Goal: Task Accomplishment & Management: Use online tool/utility

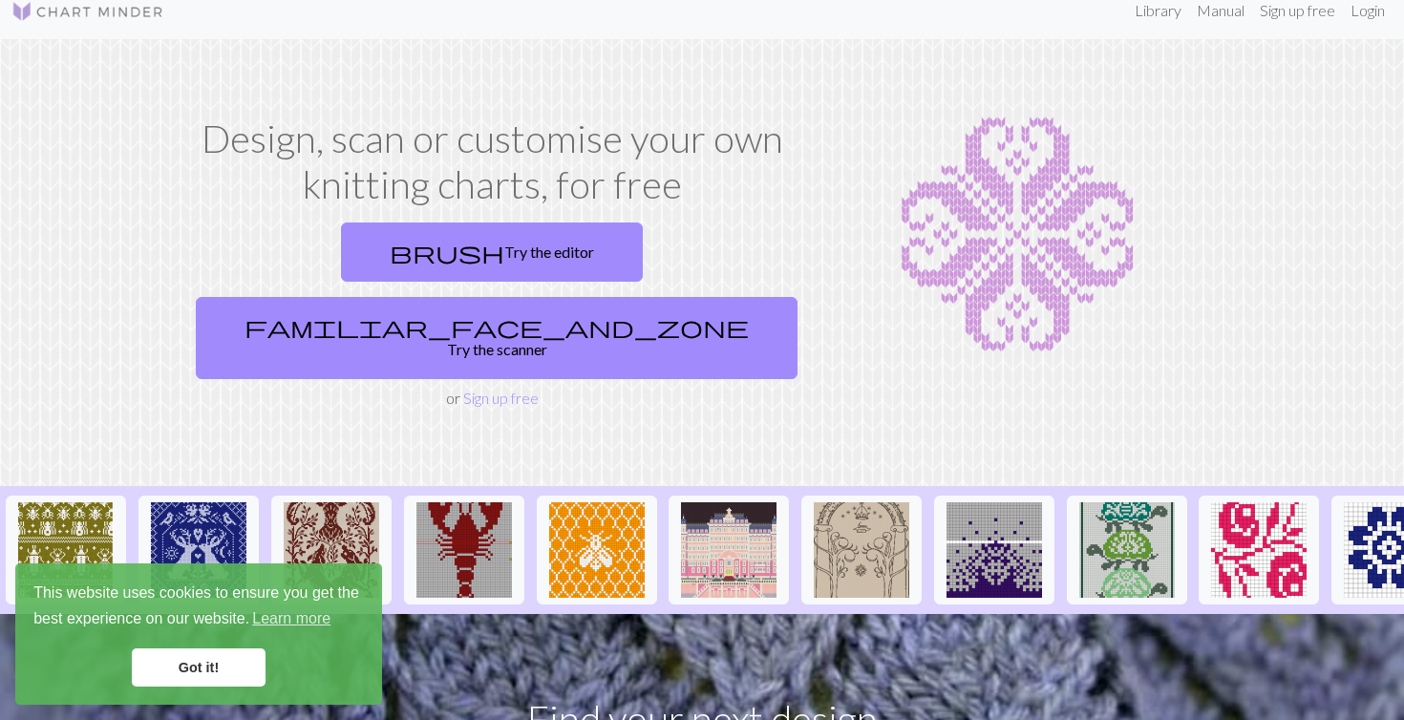
scroll to position [11, 0]
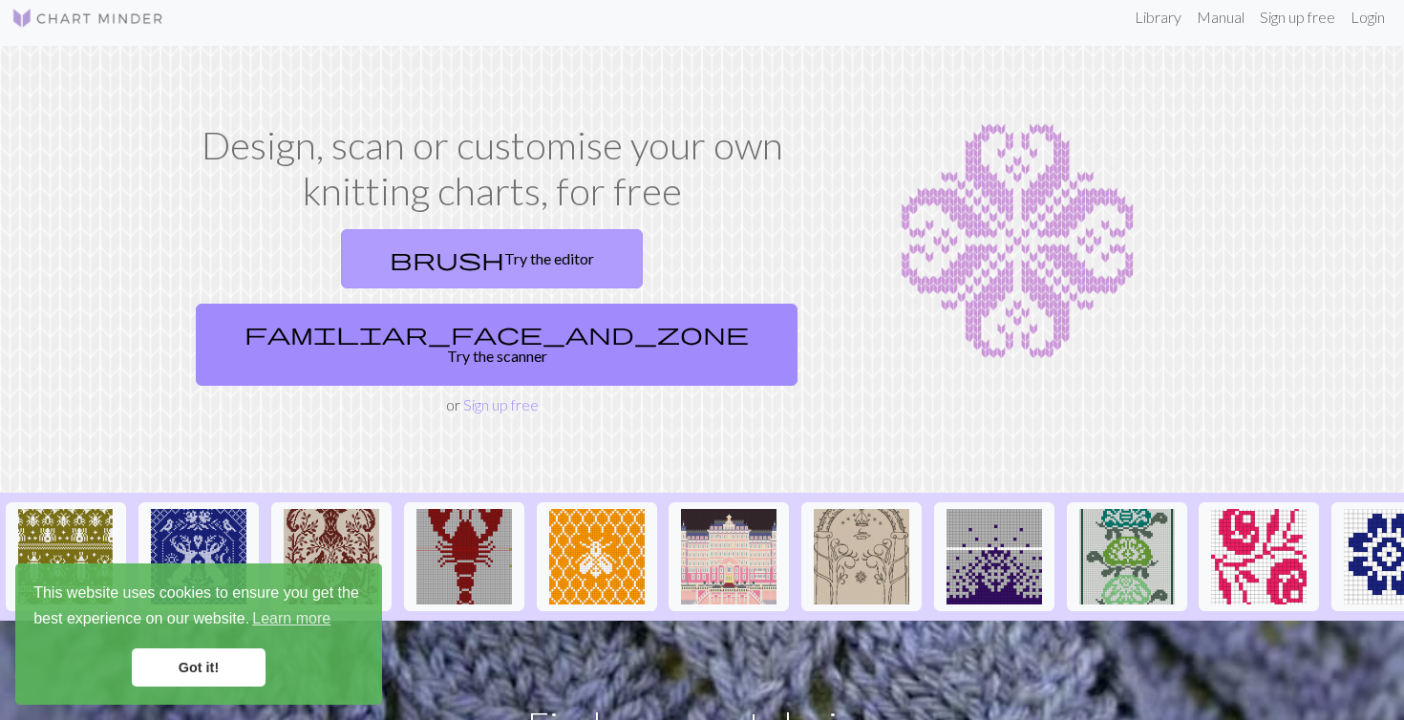
click at [356, 260] on link "brush Try the editor" at bounding box center [492, 258] width 302 height 59
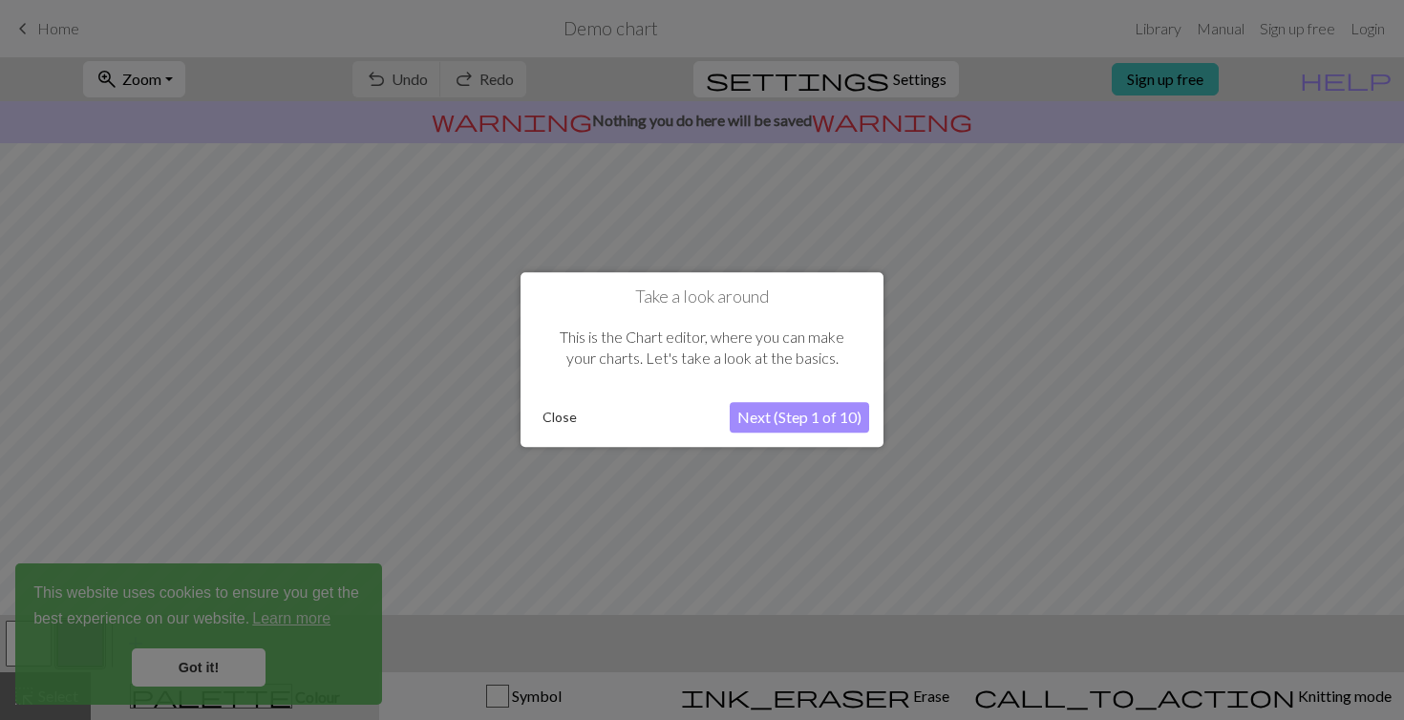
click at [759, 414] on button "Next (Step 1 of 10)" at bounding box center [799, 418] width 139 height 31
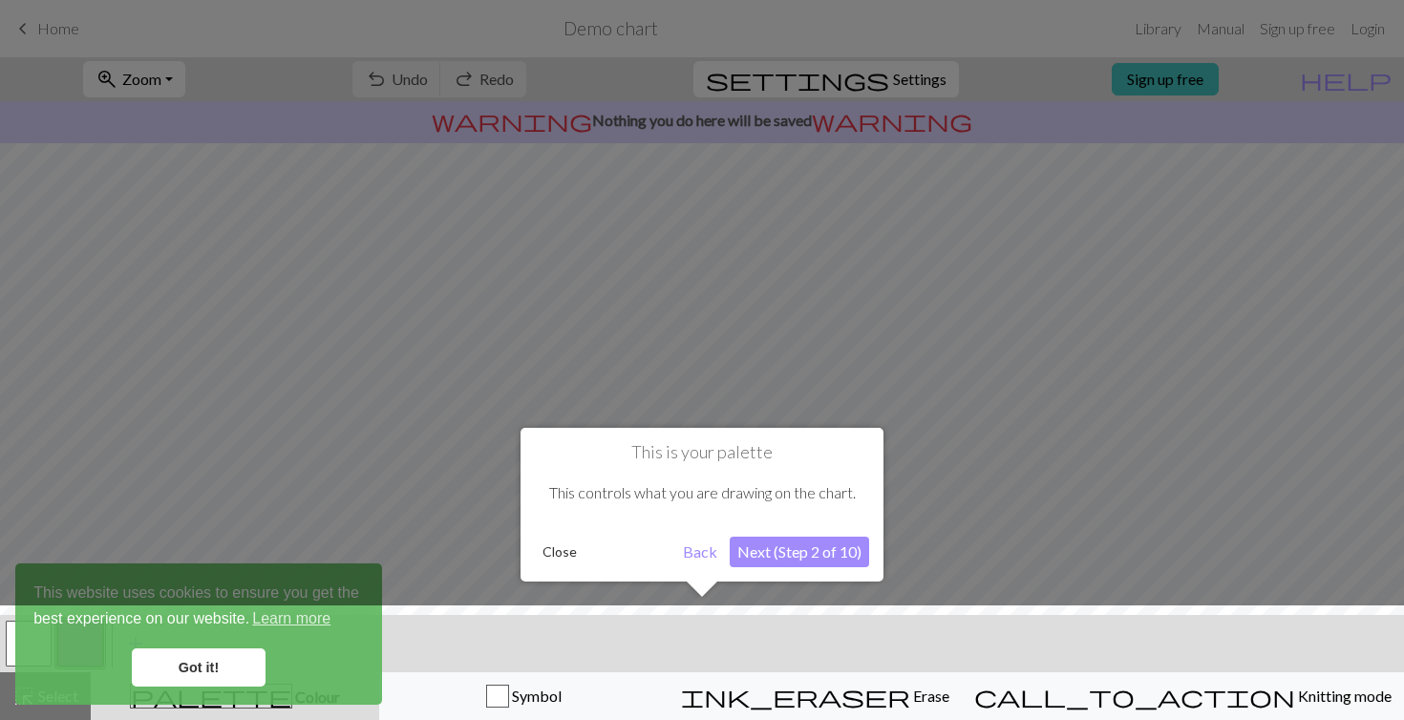
click at [764, 558] on button "Next (Step 2 of 10)" at bounding box center [799, 552] width 139 height 31
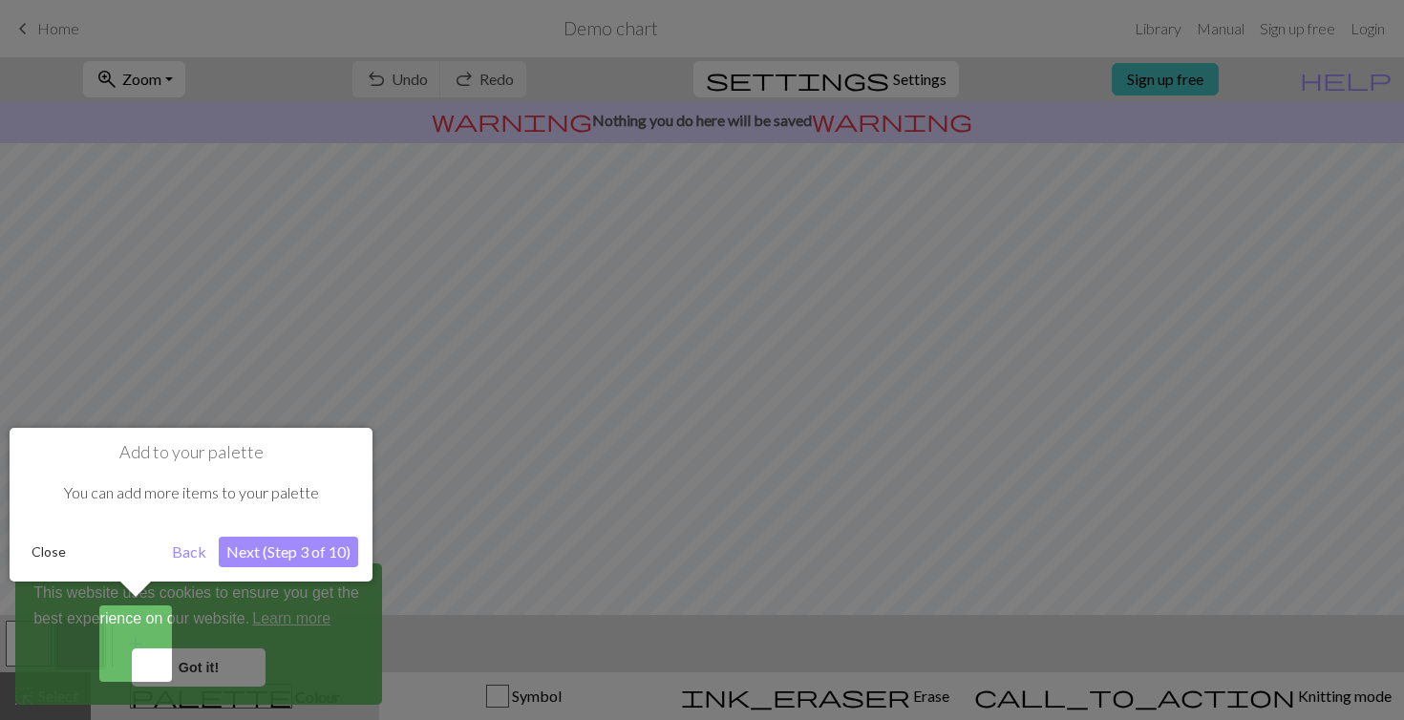
click at [286, 553] on button "Next (Step 3 of 10)" at bounding box center [288, 552] width 139 height 31
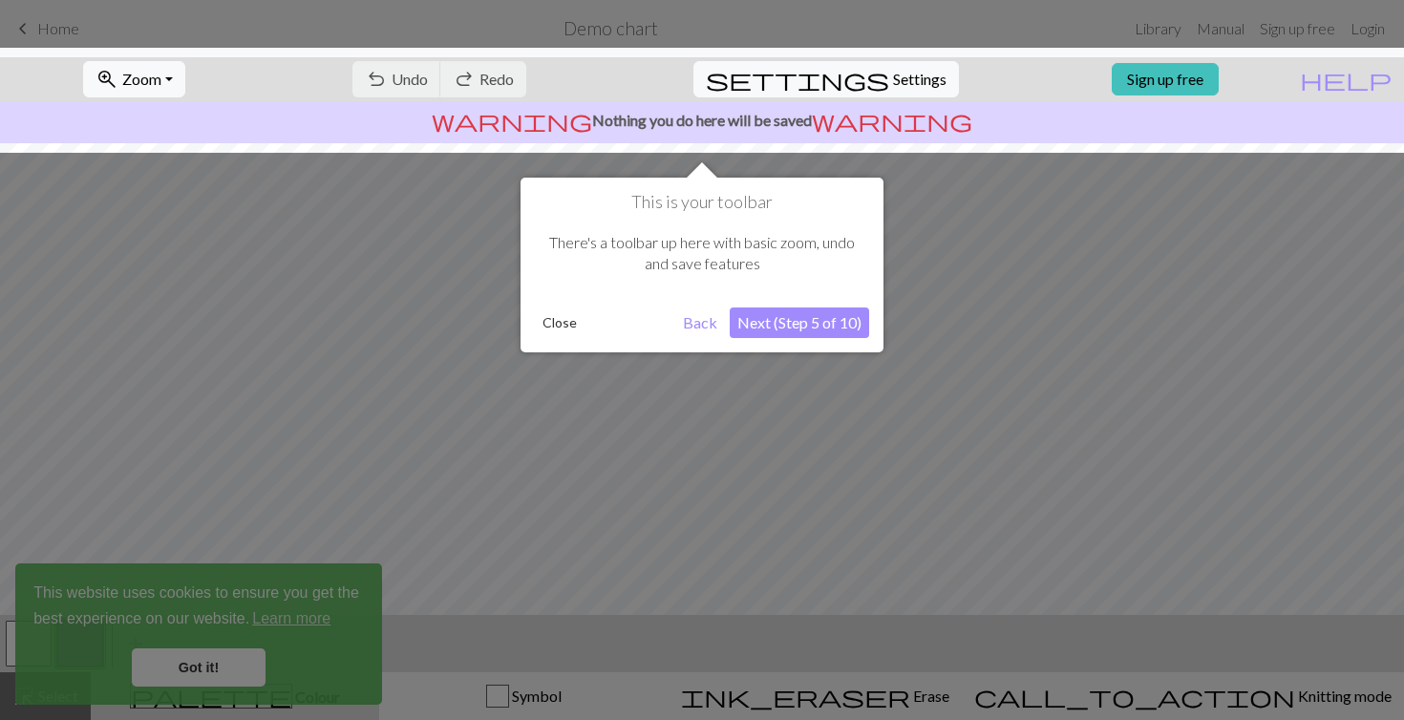
click at [774, 313] on button "Next (Step 5 of 10)" at bounding box center [799, 323] width 139 height 31
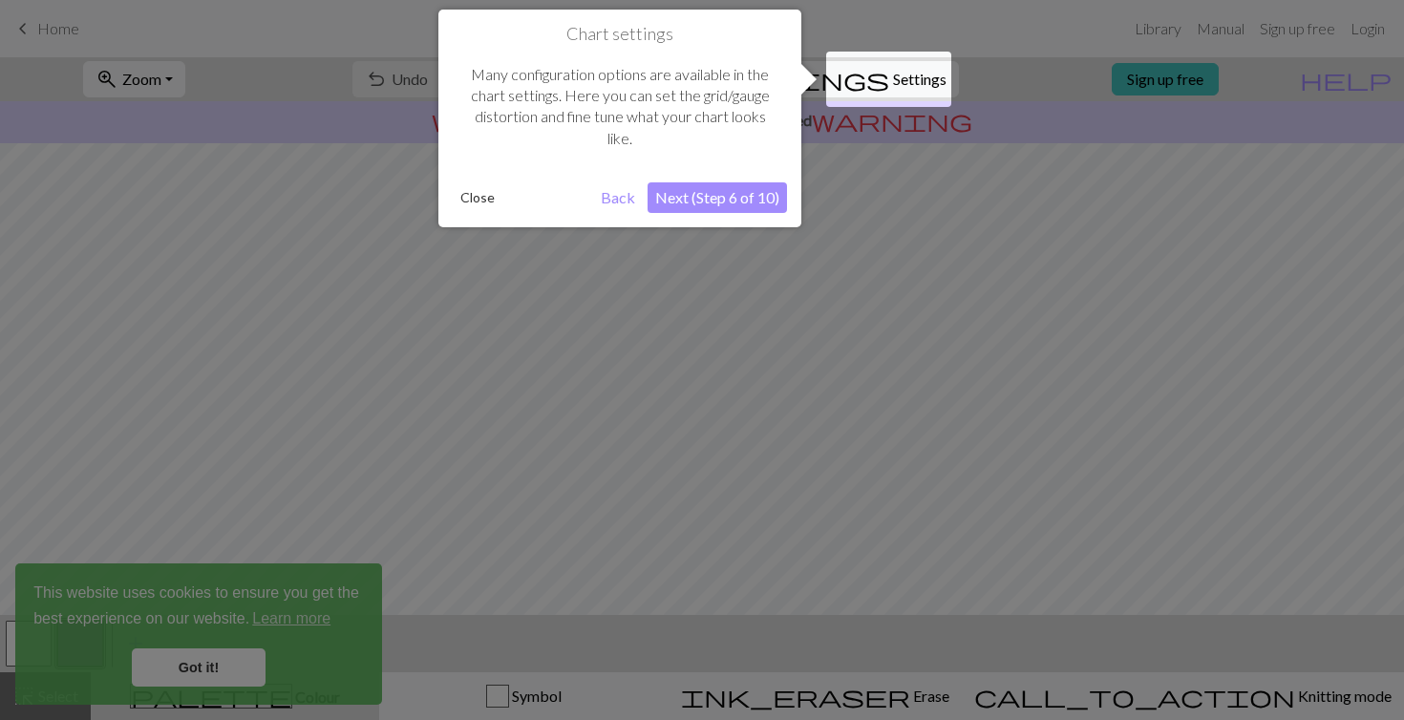
click at [712, 203] on button "Next (Step 6 of 10)" at bounding box center [717, 197] width 139 height 31
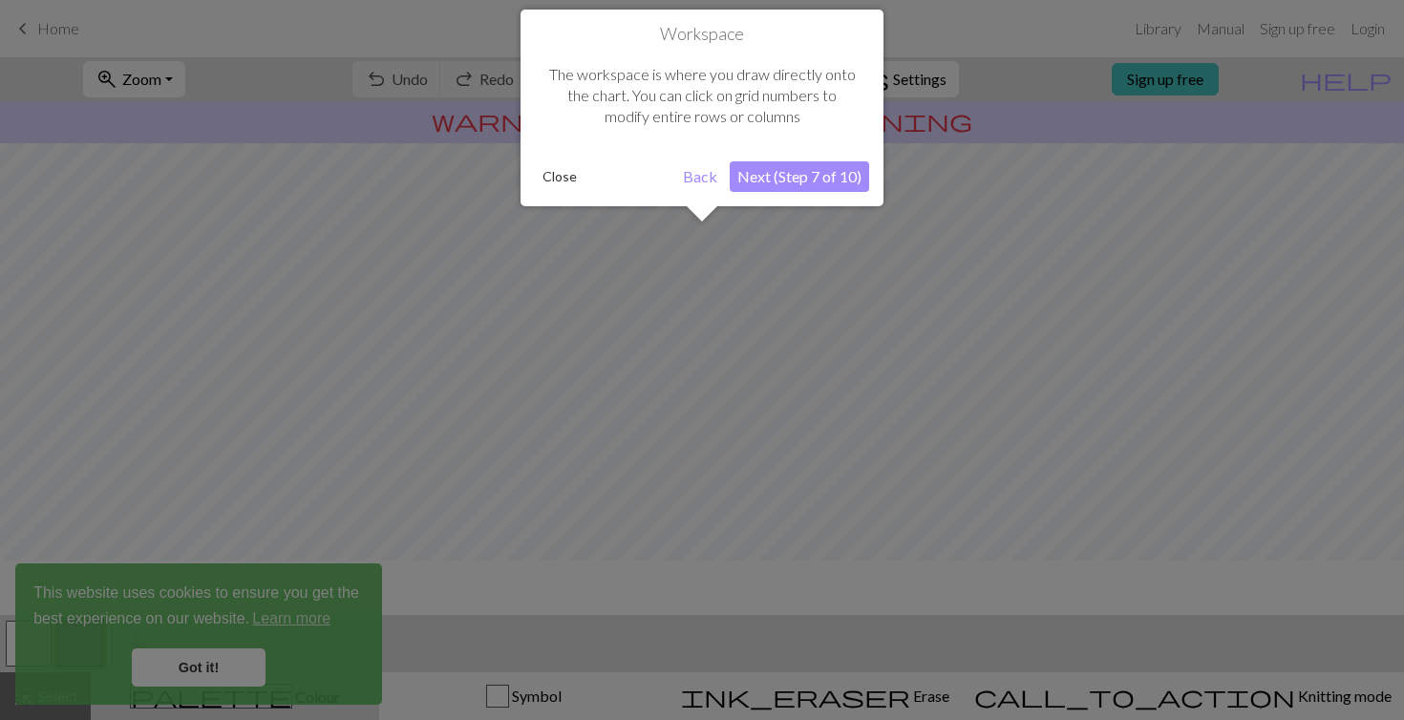
scroll to position [115, 0]
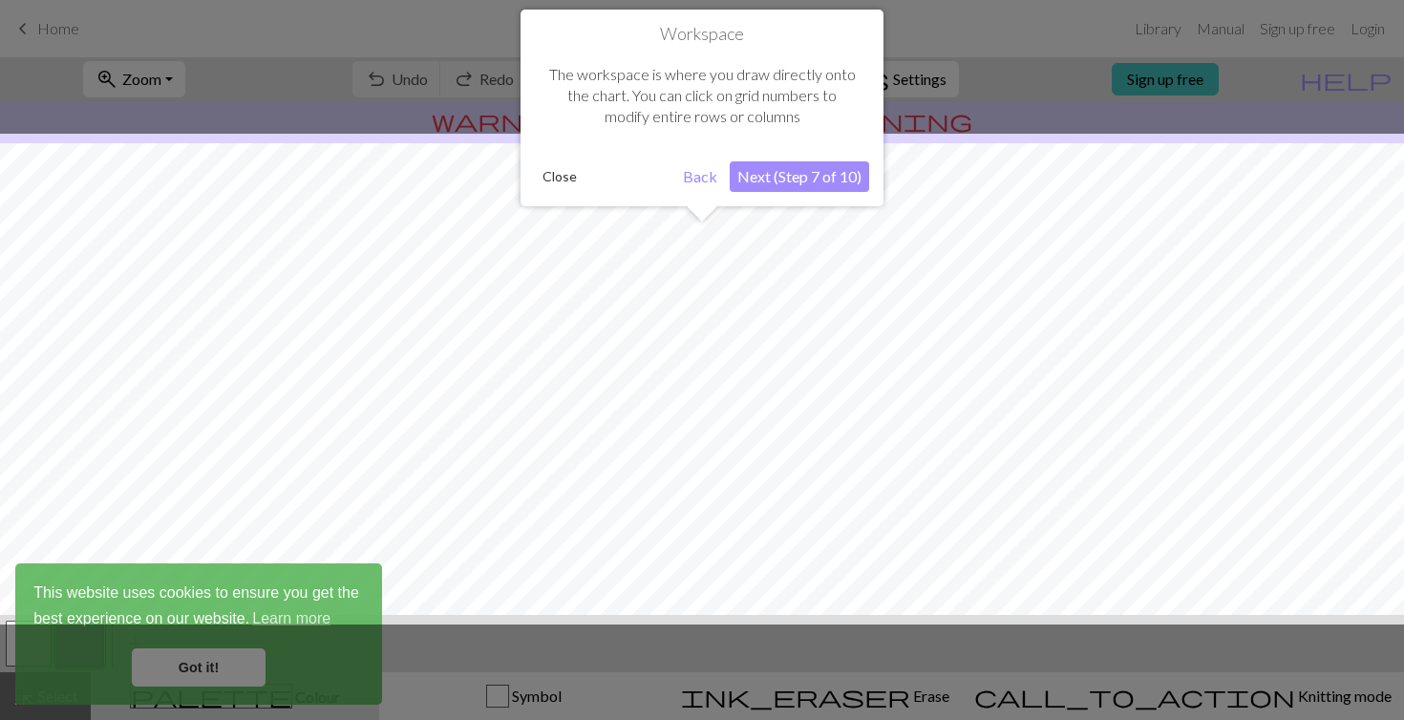
click at [780, 169] on button "Next (Step 7 of 10)" at bounding box center [799, 176] width 139 height 31
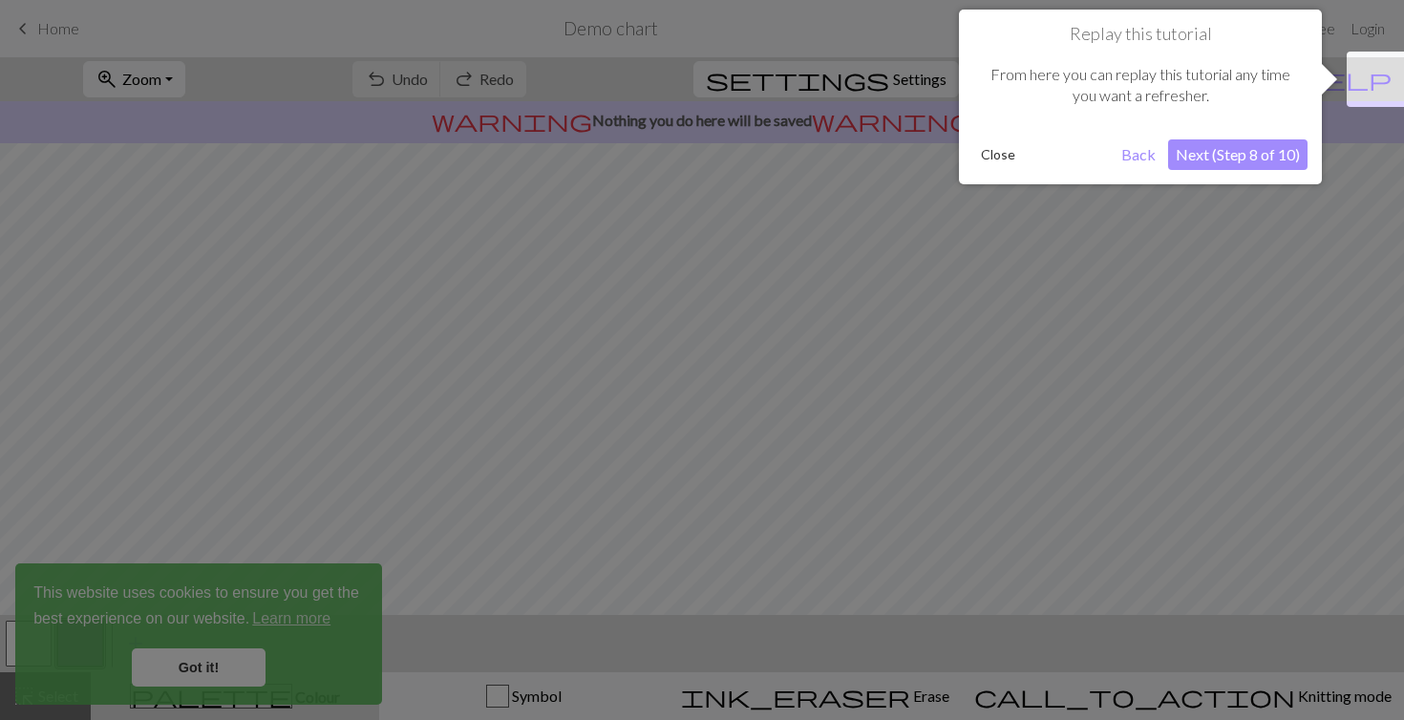
click at [991, 153] on button "Close" at bounding box center [998, 154] width 50 height 29
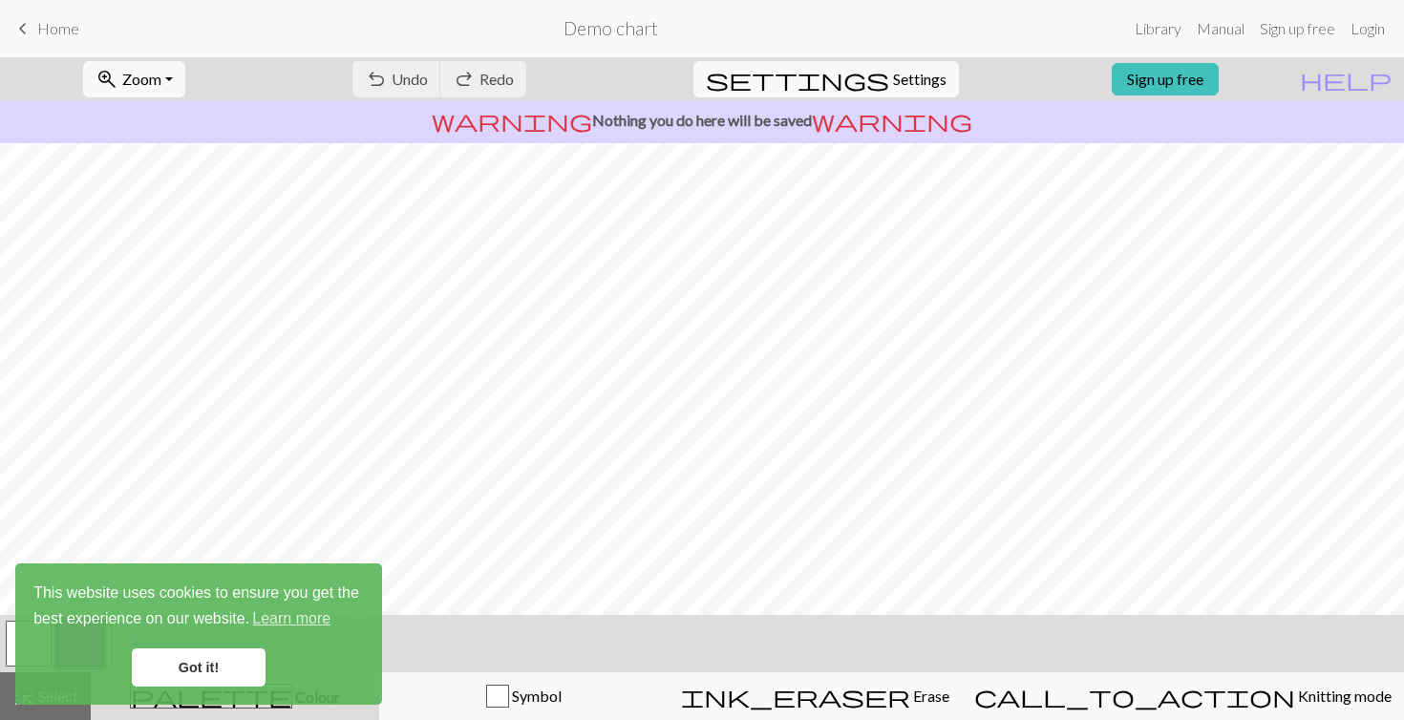
scroll to position [0, 0]
click at [191, 672] on link "Got it!" at bounding box center [199, 668] width 134 height 38
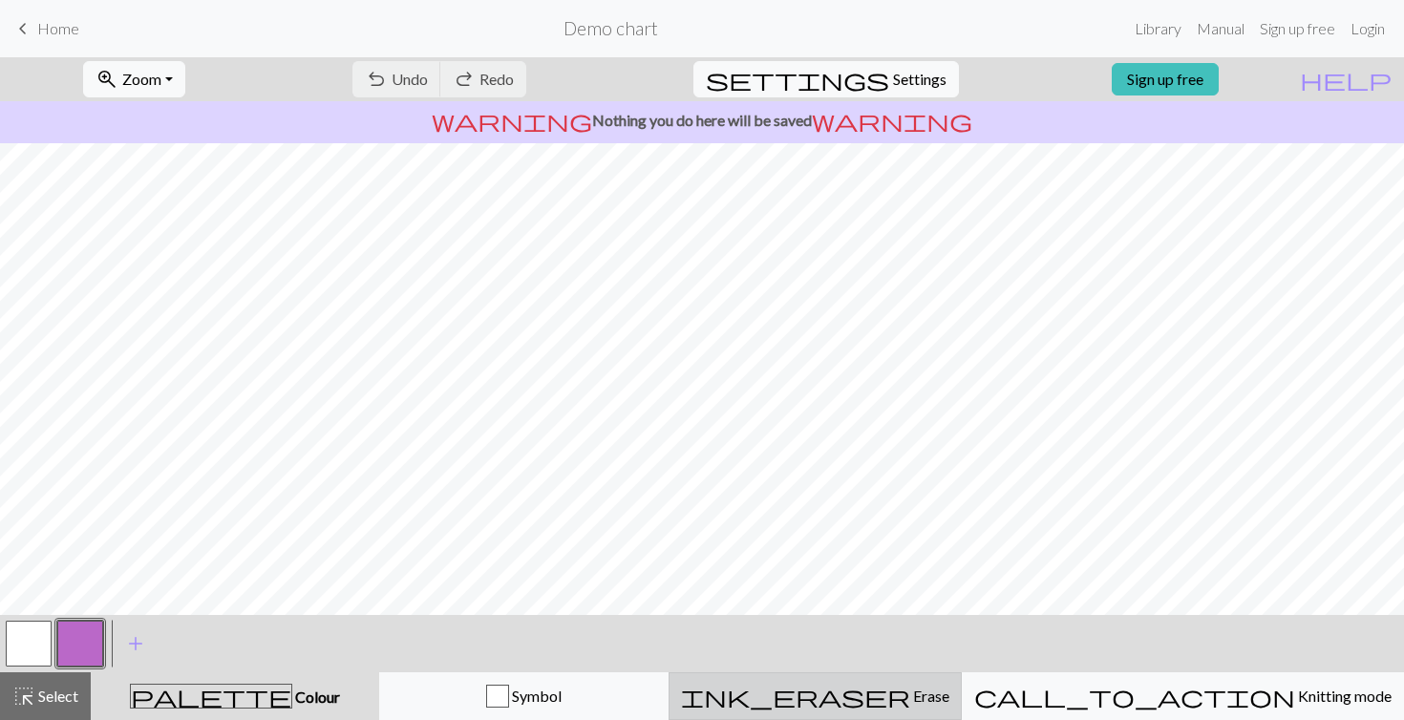
click at [896, 700] on span "ink_eraser" at bounding box center [795, 696] width 229 height 27
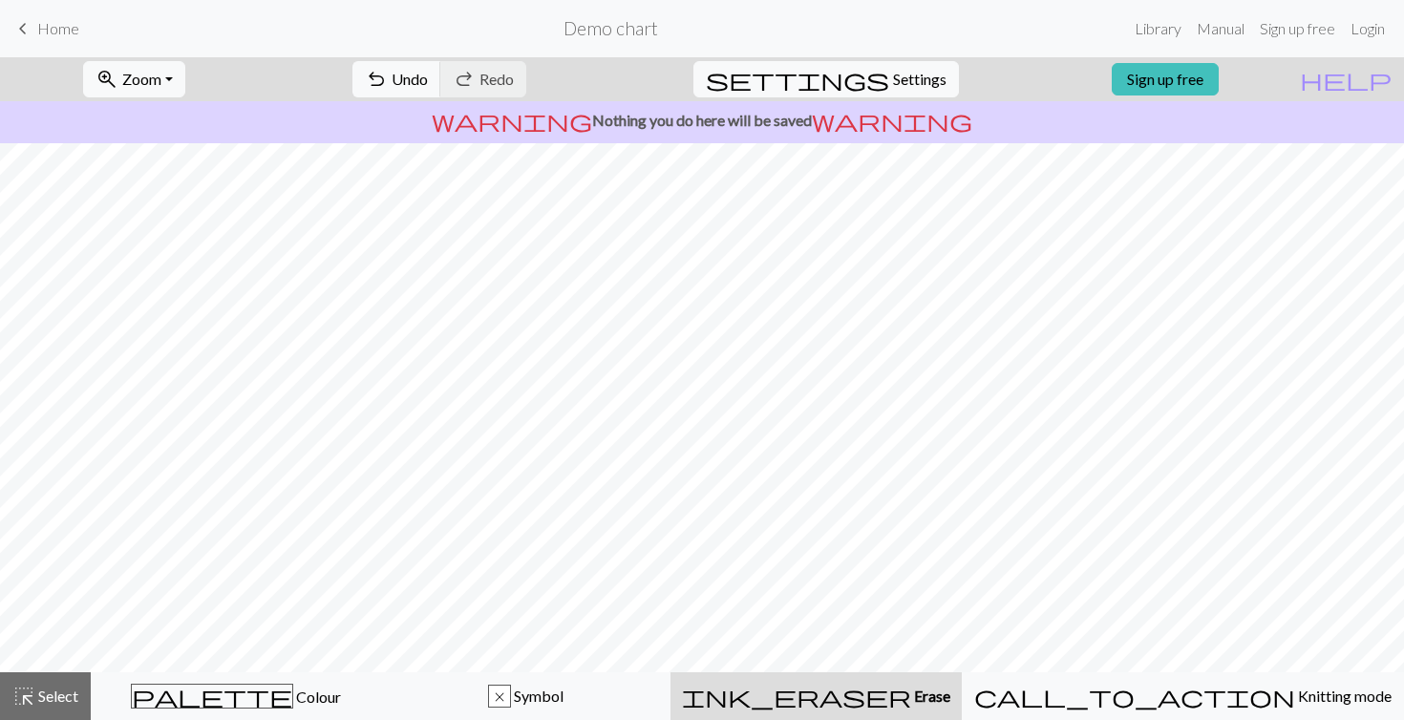
click at [927, 700] on span "Erase" at bounding box center [930, 696] width 39 height 18
click at [55, 707] on div "highlight_alt Select Select" at bounding box center [45, 696] width 66 height 23
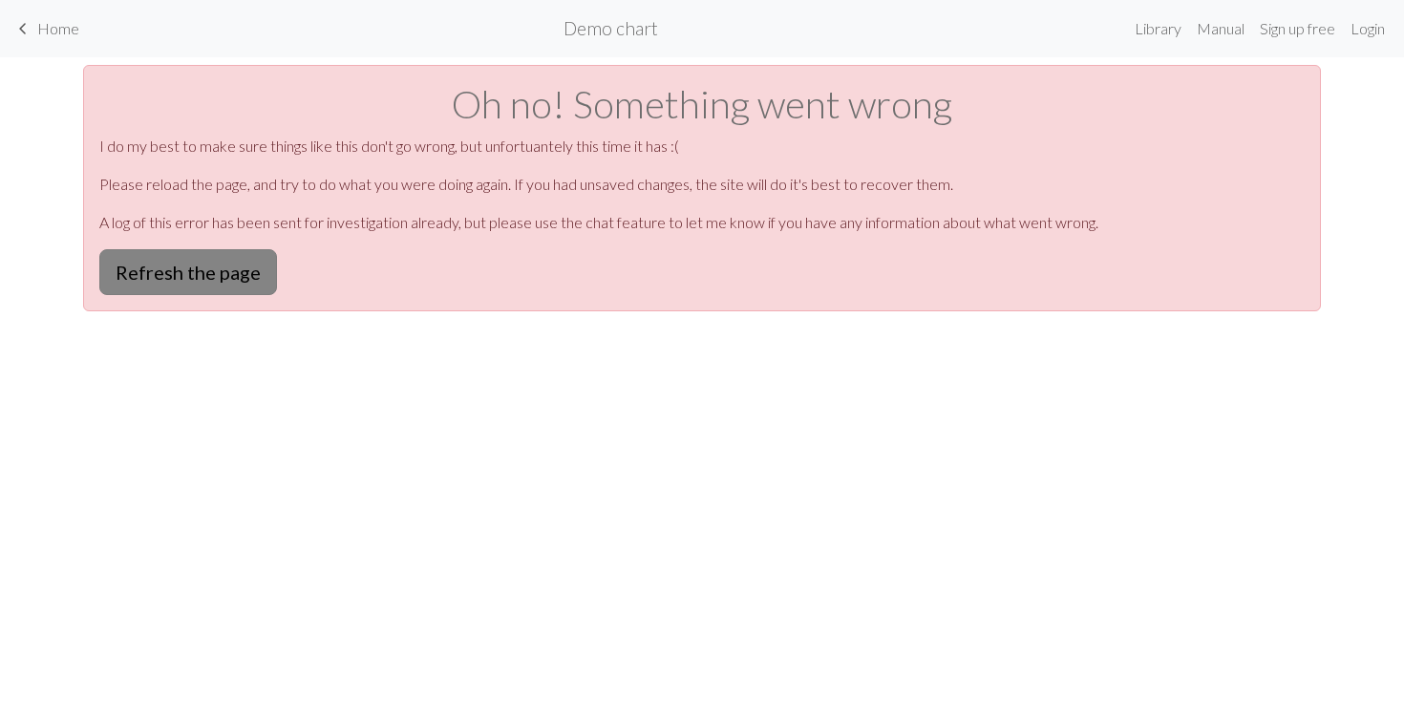
click at [237, 277] on button "Refresh the page" at bounding box center [188, 272] width 178 height 46
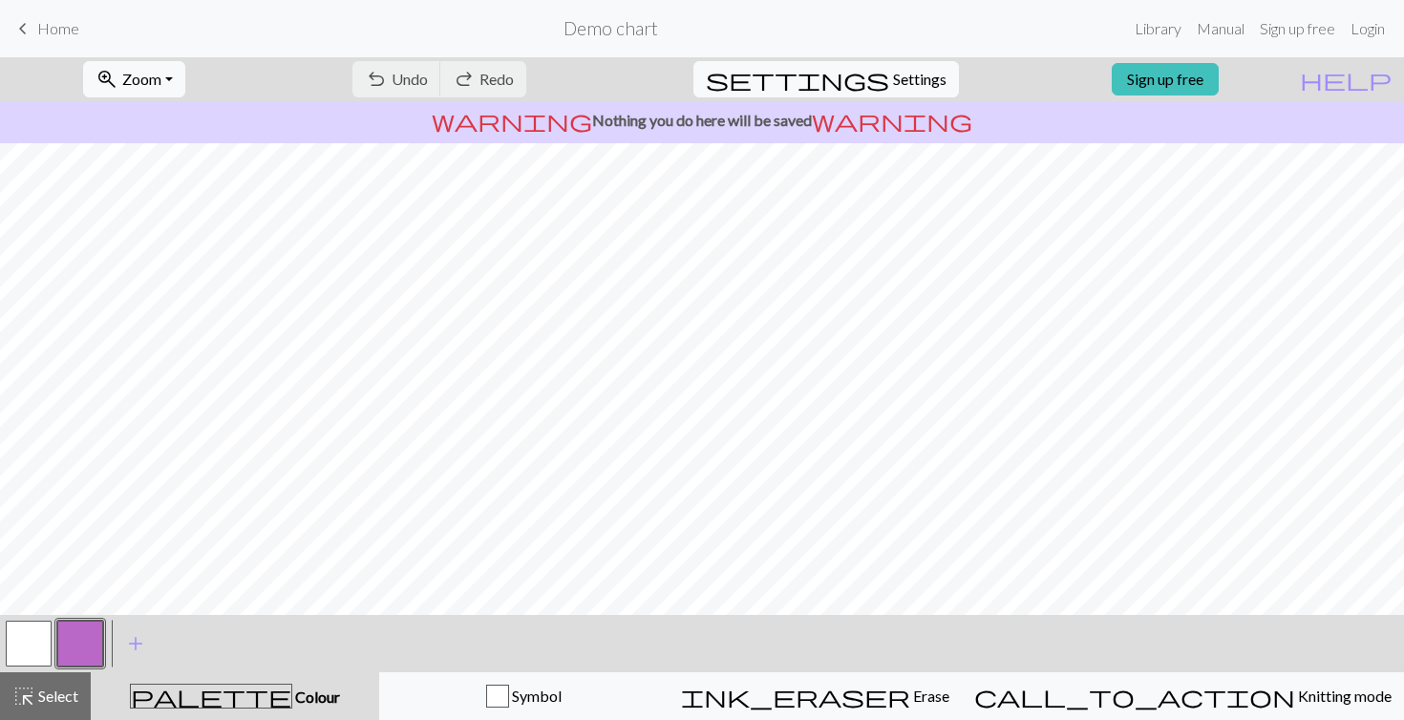
click at [27, 650] on button "button" at bounding box center [29, 644] width 46 height 46
click at [140, 645] on span "add" at bounding box center [135, 643] width 23 height 27
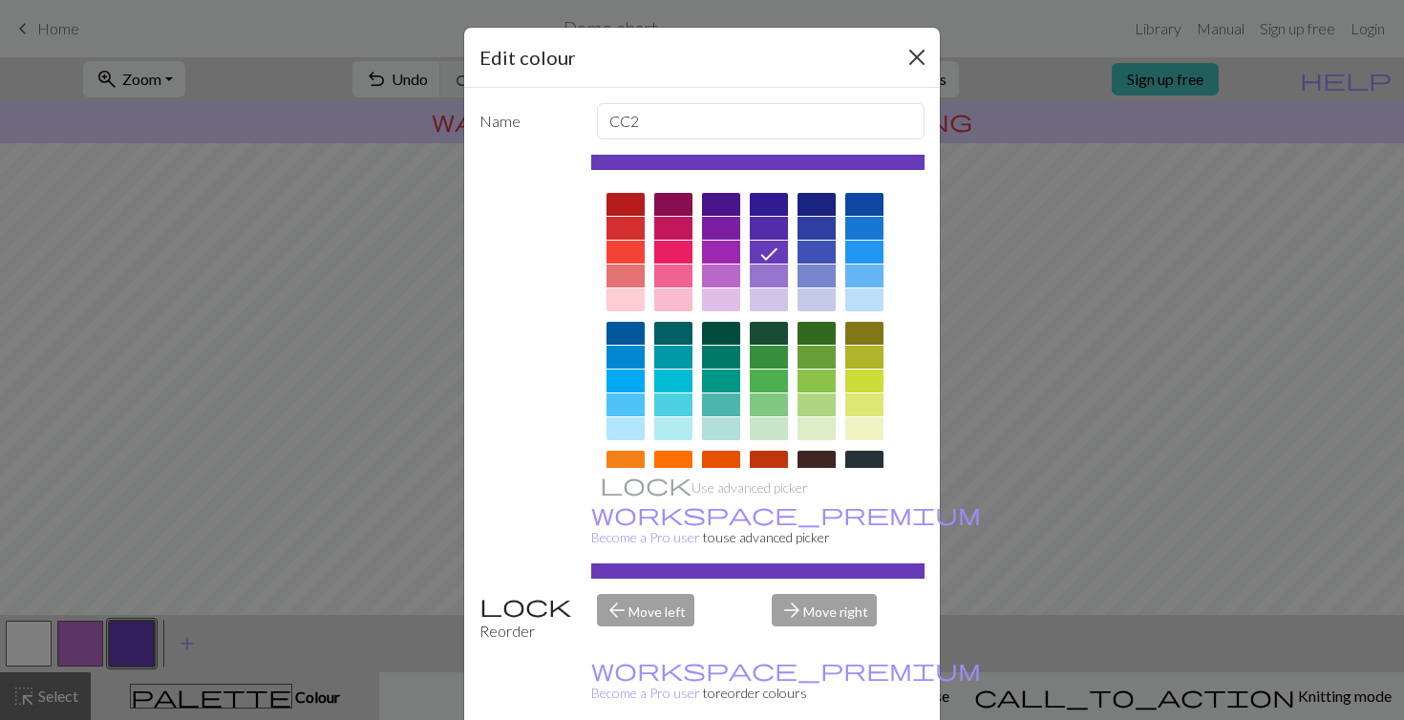
click at [927, 50] on button "Close" at bounding box center [917, 57] width 31 height 31
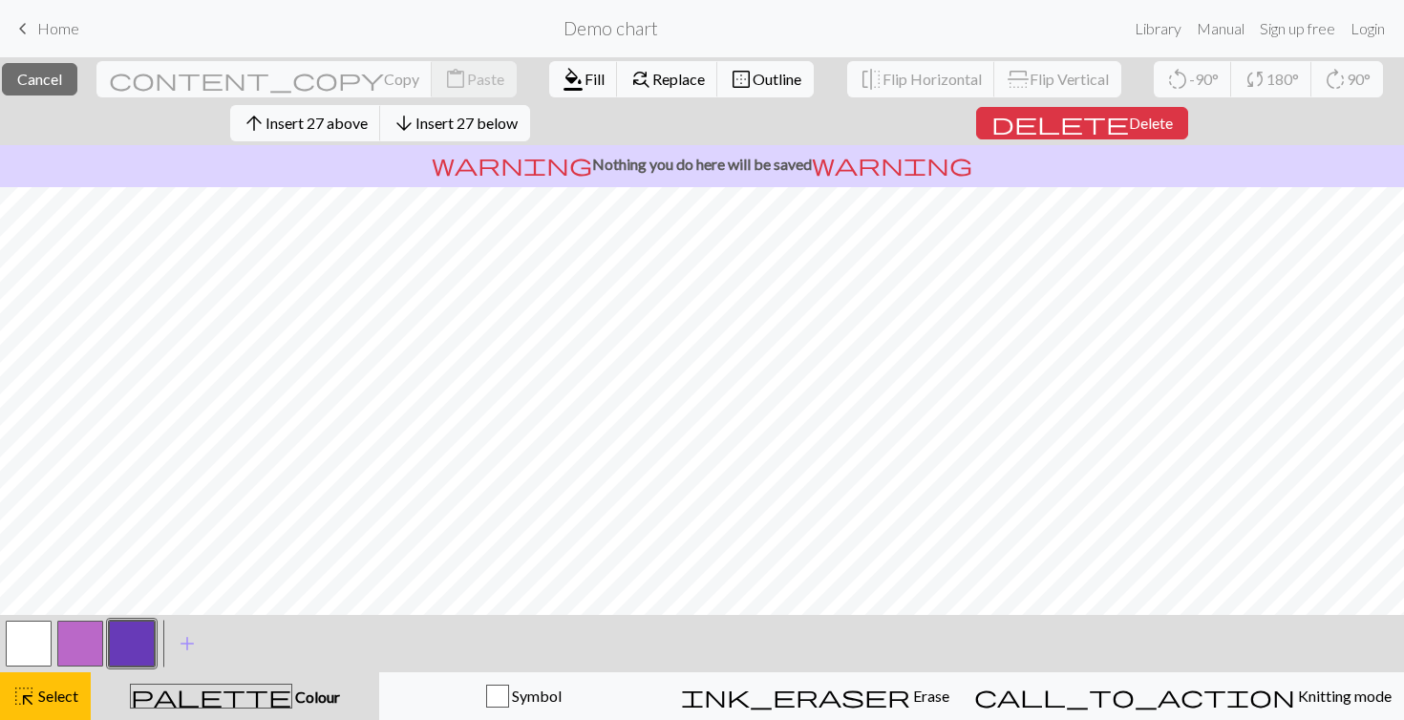
click at [300, 630] on div "close Cancel content_copy Copy content_paste Paste format_color_fill Fill find_…" at bounding box center [702, 388] width 1404 height 663
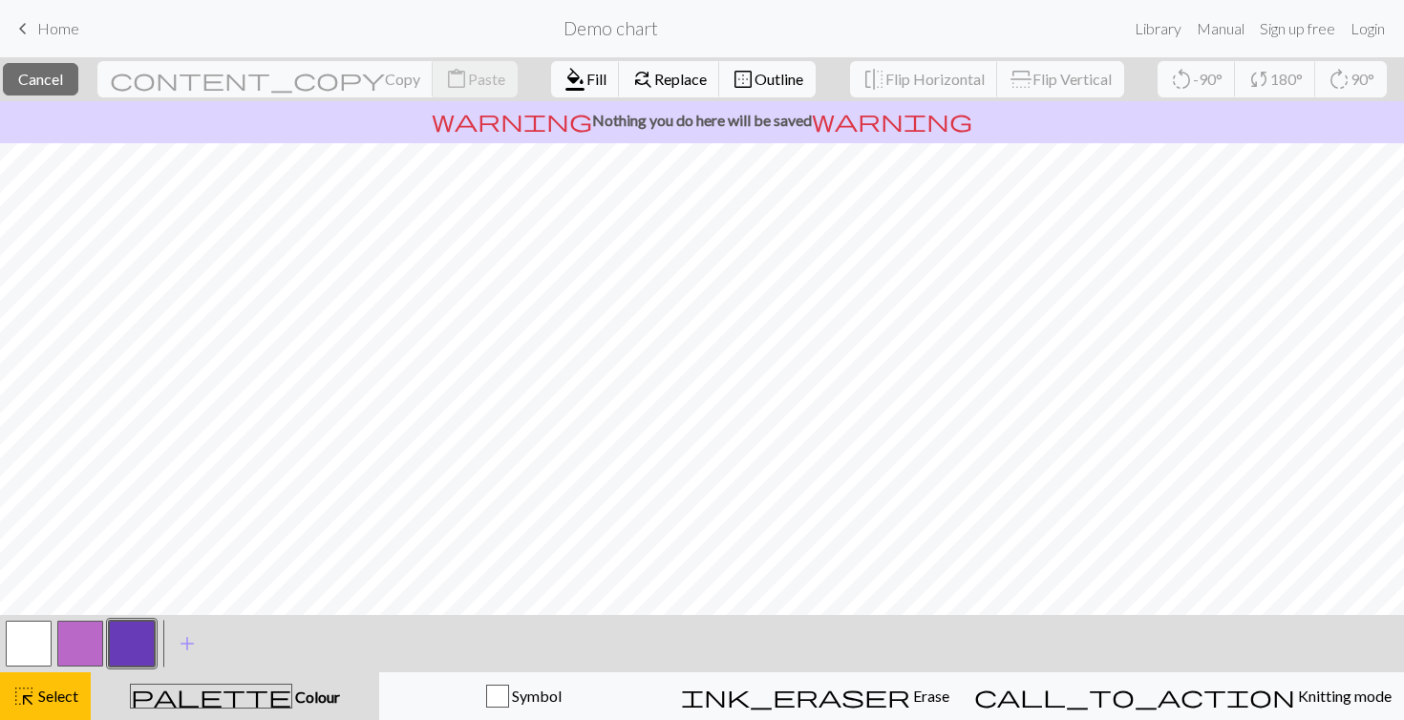
click at [513, 654] on div "close Cancel content_copy Copy content_paste Paste format_color_fill Fill find_…" at bounding box center [702, 388] width 1404 height 663
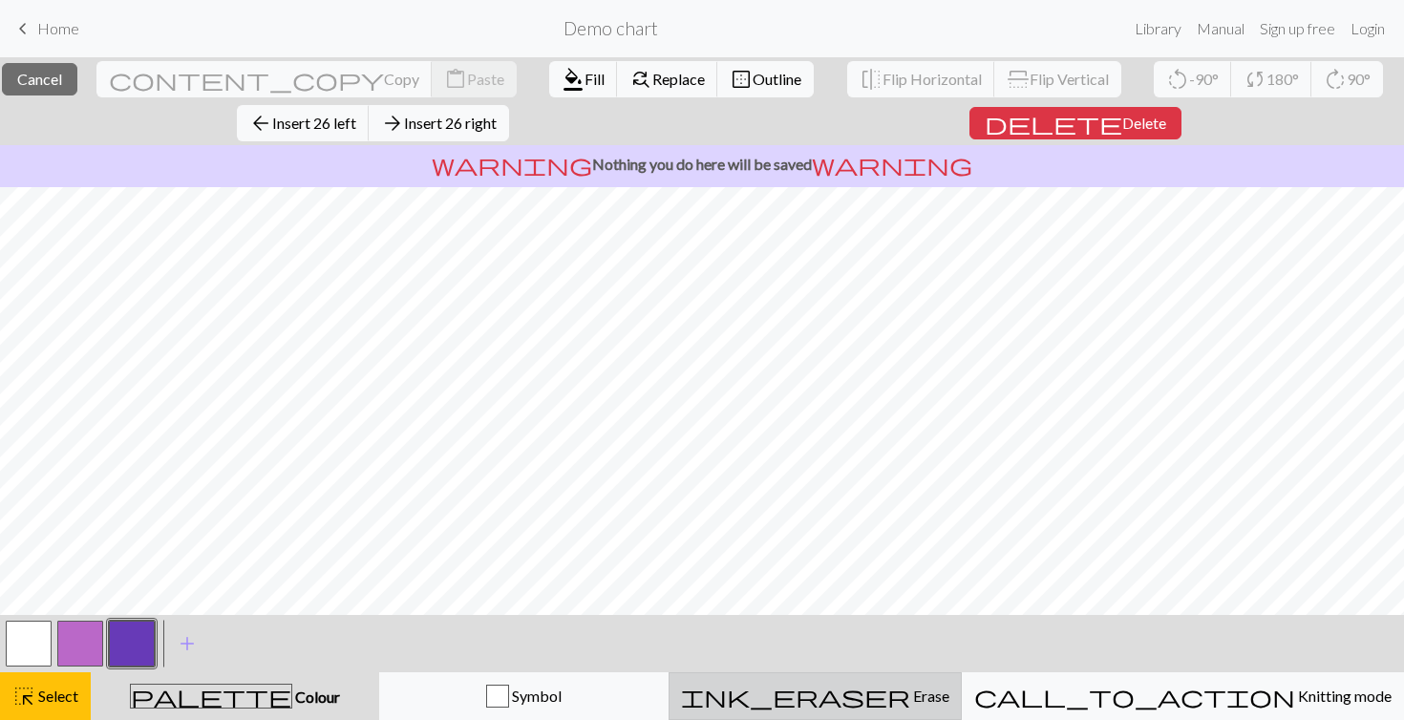
click at [884, 683] on span "ink_eraser" at bounding box center [795, 696] width 229 height 27
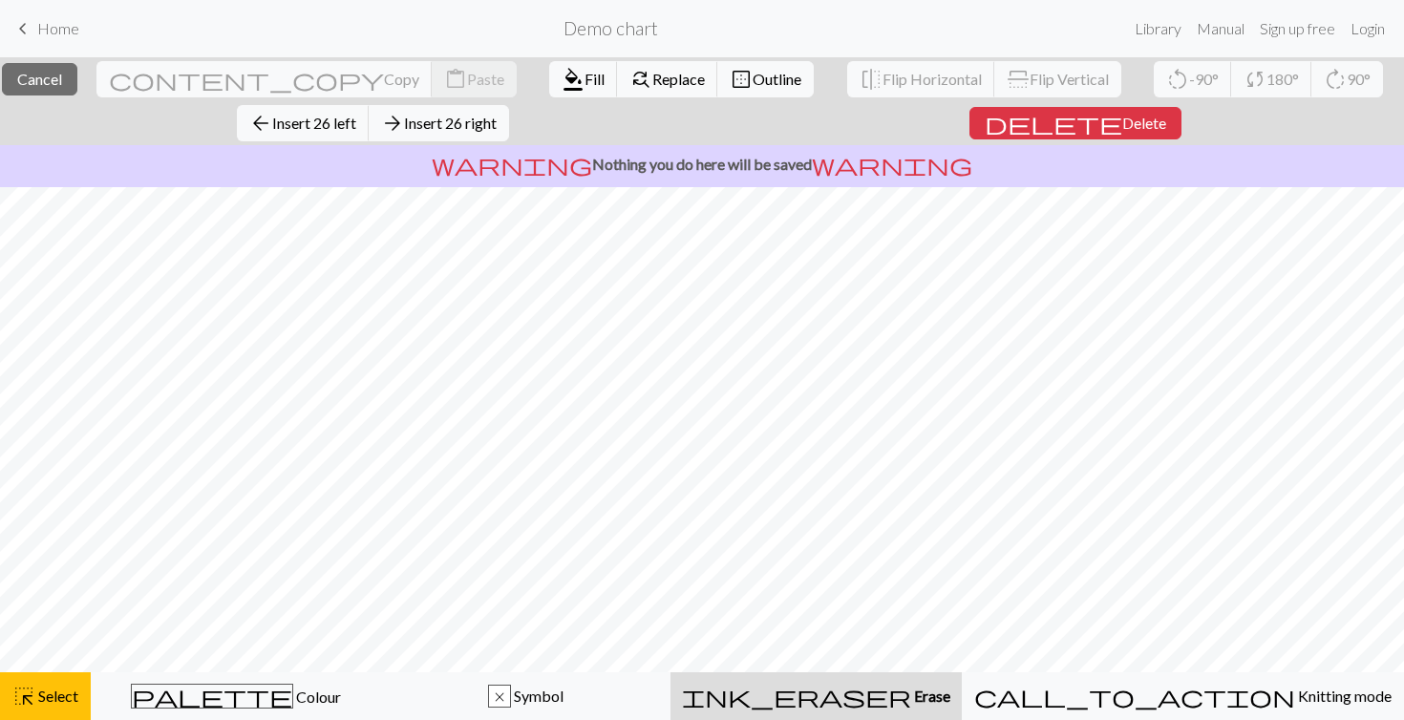
click at [875, 695] on div "ink_eraser Erase Erase" at bounding box center [816, 696] width 268 height 23
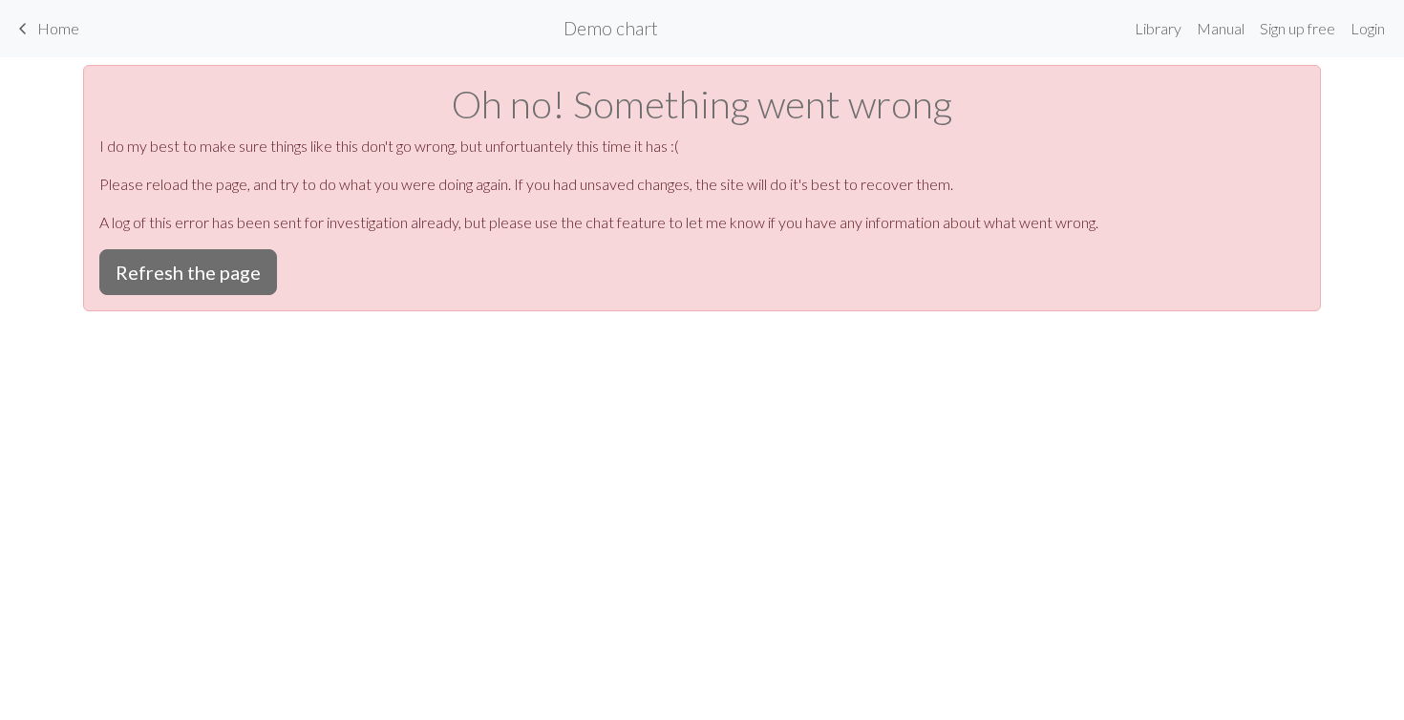
scroll to position [0, 0]
click at [231, 273] on button "Refresh the page" at bounding box center [188, 272] width 178 height 46
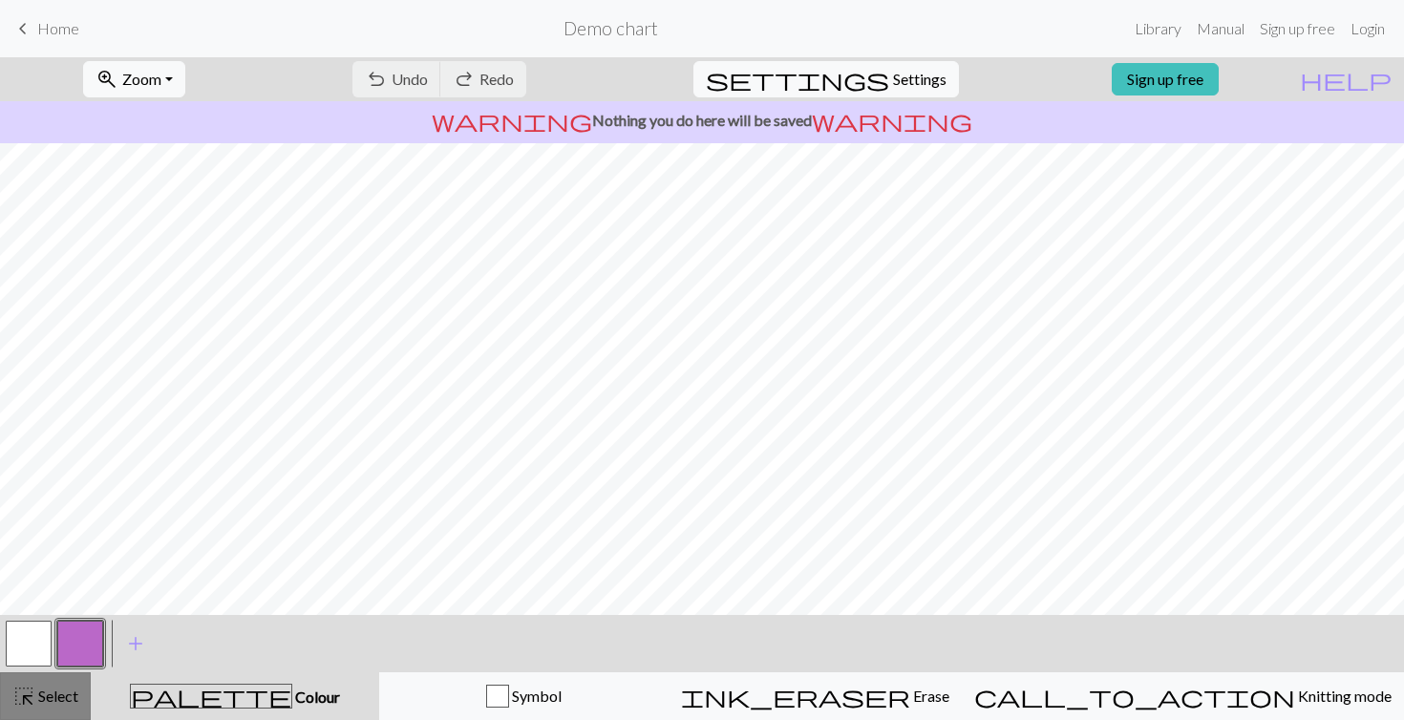
click at [53, 686] on div "highlight_alt Select Select" at bounding box center [45, 696] width 66 height 23
click at [1321, 31] on link "Sign up free" at bounding box center [1297, 29] width 91 height 38
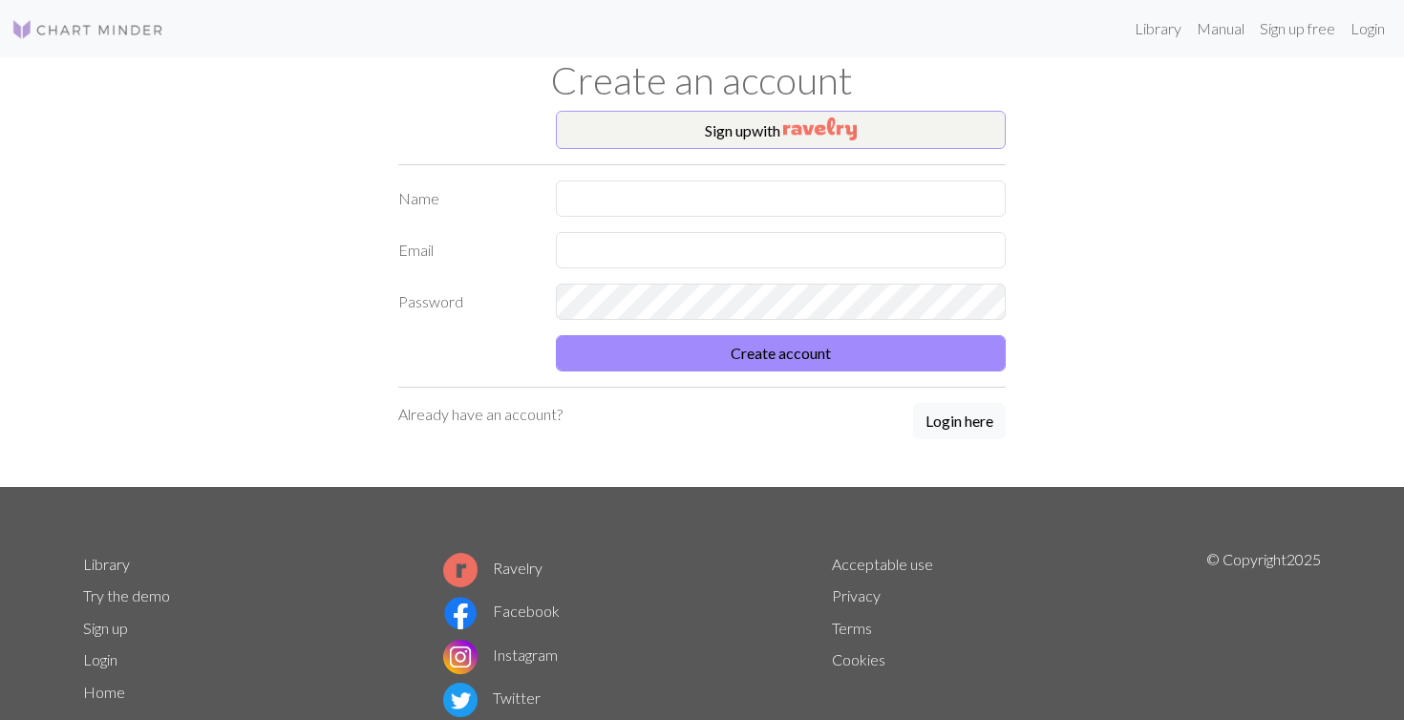
click at [815, 124] on img "button" at bounding box center [820, 128] width 74 height 23
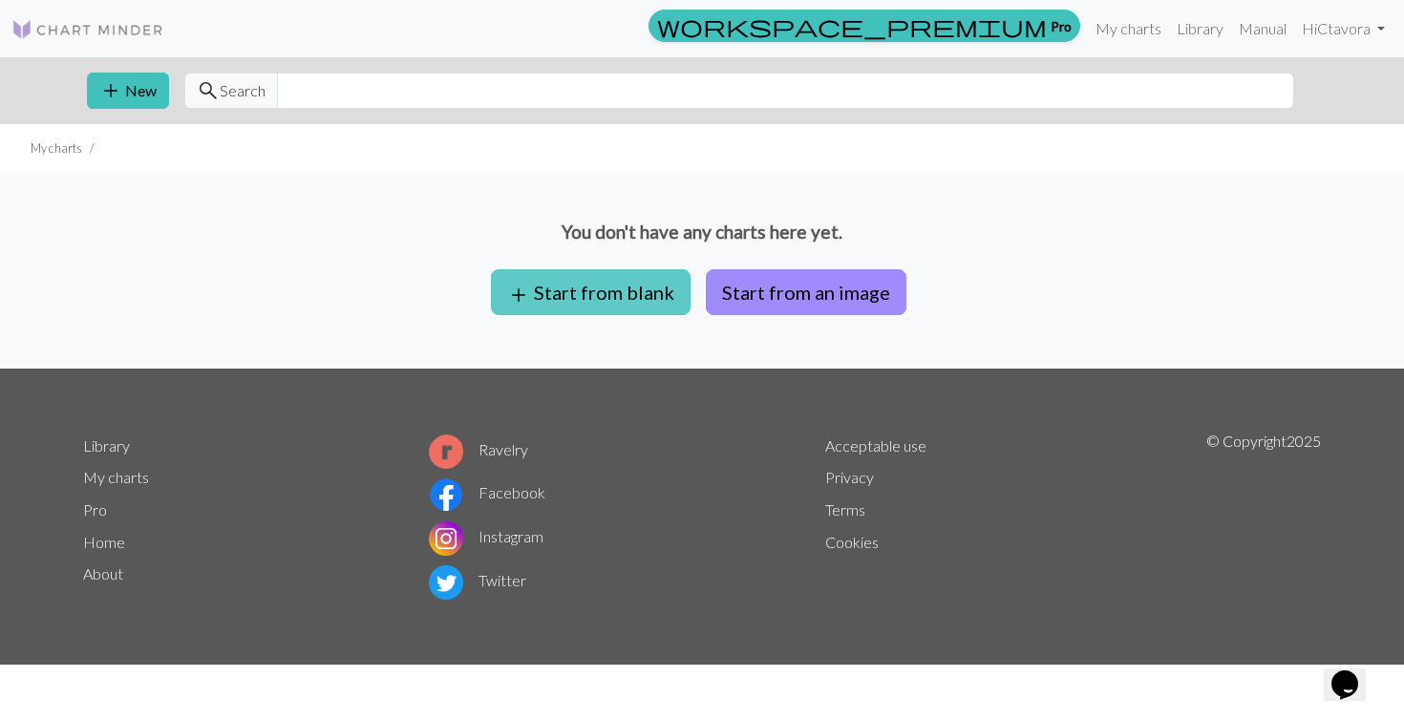
click at [565, 288] on button "add Start from blank" at bounding box center [591, 292] width 200 height 46
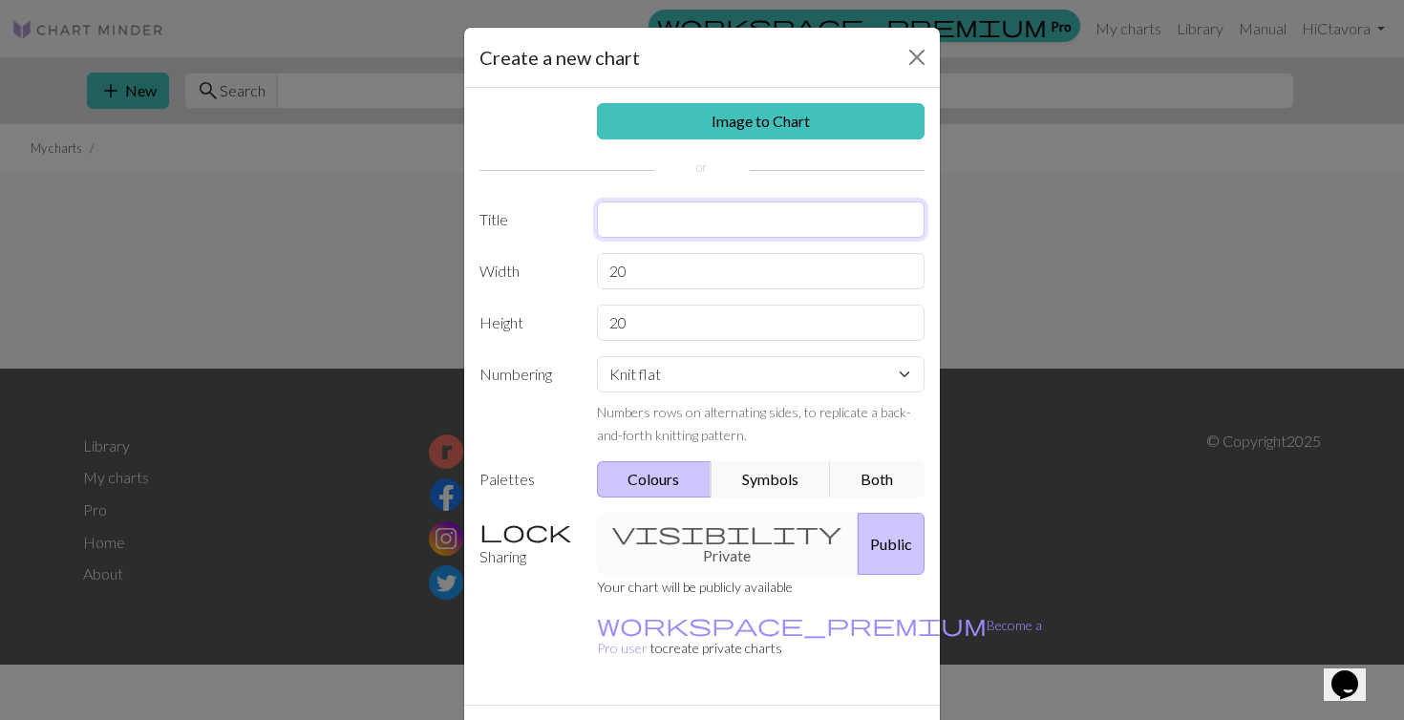
click at [620, 221] on input "text" at bounding box center [761, 220] width 329 height 36
type input "Nortada"
click at [647, 336] on input "20" at bounding box center [761, 323] width 329 height 36
select select "round"
click at [740, 483] on button "Symbols" at bounding box center [771, 479] width 120 height 36
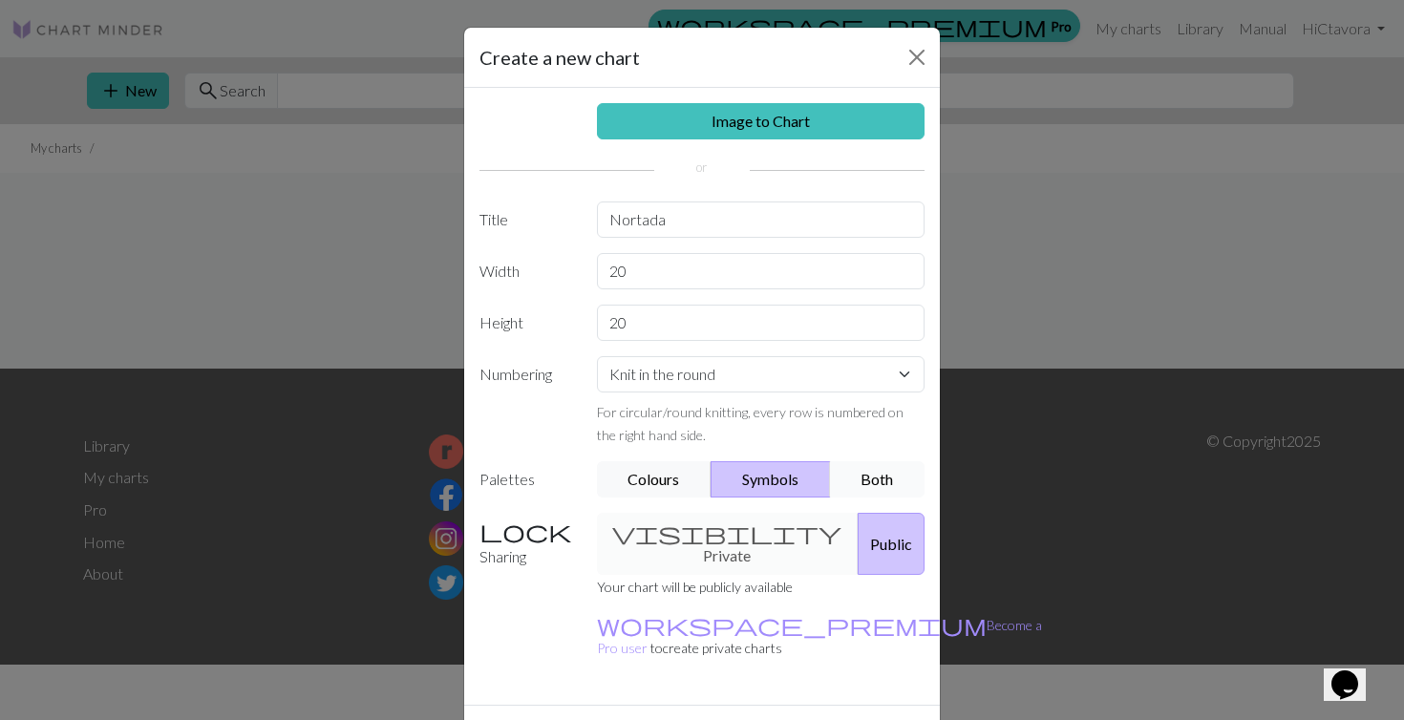
click at [864, 475] on button "Both" at bounding box center [878, 479] width 96 height 36
click at [683, 533] on div "visibility Private Public" at bounding box center [762, 544] width 352 height 62
click at [683, 535] on div "visibility Private Public" at bounding box center [762, 544] width 352 height 62
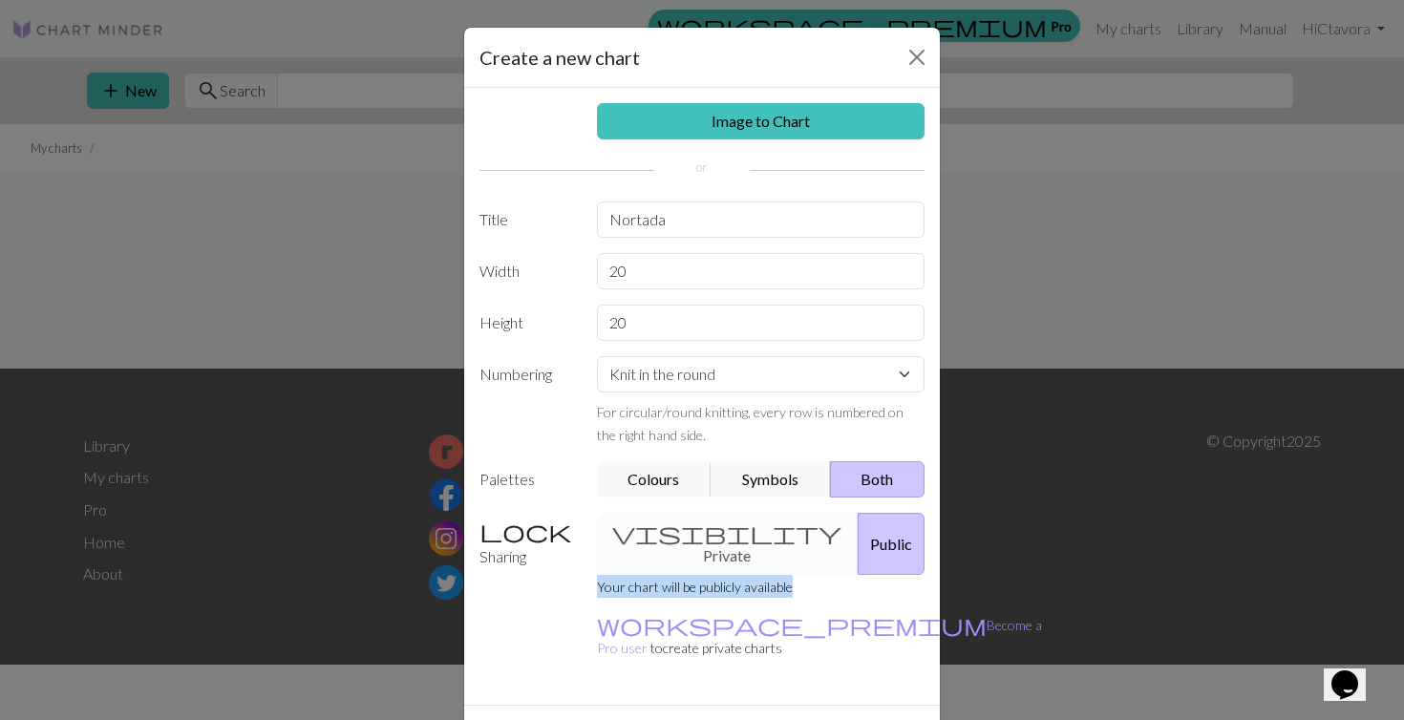
click at [683, 535] on div "visibility Private Public" at bounding box center [762, 544] width 352 height 62
click at [680, 527] on div "visibility Private Public" at bounding box center [762, 544] width 352 height 62
click at [680, 532] on div "visibility Private Public" at bounding box center [762, 544] width 352 height 62
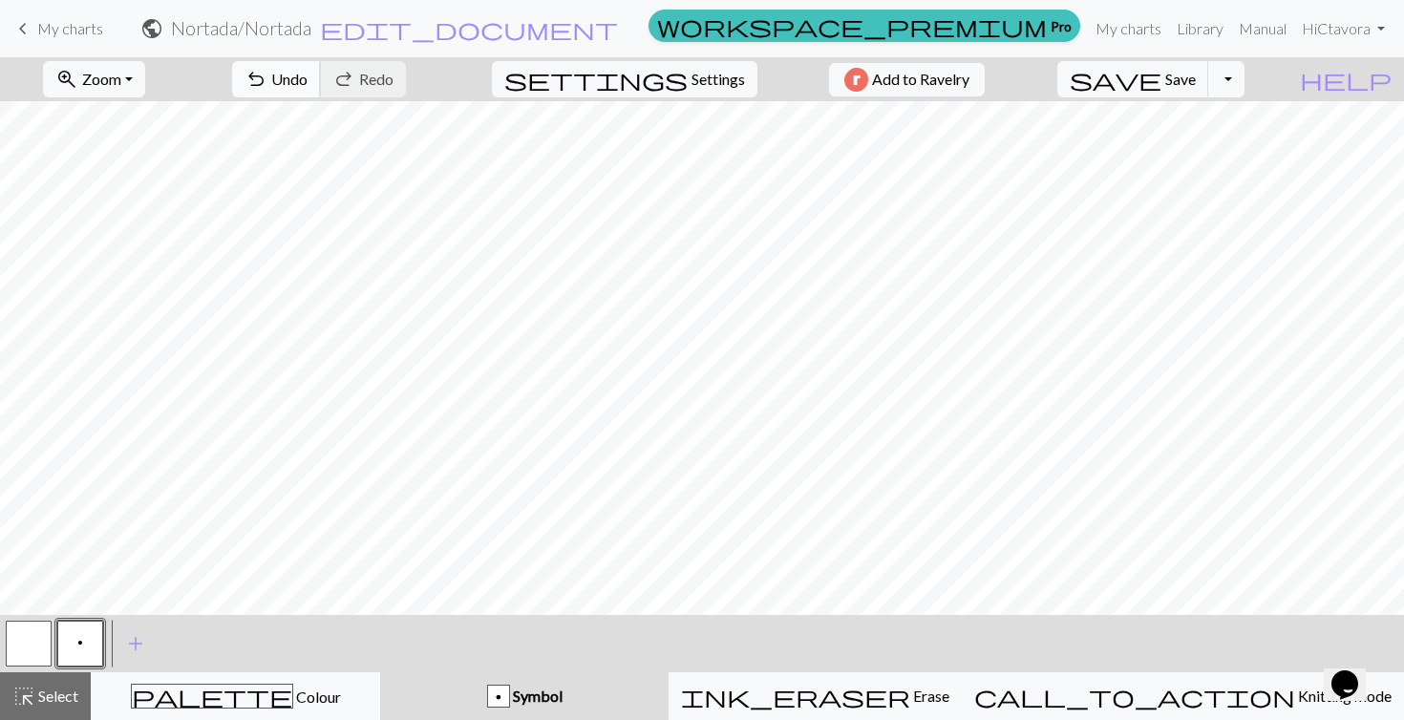
click at [308, 75] on span "Undo" at bounding box center [289, 79] width 36 height 18
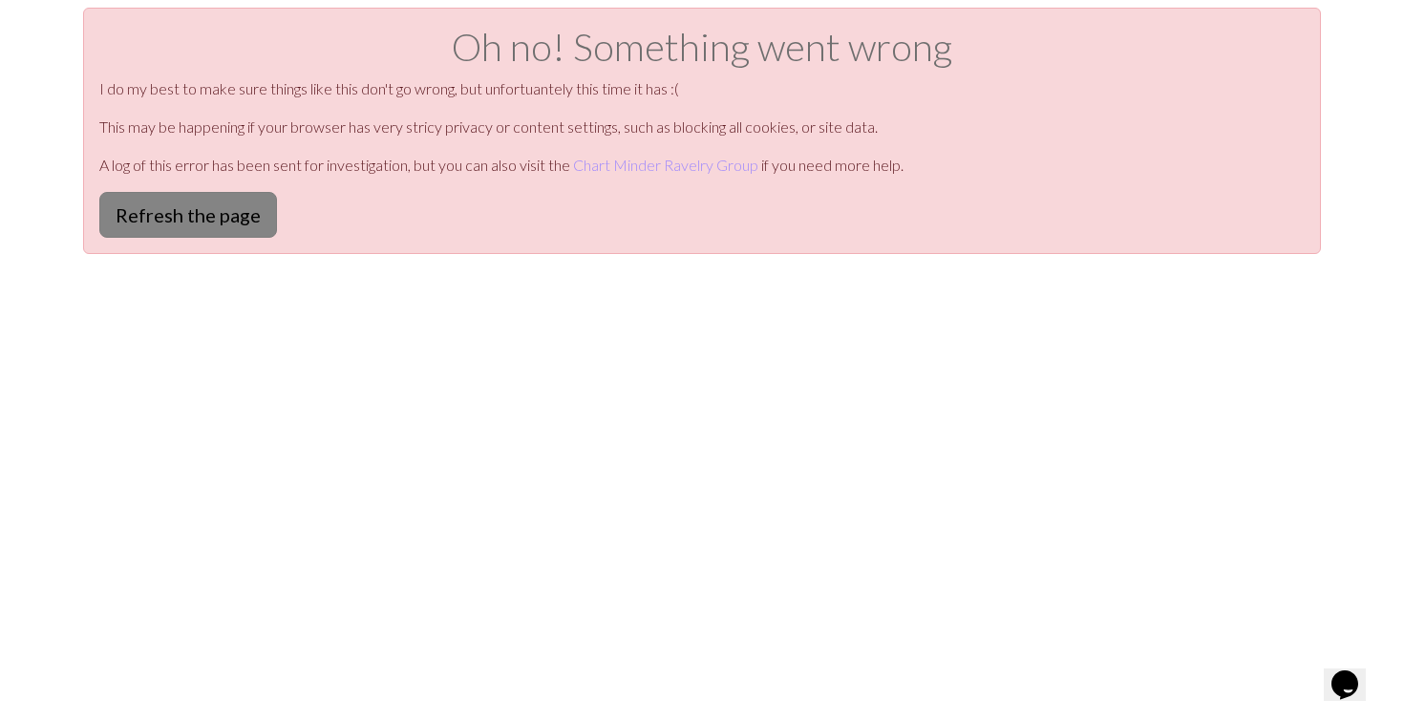
click at [220, 203] on button "Refresh the page" at bounding box center [188, 215] width 178 height 46
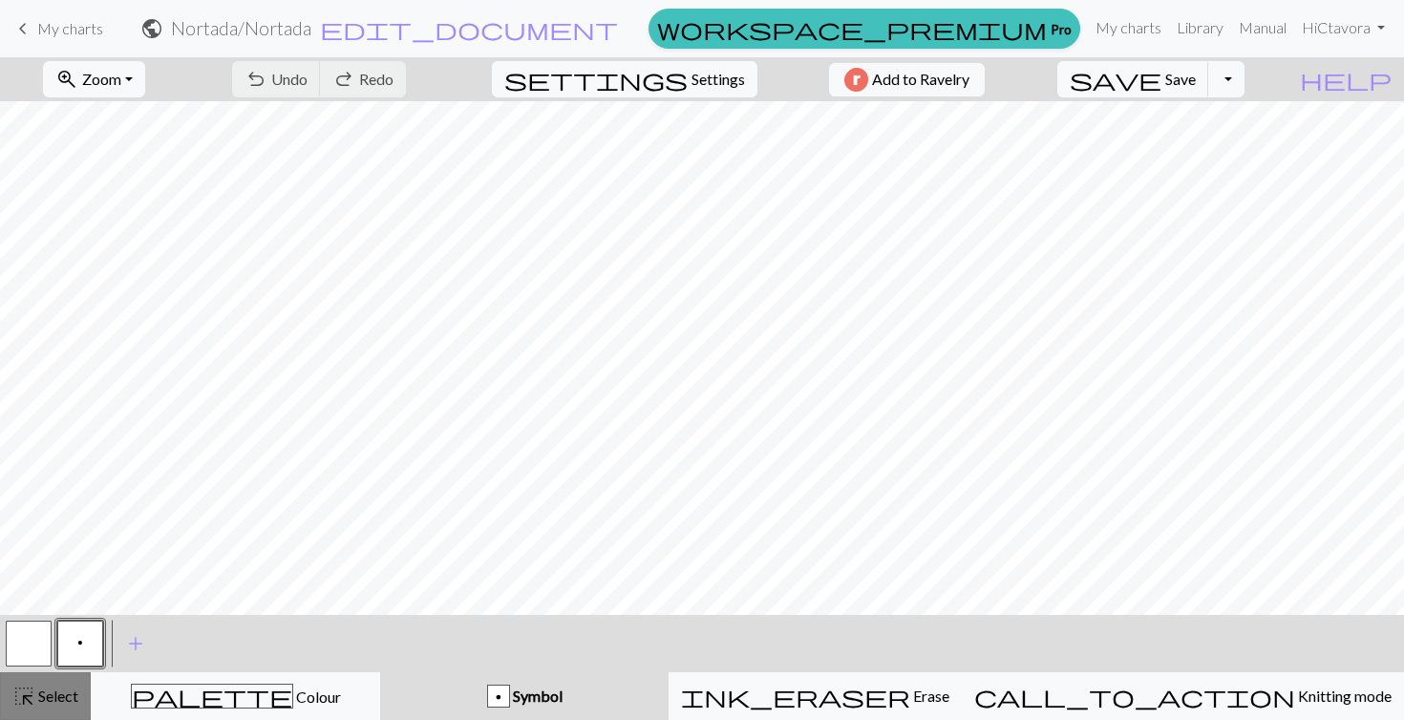
click at [45, 689] on span "Select" at bounding box center [56, 696] width 43 height 18
click at [721, 80] on span "Settings" at bounding box center [718, 79] width 53 height 23
select select "aran"
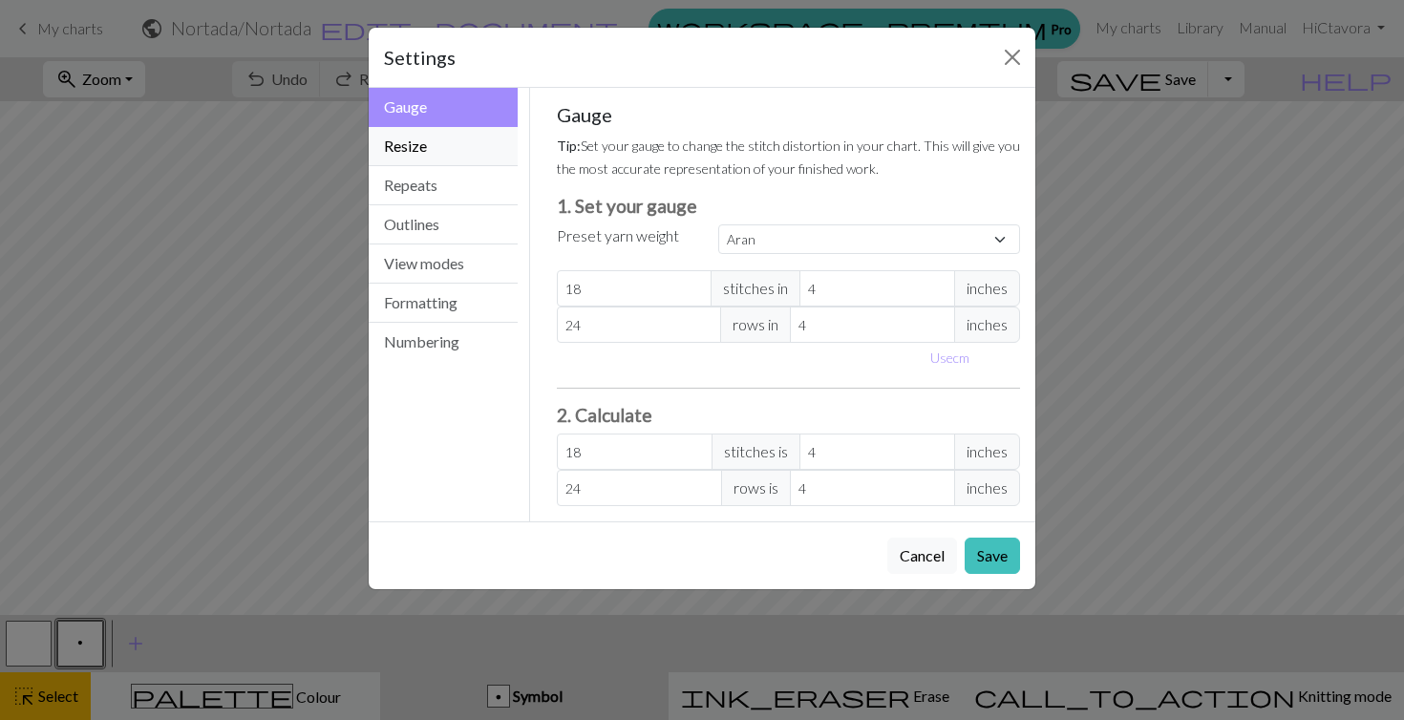
click at [413, 155] on button "Resize" at bounding box center [443, 146] width 149 height 39
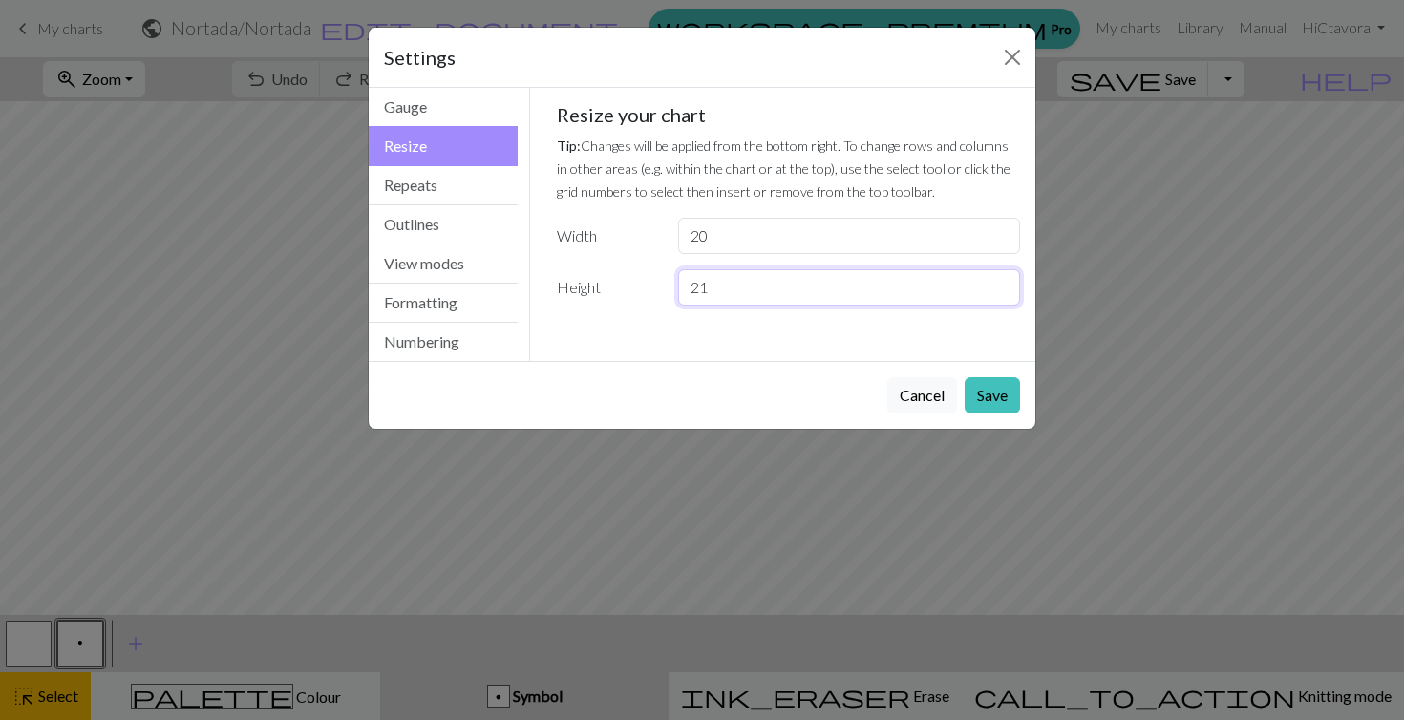
click at [1003, 284] on input "21" at bounding box center [849, 287] width 342 height 36
click at [1003, 284] on input "22" at bounding box center [849, 287] width 342 height 36
click at [1003, 284] on input "23" at bounding box center [849, 287] width 342 height 36
click at [1003, 284] on input "24" at bounding box center [849, 287] width 342 height 36
click at [1003, 284] on input "25" at bounding box center [849, 287] width 342 height 36
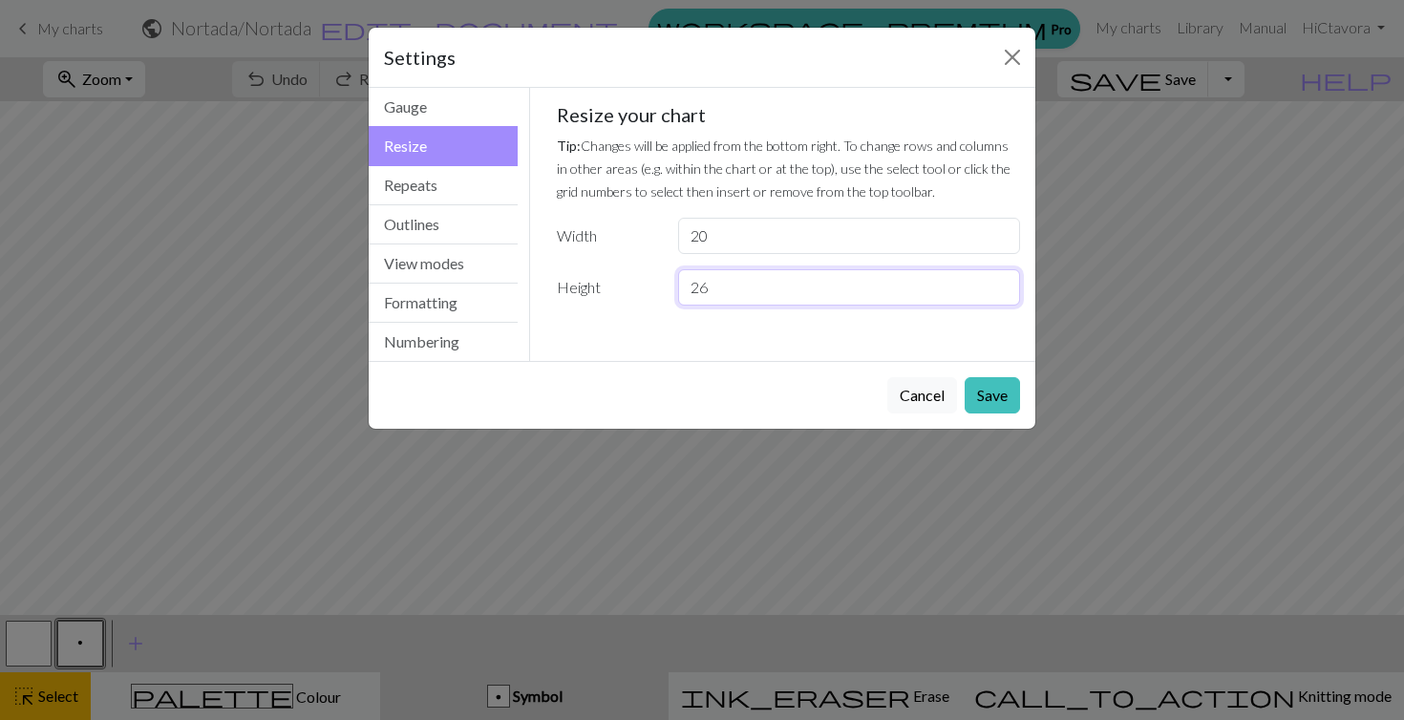
click at [1003, 284] on input "26" at bounding box center [849, 287] width 342 height 36
click at [1003, 284] on input "27" at bounding box center [849, 287] width 342 height 36
click at [1003, 284] on input "28" at bounding box center [849, 287] width 342 height 36
click at [1003, 284] on input "29" at bounding box center [849, 287] width 342 height 36
click at [1003, 284] on input "30" at bounding box center [849, 287] width 342 height 36
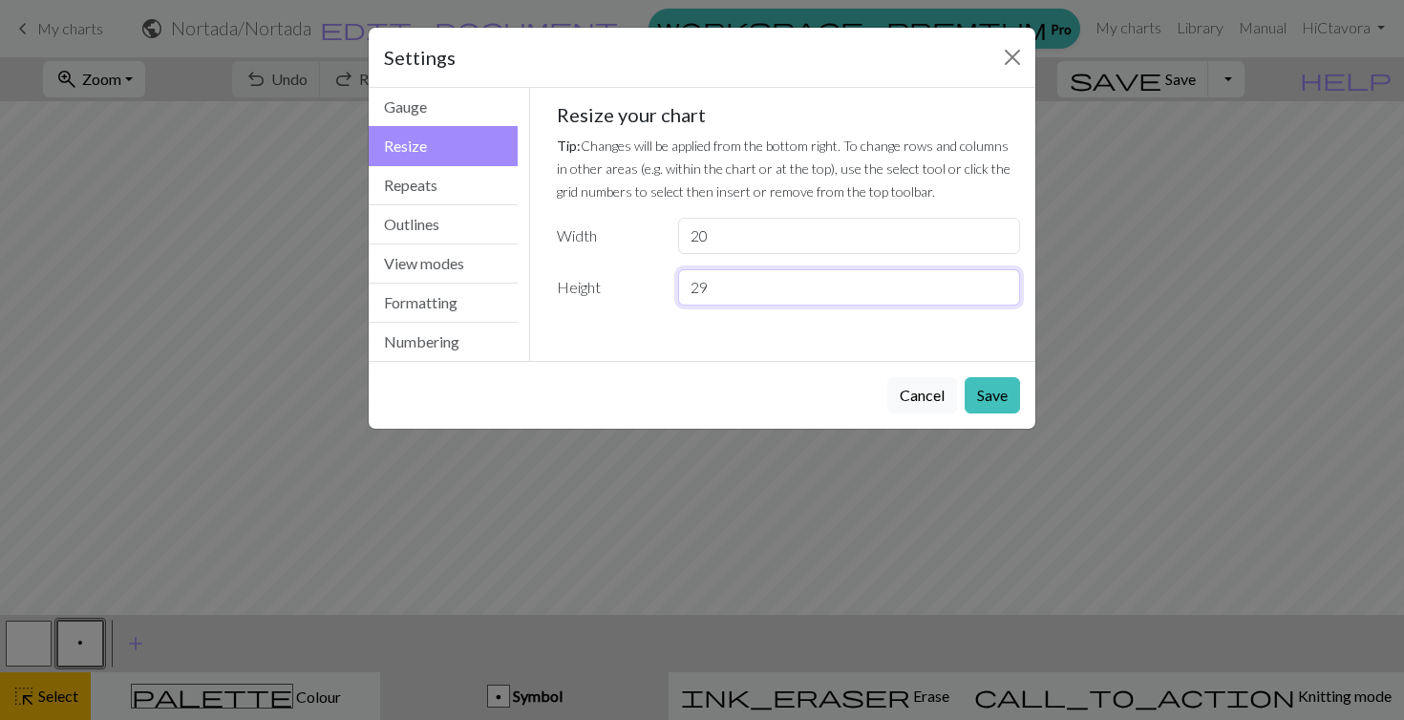
click at [998, 292] on input "29" at bounding box center [849, 287] width 342 height 36
click at [998, 292] on input "28" at bounding box center [849, 287] width 342 height 36
click at [998, 292] on input "27" at bounding box center [849, 287] width 342 height 36
click at [998, 292] on input "26" at bounding box center [849, 287] width 342 height 36
click at [998, 292] on input "25" at bounding box center [849, 287] width 342 height 36
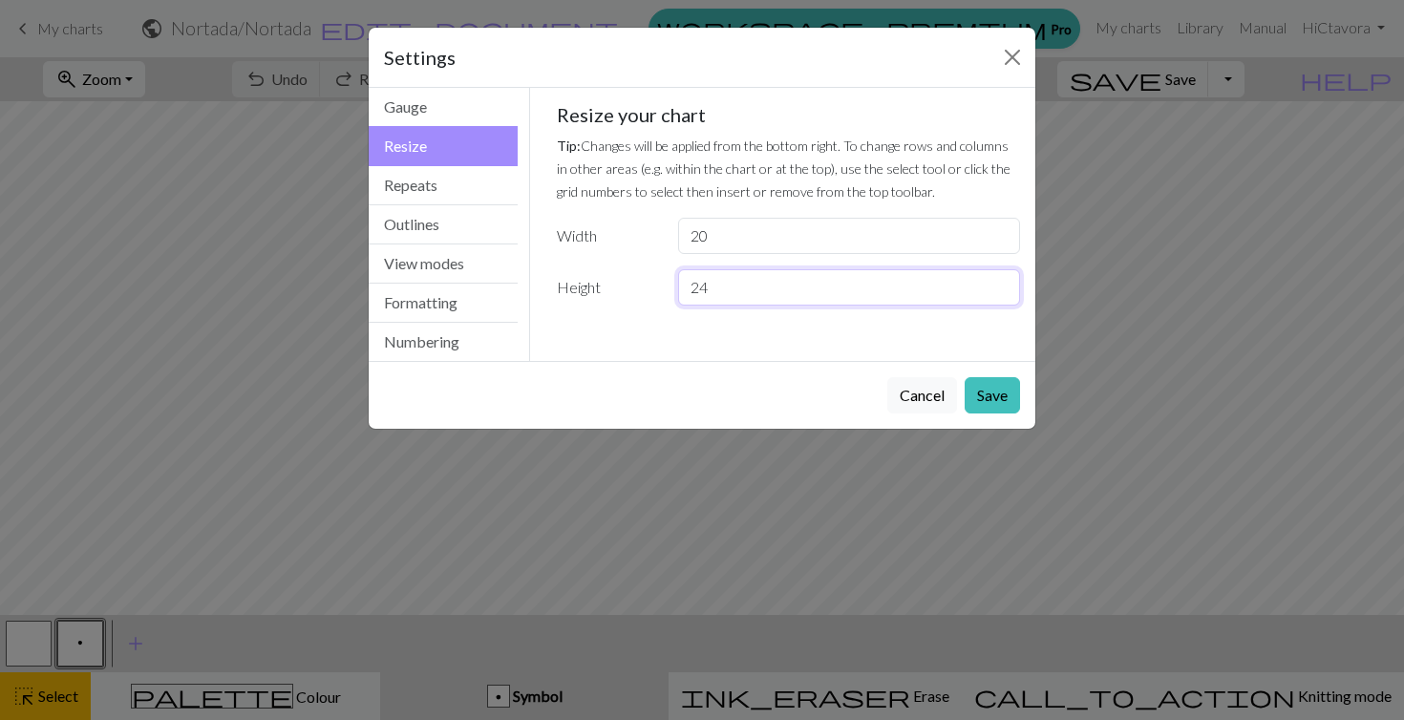
click at [998, 292] on input "24" at bounding box center [849, 287] width 342 height 36
click at [998, 292] on input "23" at bounding box center [849, 287] width 342 height 36
click at [998, 292] on input "22" at bounding box center [849, 287] width 342 height 36
click at [998, 292] on input "21" at bounding box center [849, 287] width 342 height 36
click at [998, 292] on input "20" at bounding box center [849, 287] width 342 height 36
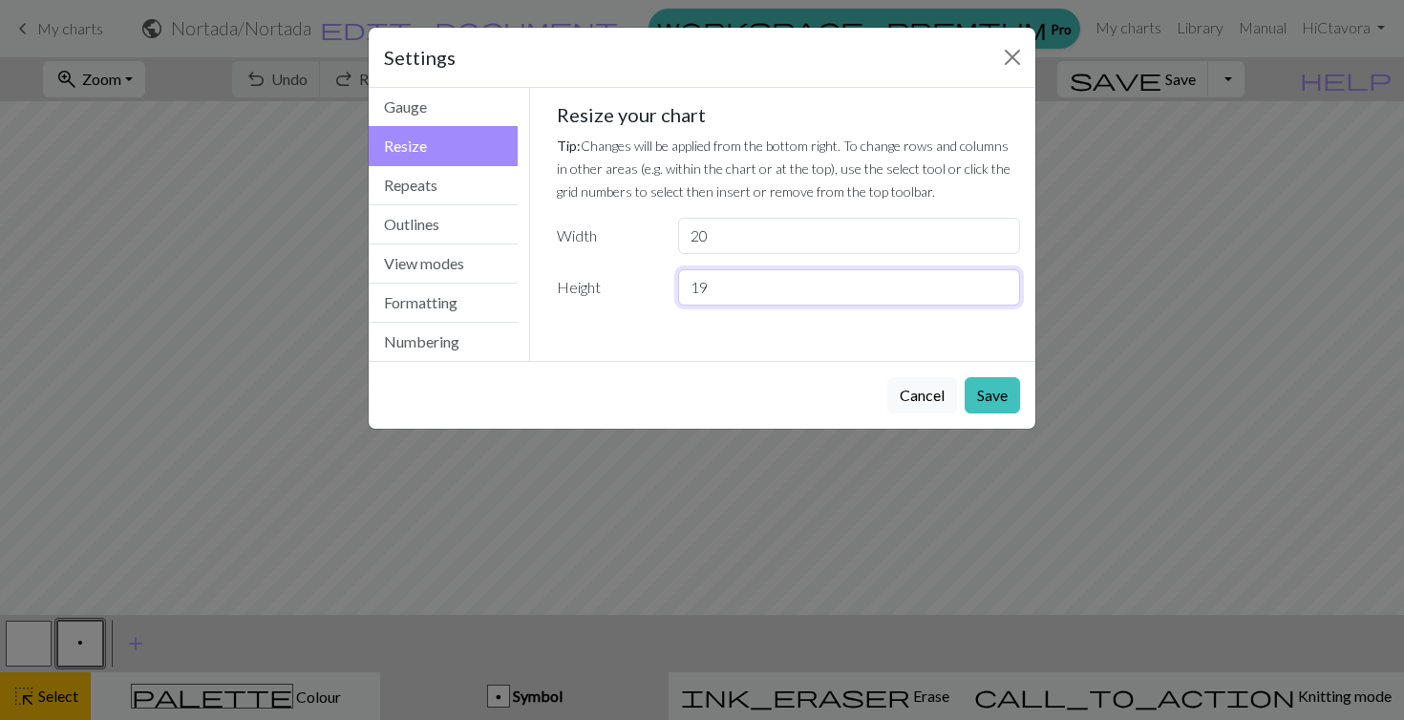
click at [998, 292] on input "19" at bounding box center [849, 287] width 342 height 36
click at [998, 292] on input "18" at bounding box center [849, 287] width 342 height 36
click at [998, 292] on input "17" at bounding box center [849, 287] width 342 height 36
click at [998, 292] on input "16" at bounding box center [849, 287] width 342 height 36
click at [998, 292] on input "15" at bounding box center [849, 287] width 342 height 36
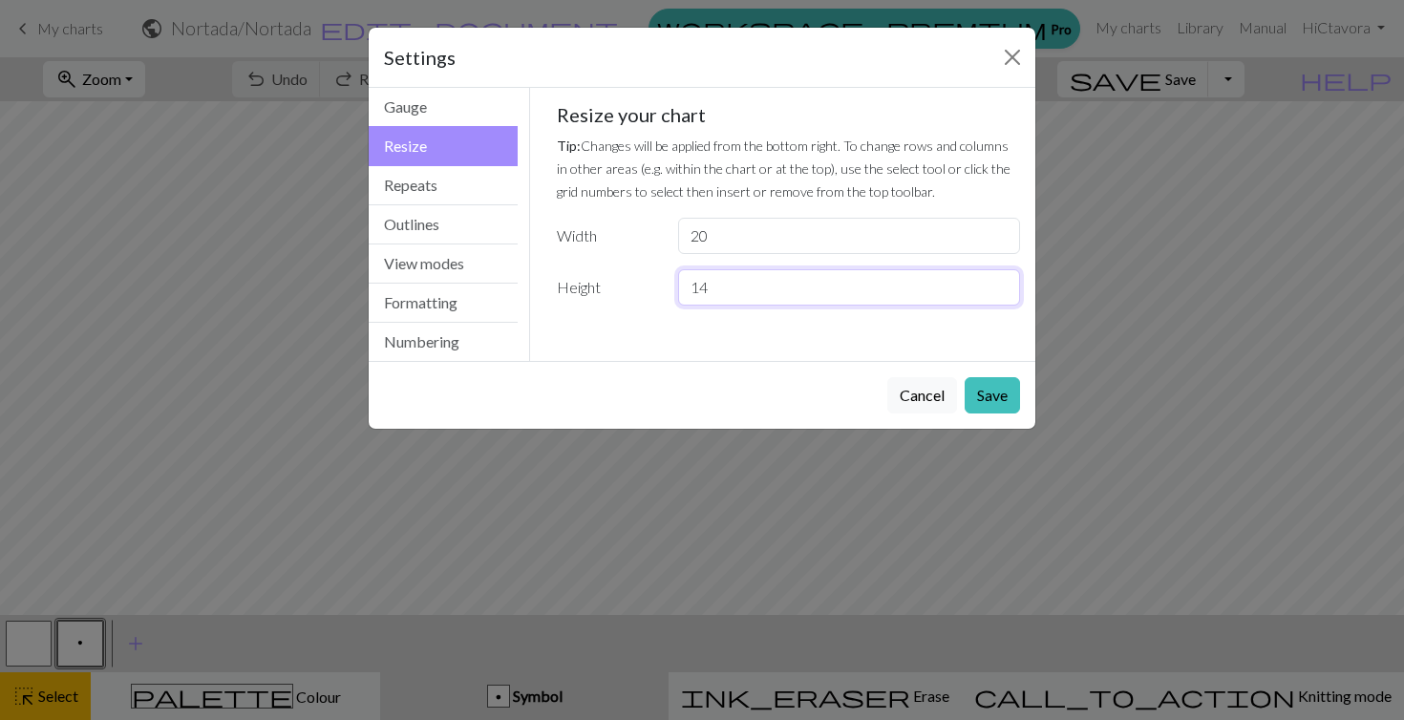
click at [998, 292] on input "14" at bounding box center [849, 287] width 342 height 36
click at [998, 292] on input "13" at bounding box center [849, 287] width 342 height 36
click at [998, 292] on input "12" at bounding box center [849, 287] width 342 height 36
click at [998, 292] on input "11" at bounding box center [849, 287] width 342 height 36
click at [998, 292] on input "10" at bounding box center [849, 287] width 342 height 36
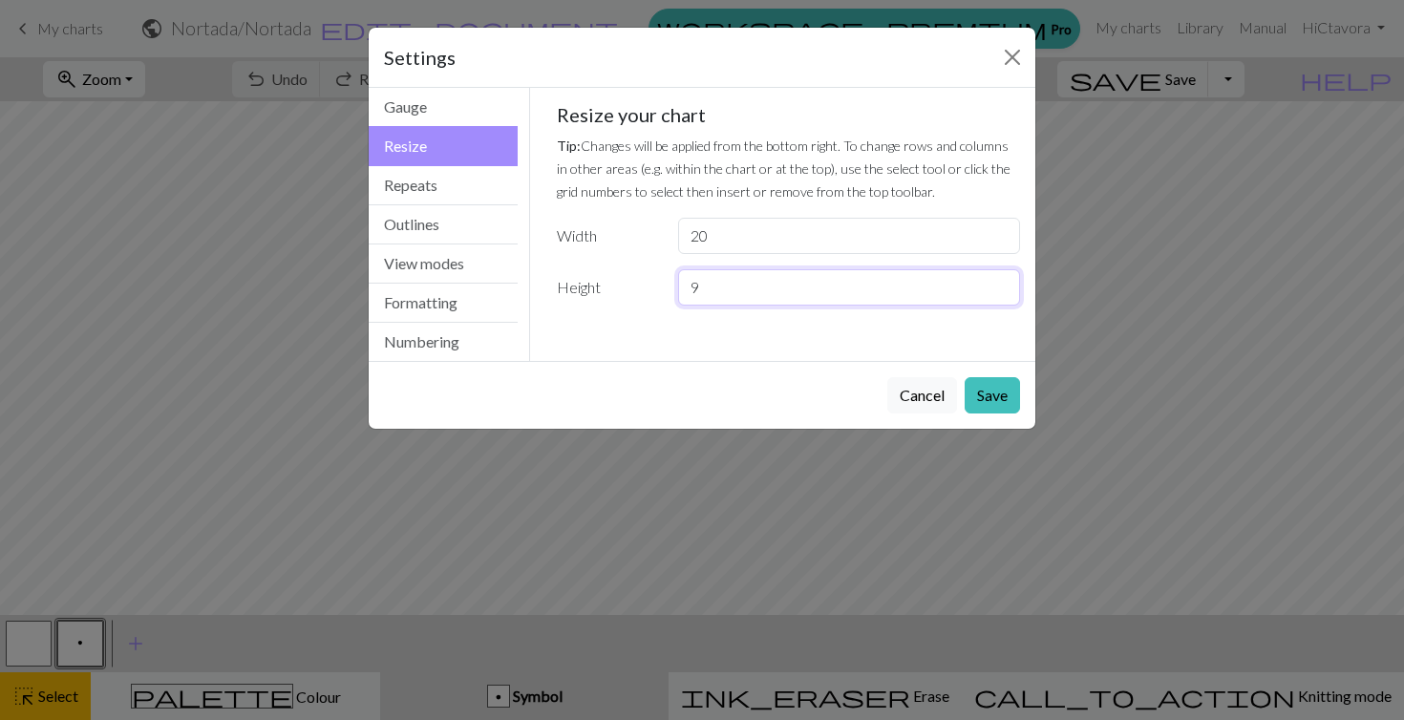
click at [998, 292] on input "9" at bounding box center [849, 287] width 342 height 36
click at [998, 292] on input "8" at bounding box center [849, 287] width 342 height 36
click at [998, 292] on input "7" at bounding box center [849, 287] width 342 height 36
click at [998, 292] on input "6" at bounding box center [849, 287] width 342 height 36
click at [998, 292] on input "5" at bounding box center [849, 287] width 342 height 36
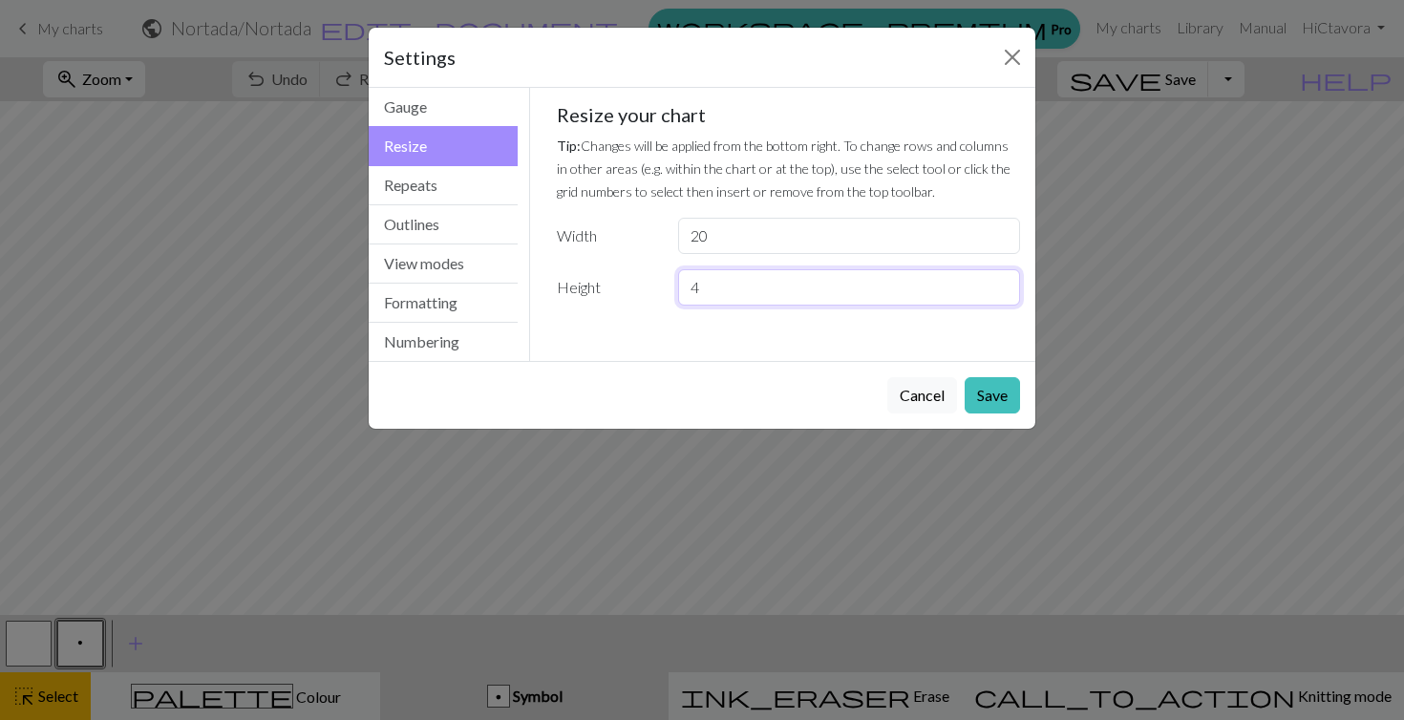
click at [998, 292] on input "4" at bounding box center [849, 287] width 342 height 36
click at [998, 292] on input "3" at bounding box center [849, 287] width 342 height 36
type input "2"
click at [998, 292] on input "2" at bounding box center [849, 287] width 342 height 36
drag, startPoint x: 903, startPoint y: 233, endPoint x: 678, endPoint y: 235, distance: 224.5
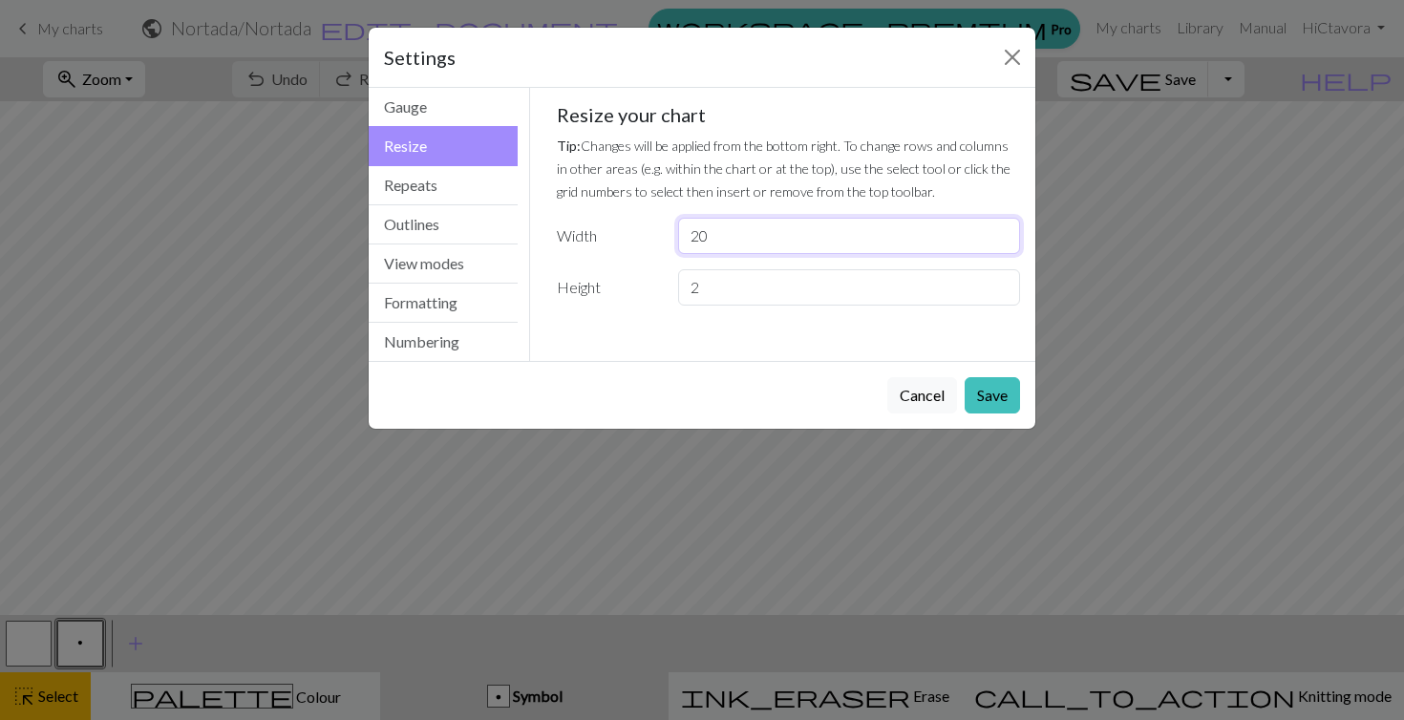
click at [678, 235] on input "20" at bounding box center [849, 236] width 342 height 36
type input "30"
click at [1004, 398] on button "Save" at bounding box center [992, 395] width 55 height 36
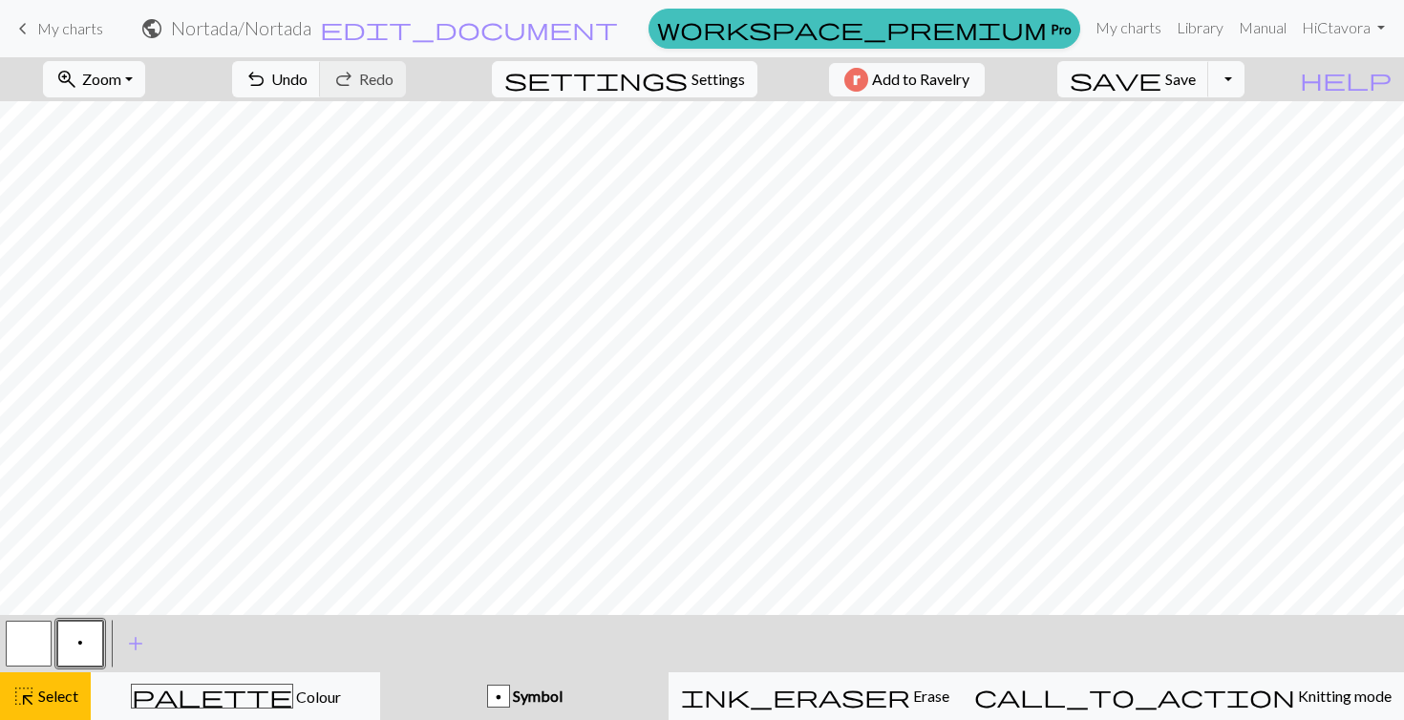
click at [674, 75] on span "settings" at bounding box center [595, 79] width 183 height 27
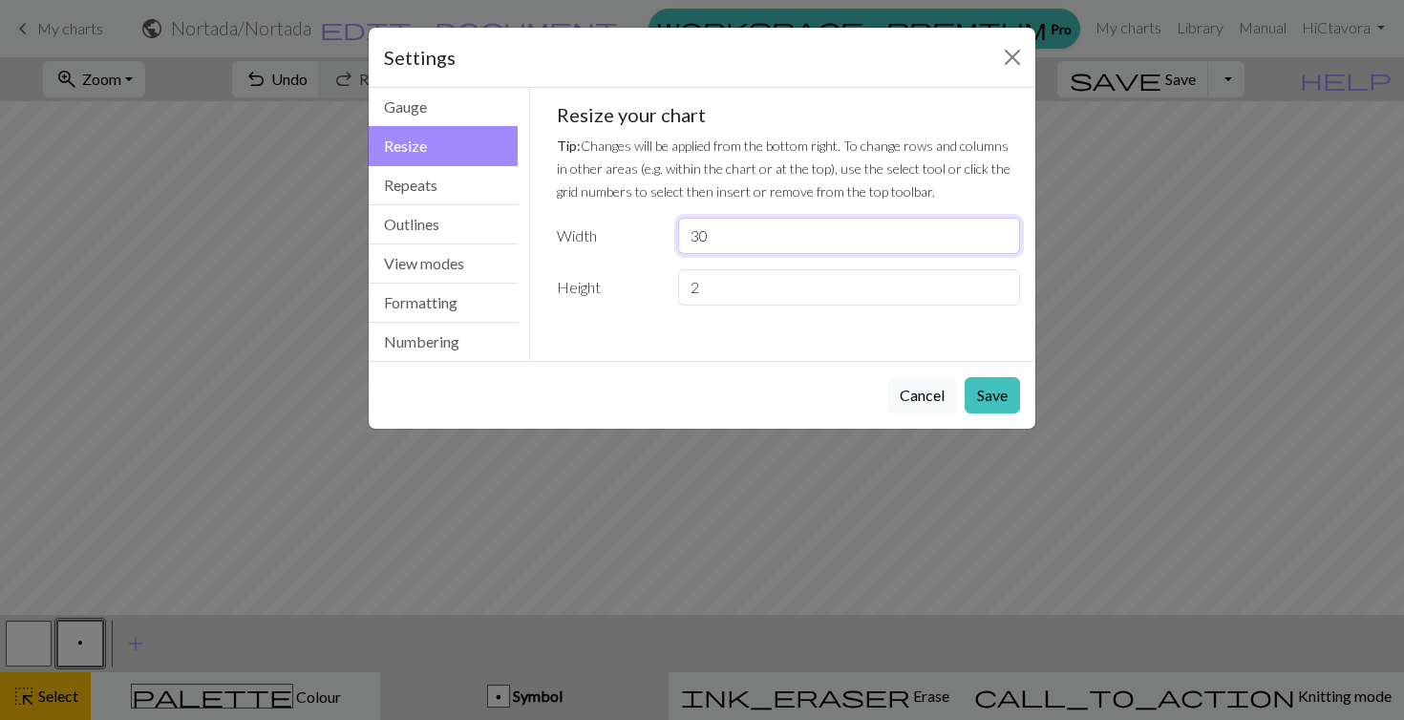
drag, startPoint x: 737, startPoint y: 232, endPoint x: 679, endPoint y: 233, distance: 58.3
click at [679, 233] on input "30" at bounding box center [849, 236] width 342 height 36
type input "2"
drag, startPoint x: 709, startPoint y: 282, endPoint x: 669, endPoint y: 282, distance: 40.1
click at [669, 282] on div "2" at bounding box center [849, 287] width 365 height 36
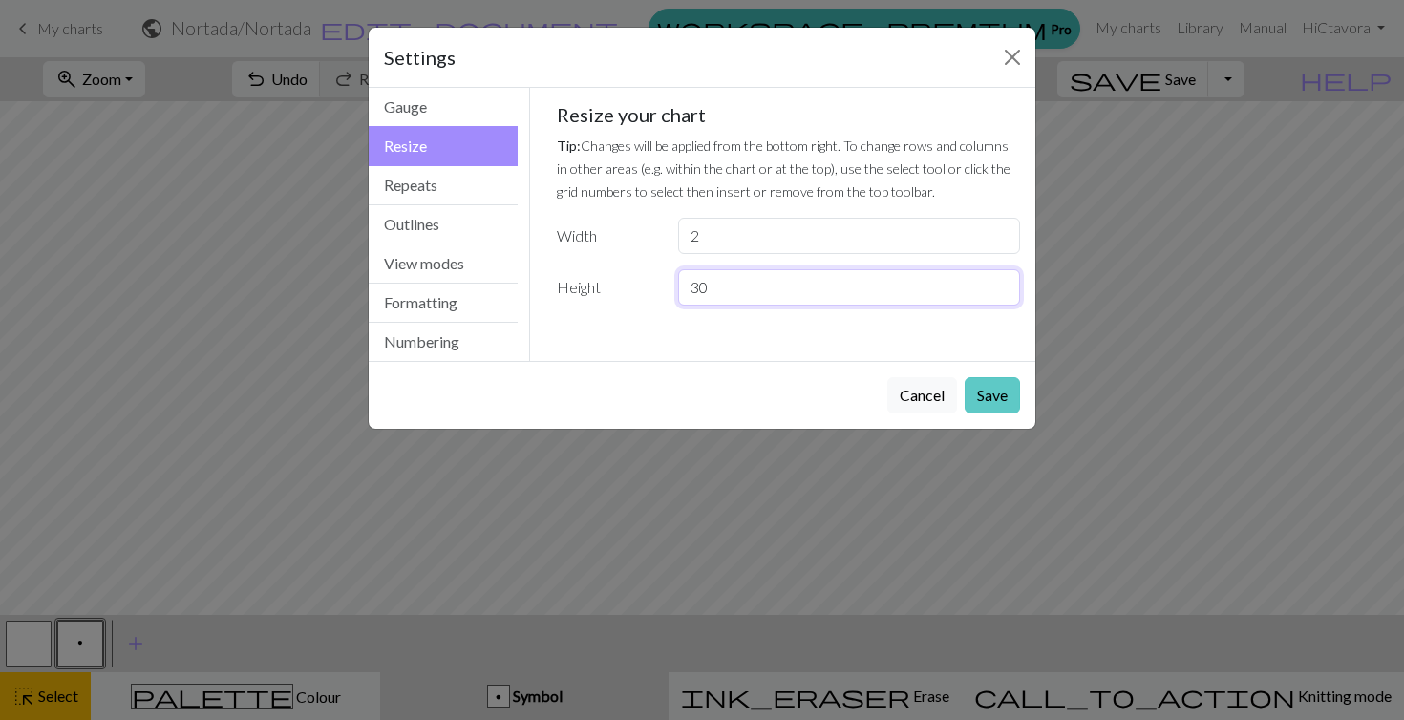
type input "30"
click at [1007, 390] on button "Save" at bounding box center [992, 395] width 55 height 36
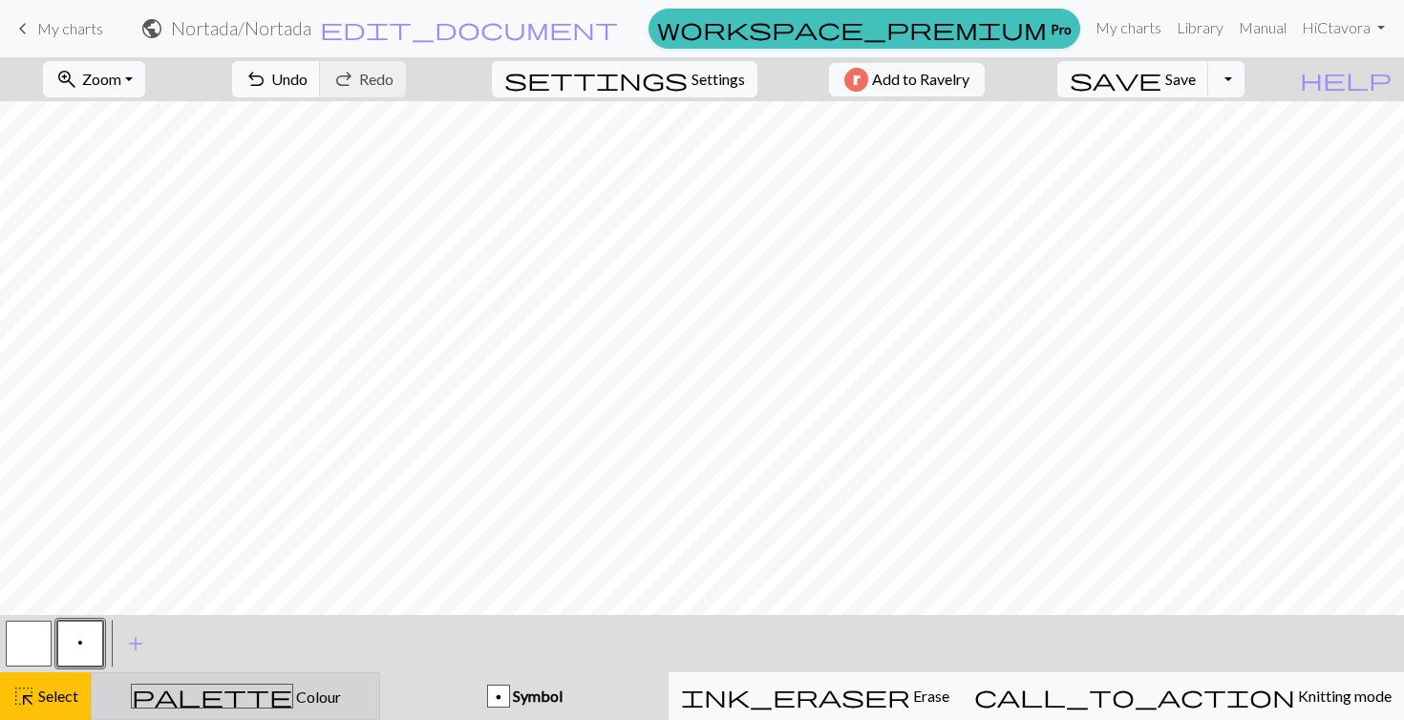
click at [293, 688] on span "Colour" at bounding box center [317, 697] width 48 height 18
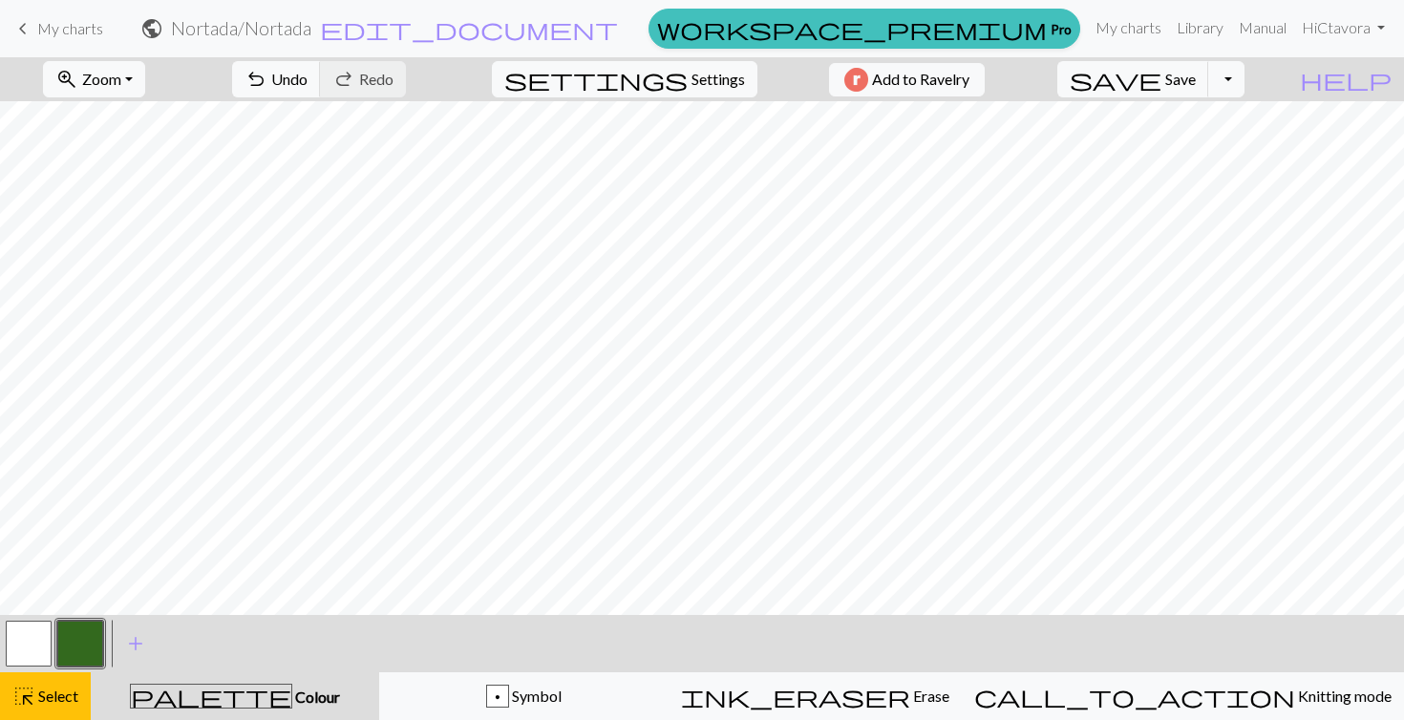
click at [82, 644] on button "button" at bounding box center [80, 644] width 46 height 46
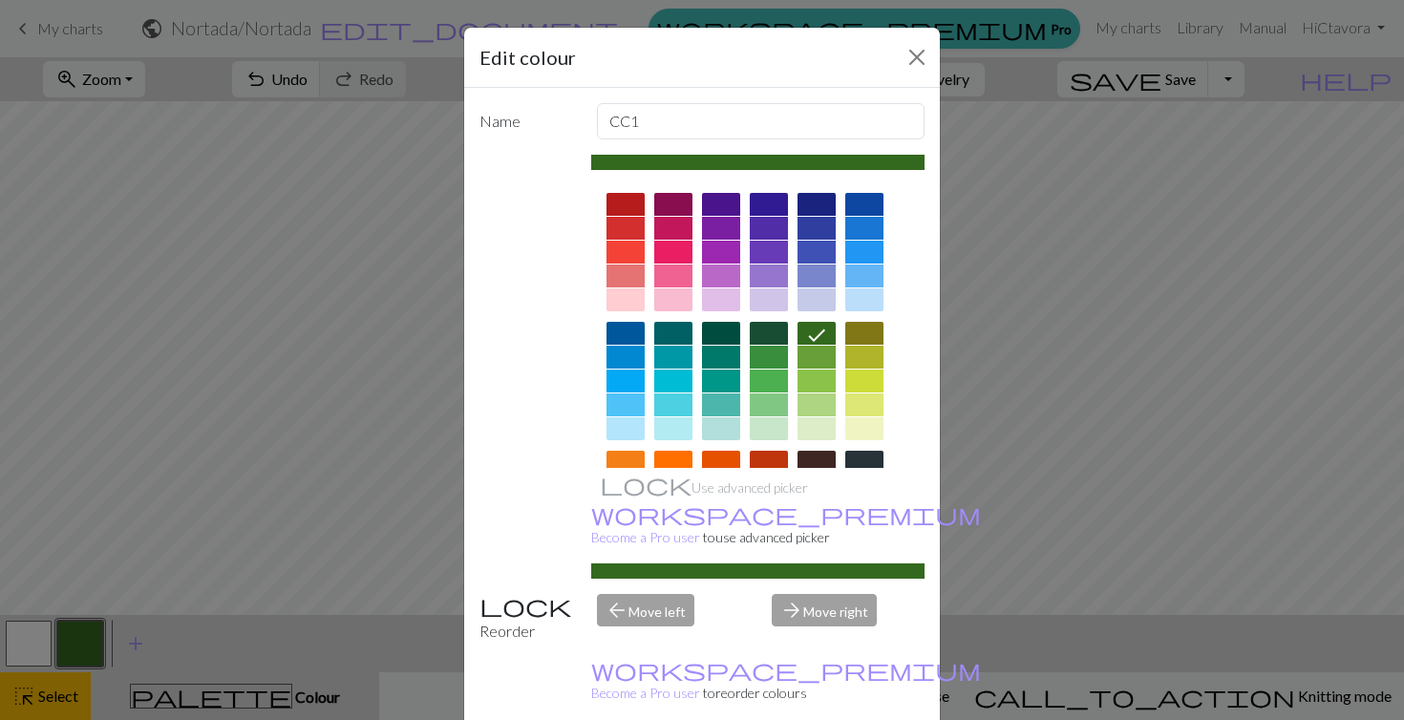
click at [630, 230] on div at bounding box center [626, 228] width 38 height 23
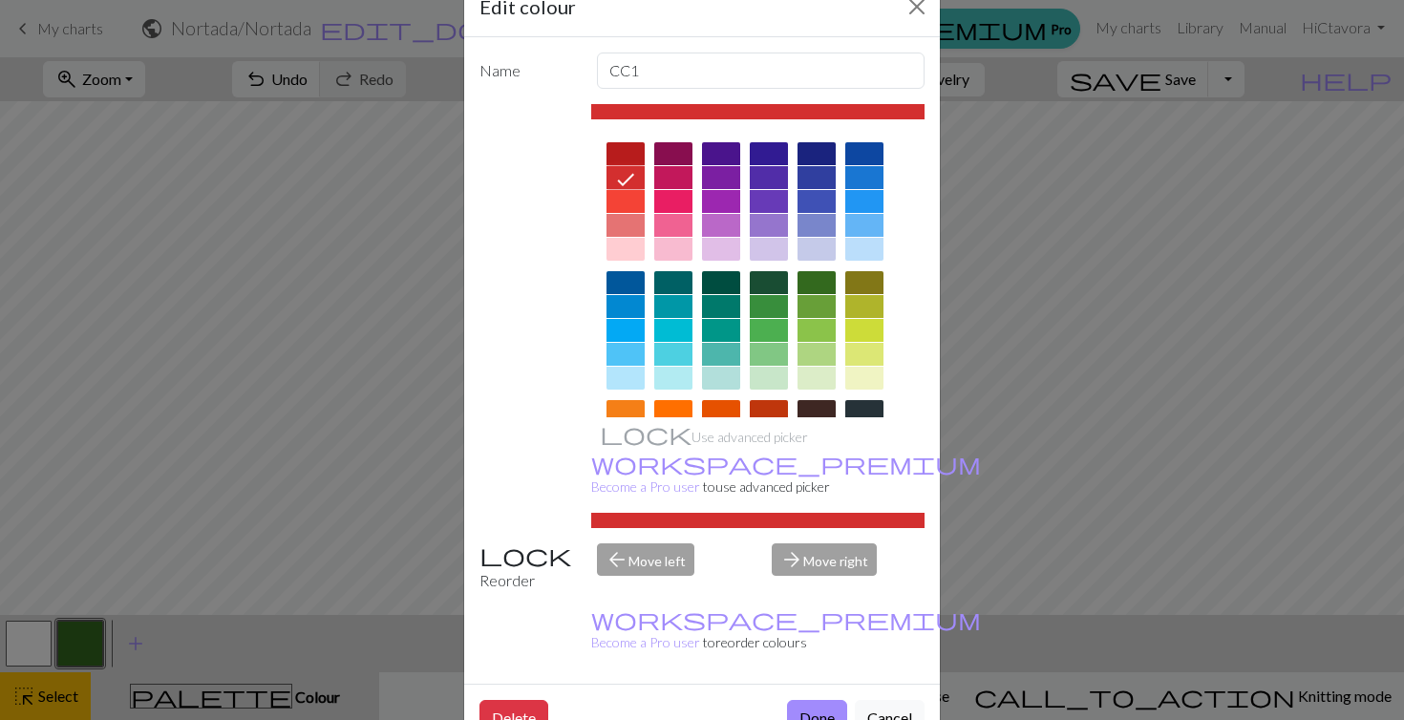
scroll to position [48, 0]
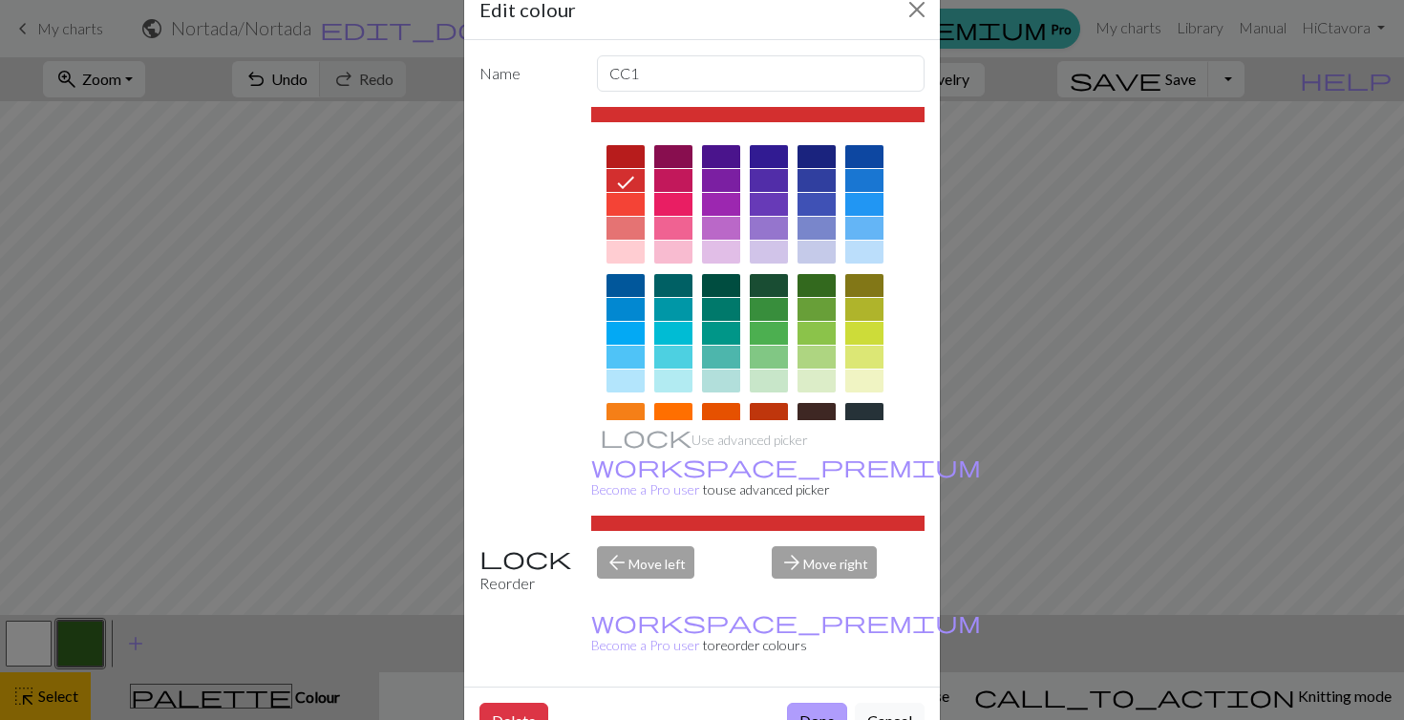
click at [818, 703] on button "Done" at bounding box center [817, 721] width 60 height 36
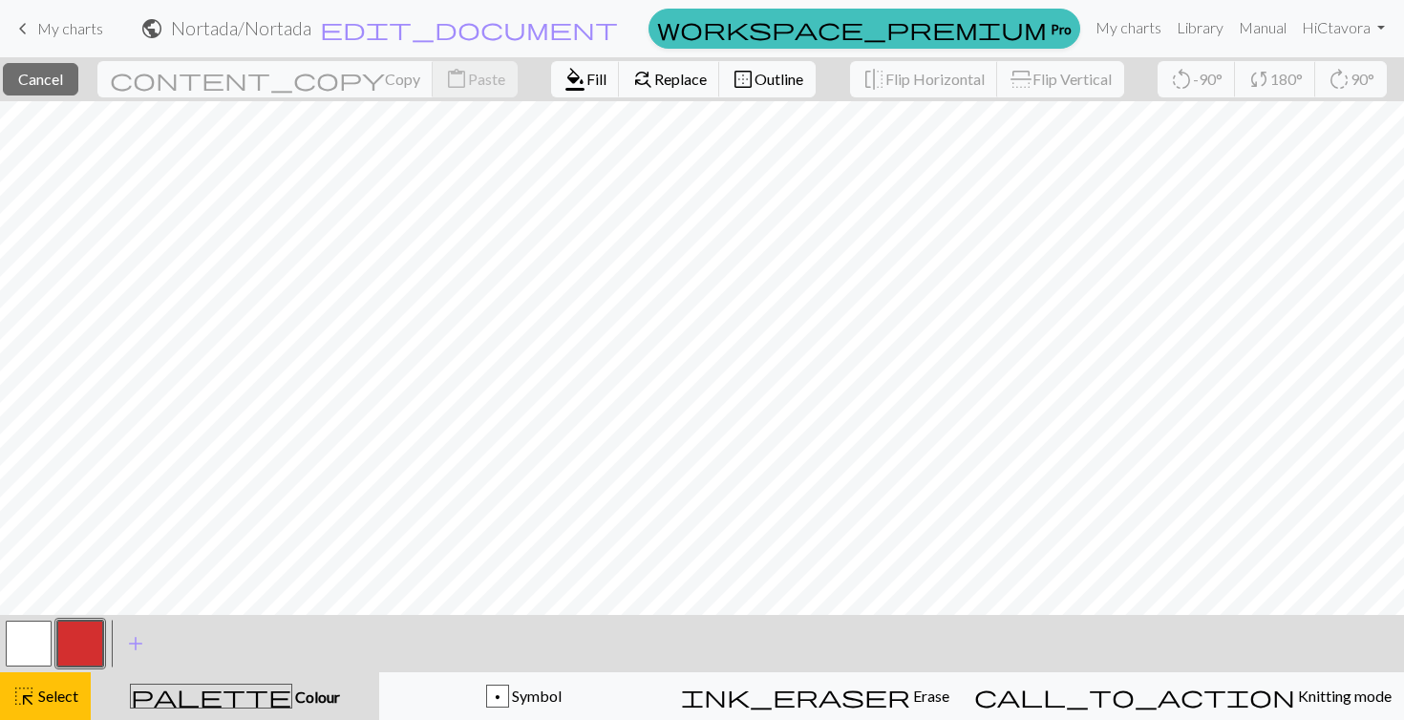
click at [85, 643] on button "button" at bounding box center [80, 644] width 46 height 46
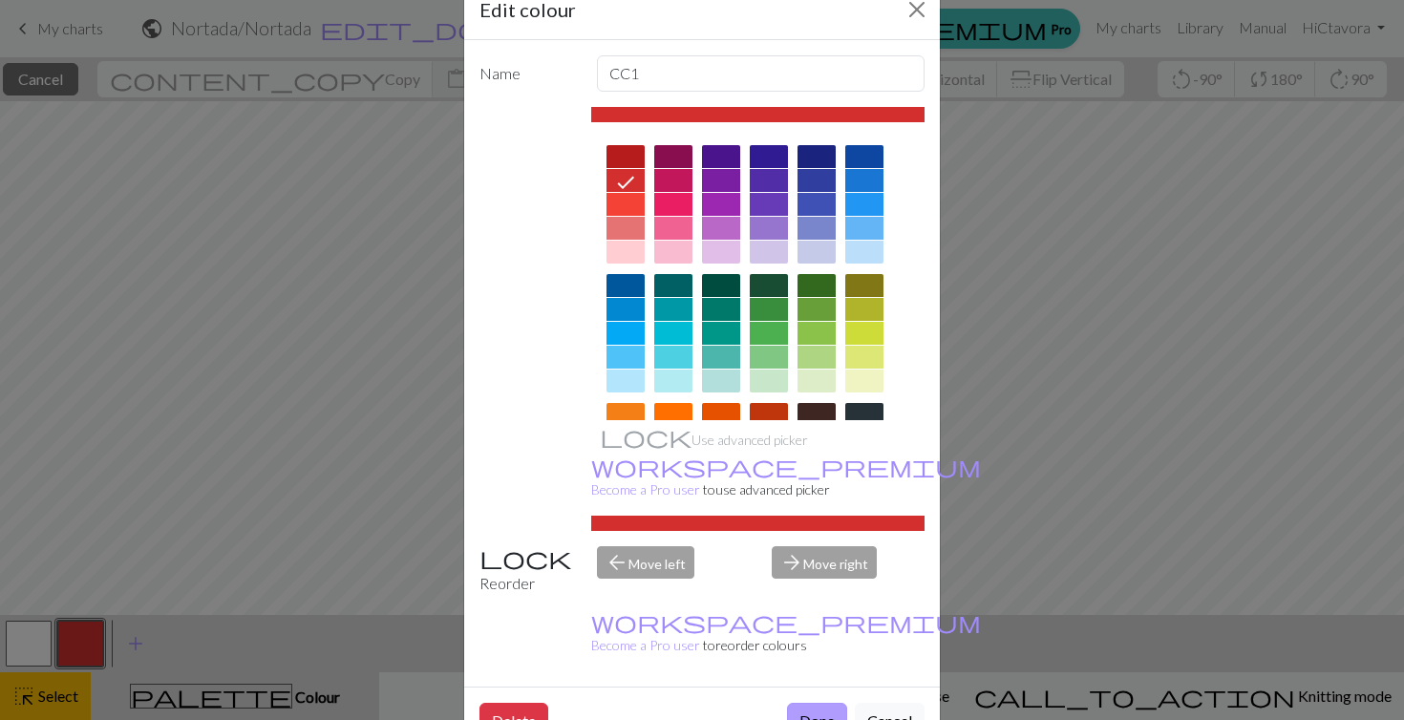
click at [818, 703] on button "Done" at bounding box center [817, 721] width 60 height 36
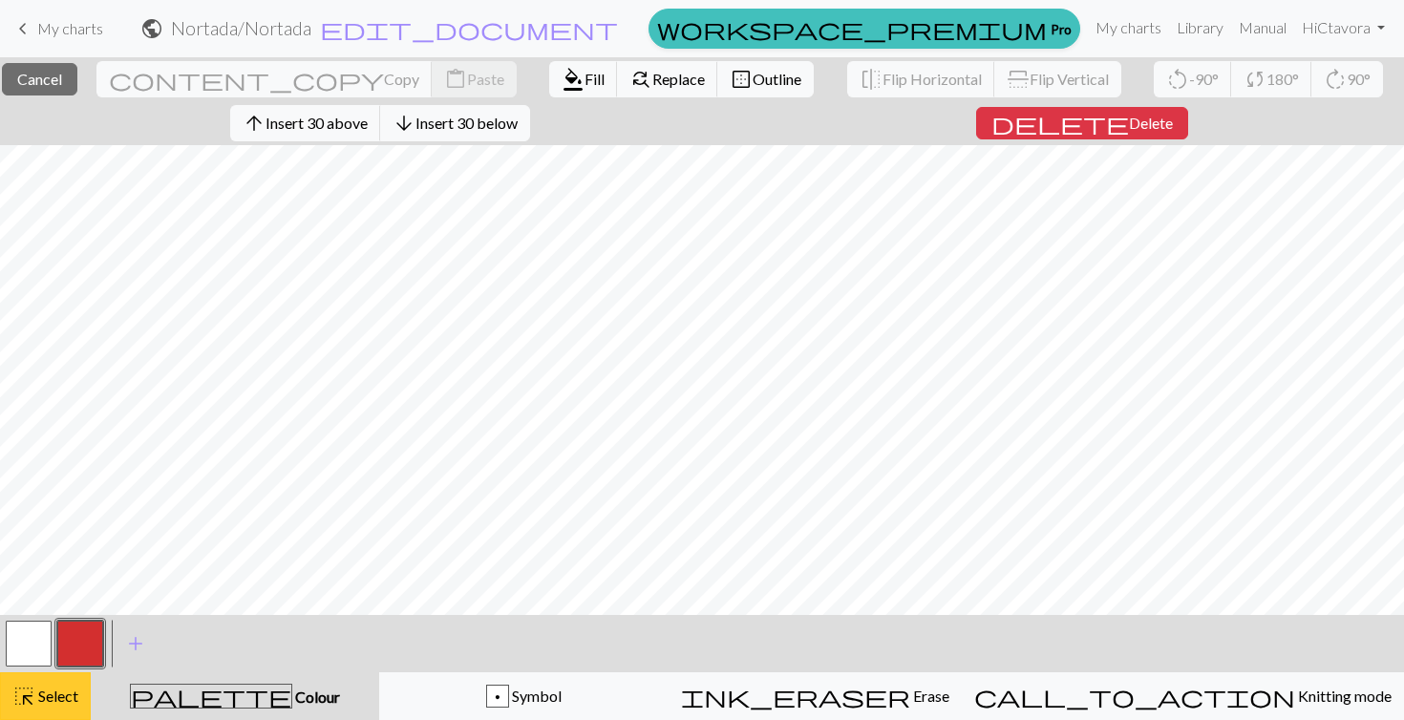
click at [71, 695] on span "Select" at bounding box center [56, 696] width 43 height 18
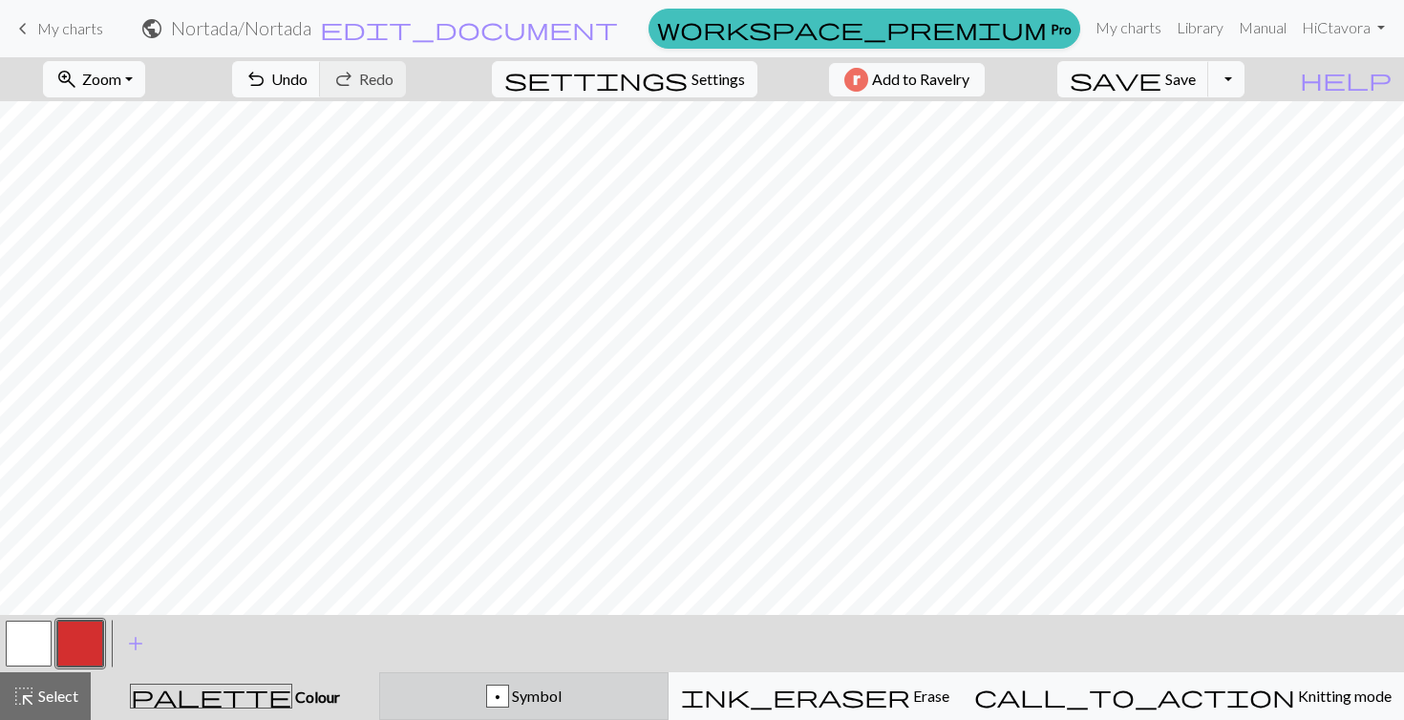
click at [508, 700] on div "p" at bounding box center [497, 697] width 21 height 23
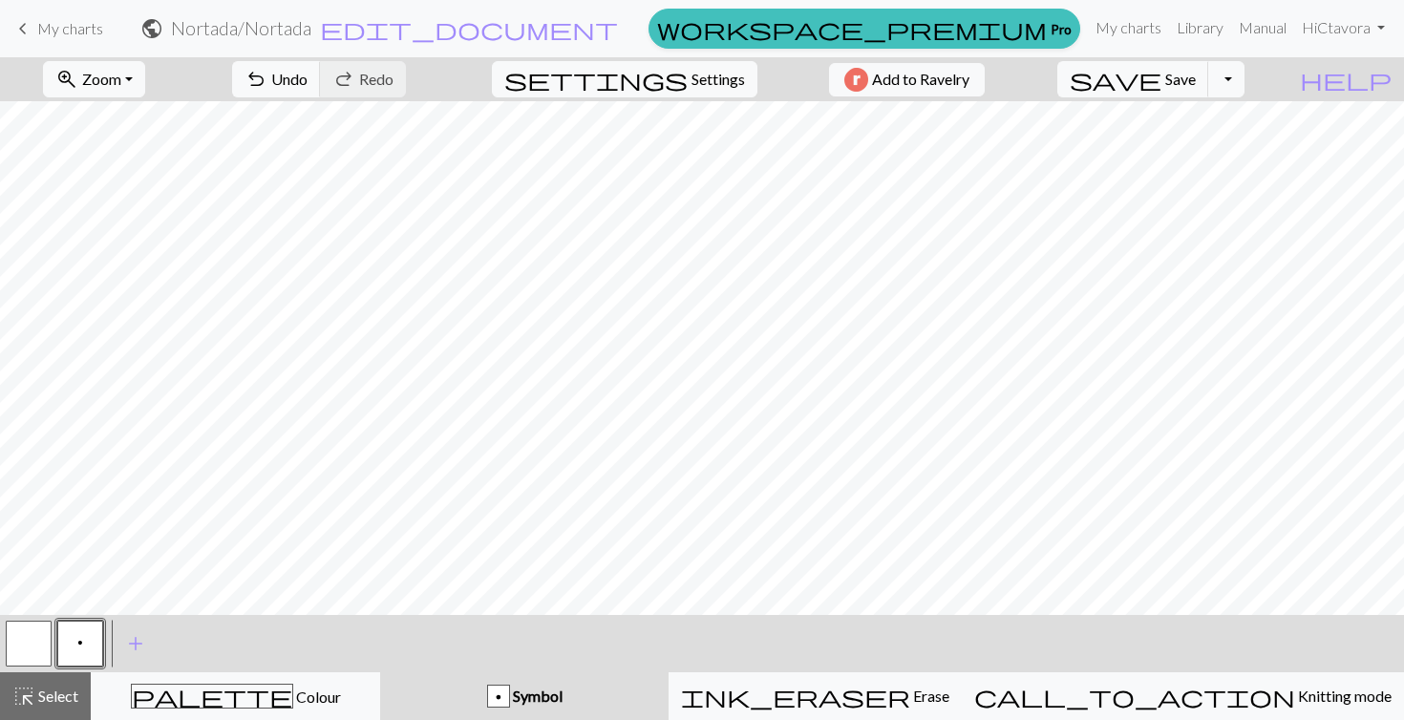
click at [86, 643] on button "p" at bounding box center [80, 644] width 46 height 46
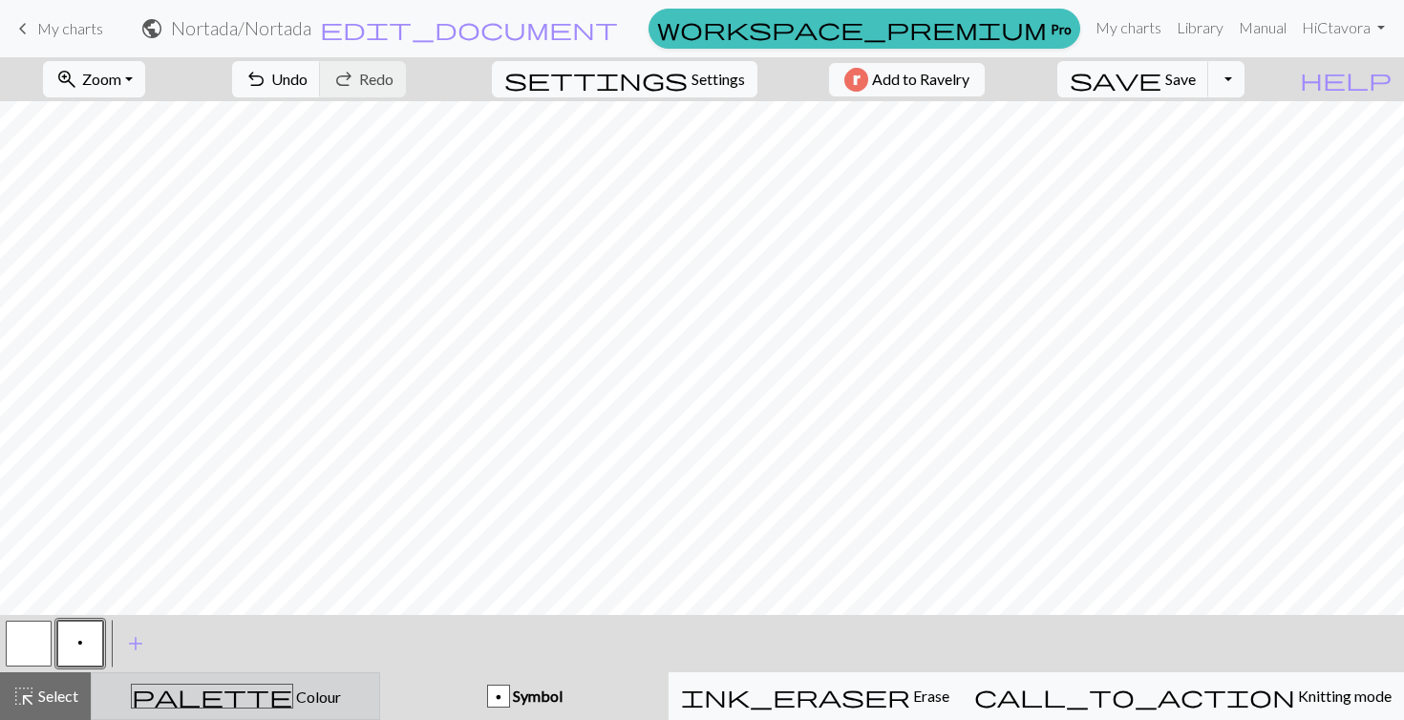
click at [173, 689] on div "palette Colour Colour" at bounding box center [235, 696] width 265 height 25
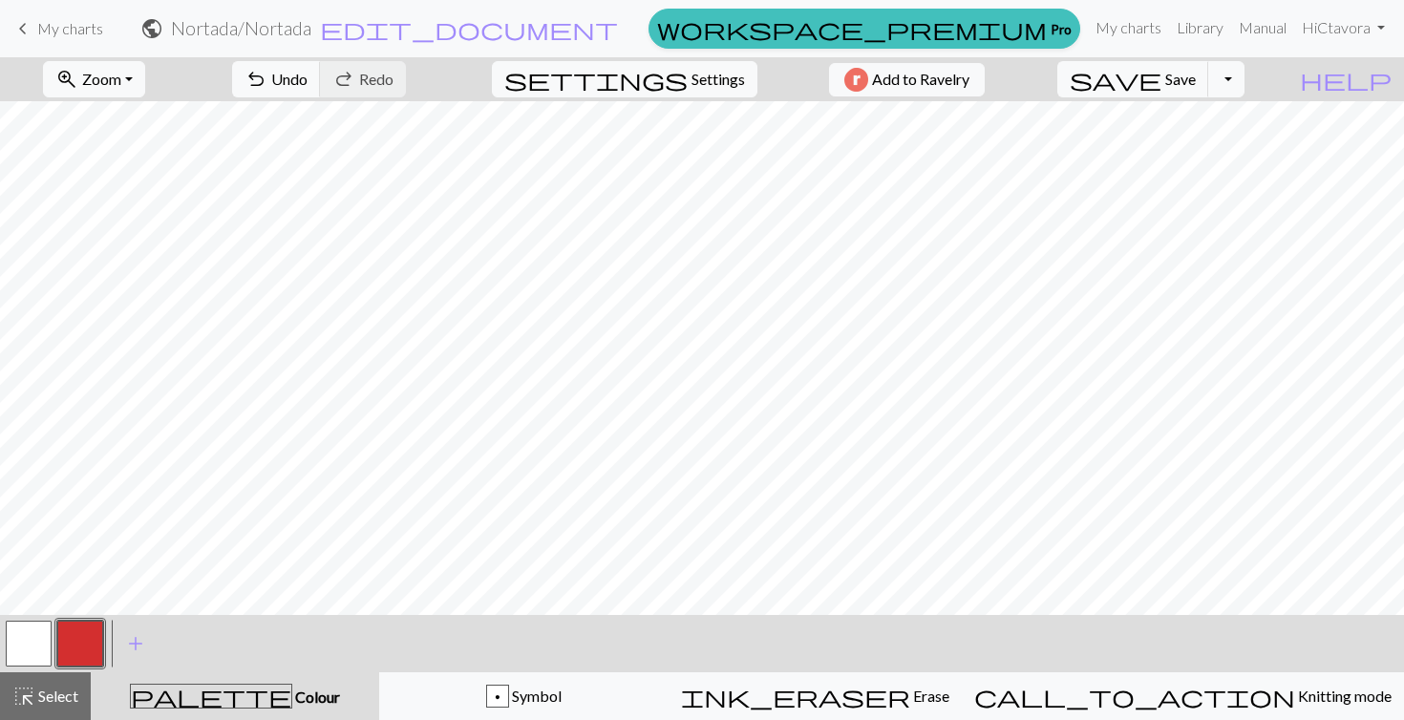
click at [84, 640] on button "button" at bounding box center [80, 644] width 46 height 46
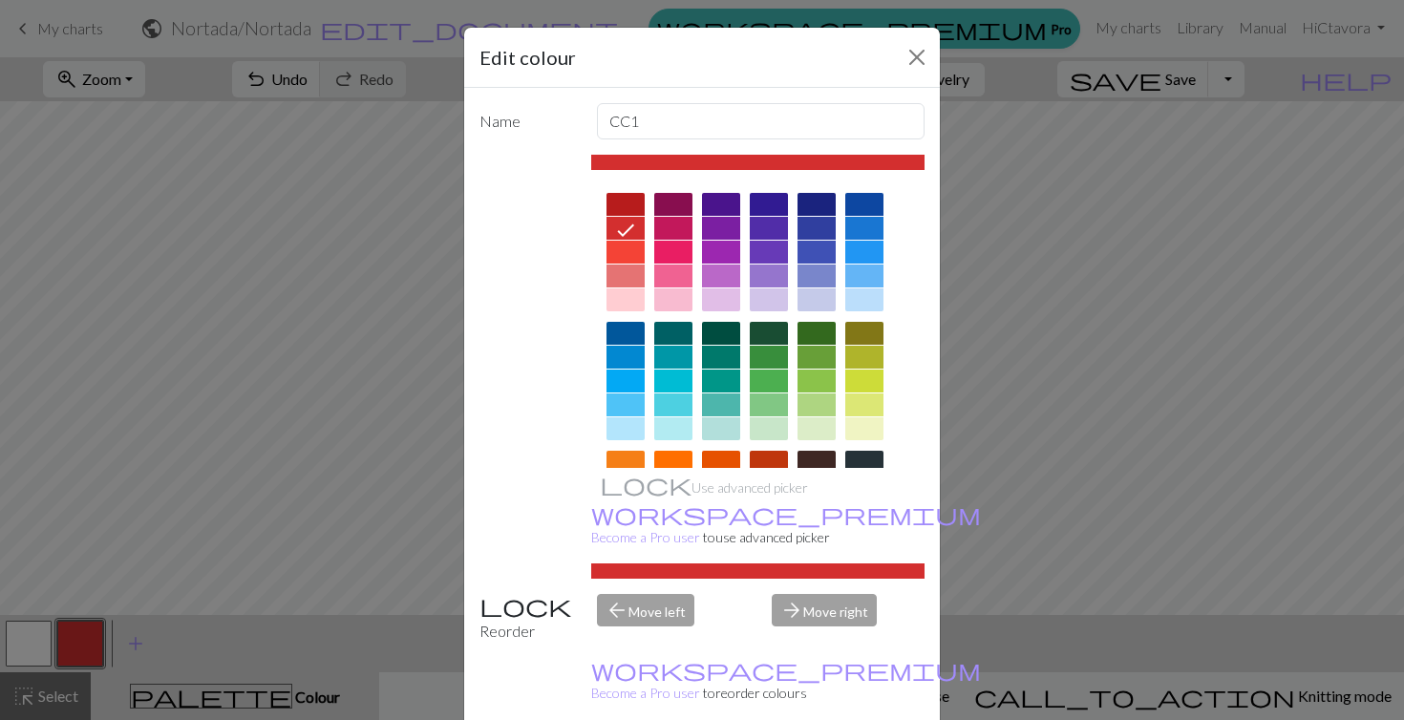
click at [875, 253] on div at bounding box center [864, 252] width 38 height 23
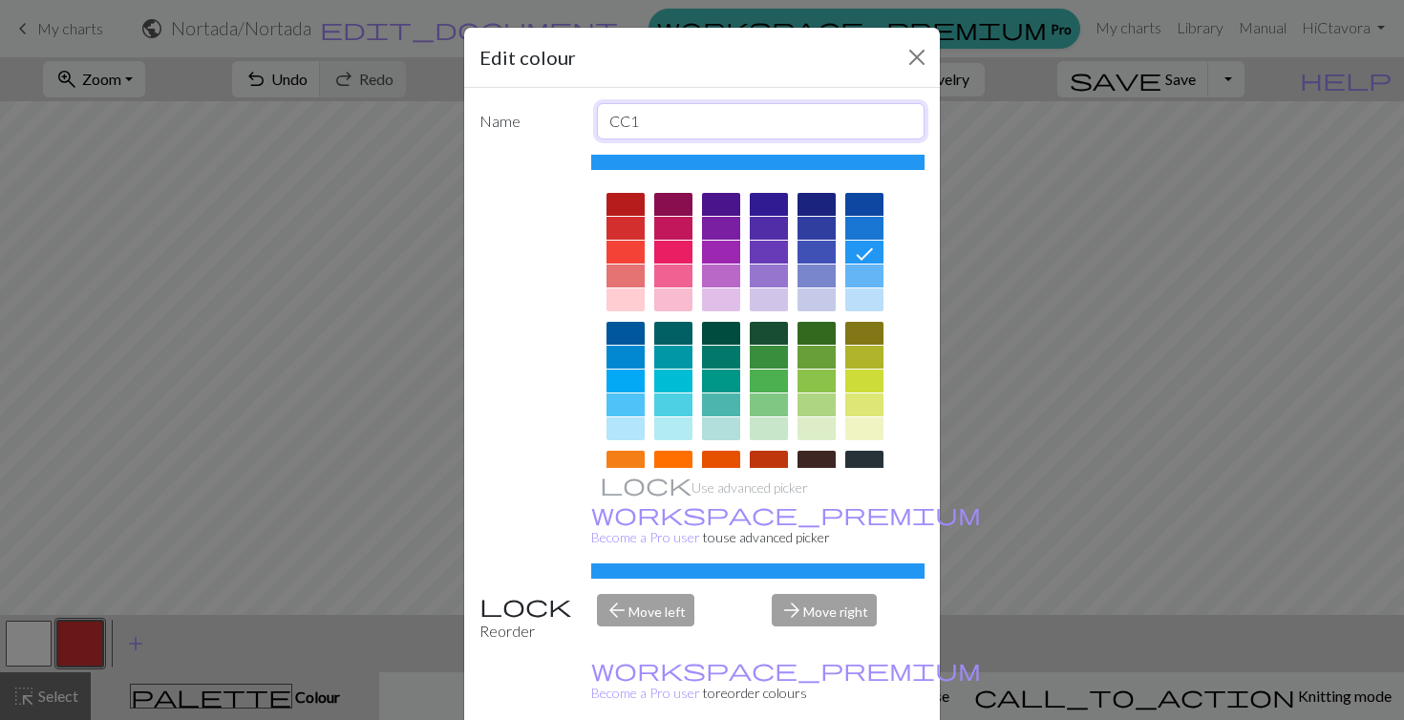
click at [697, 116] on input "CC1" at bounding box center [761, 121] width 329 height 36
type input "CC2"
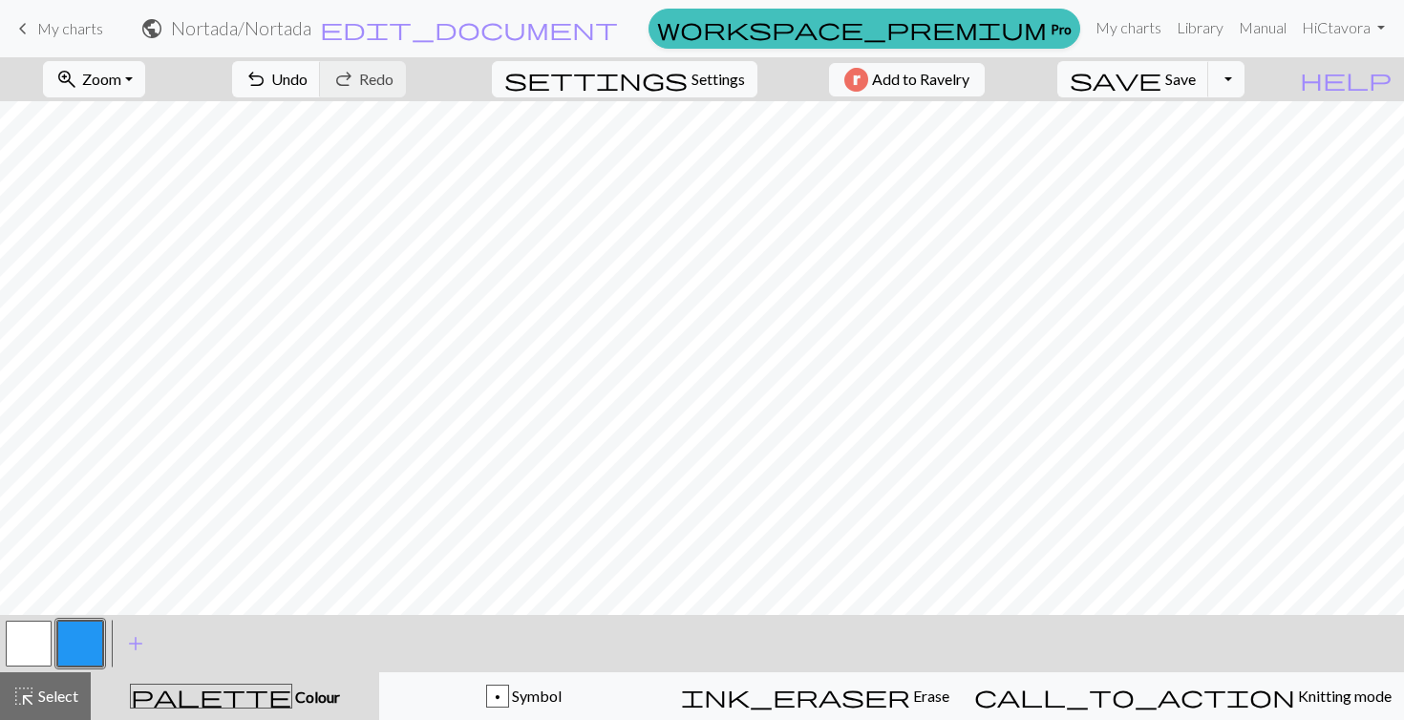
click at [808, 697] on div "ink_eraser Erase Erase" at bounding box center [815, 696] width 268 height 23
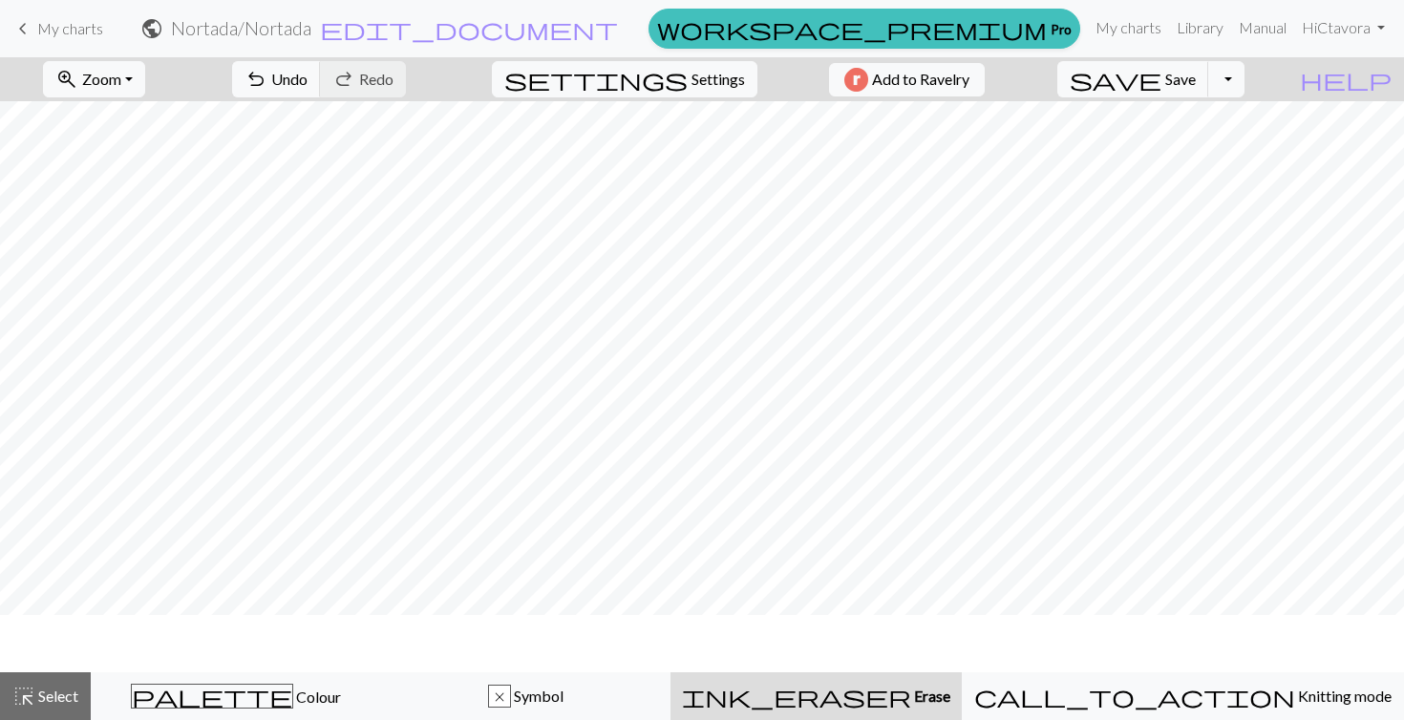
scroll to position [88, 0]
click at [49, 696] on span "Select" at bounding box center [56, 696] width 43 height 18
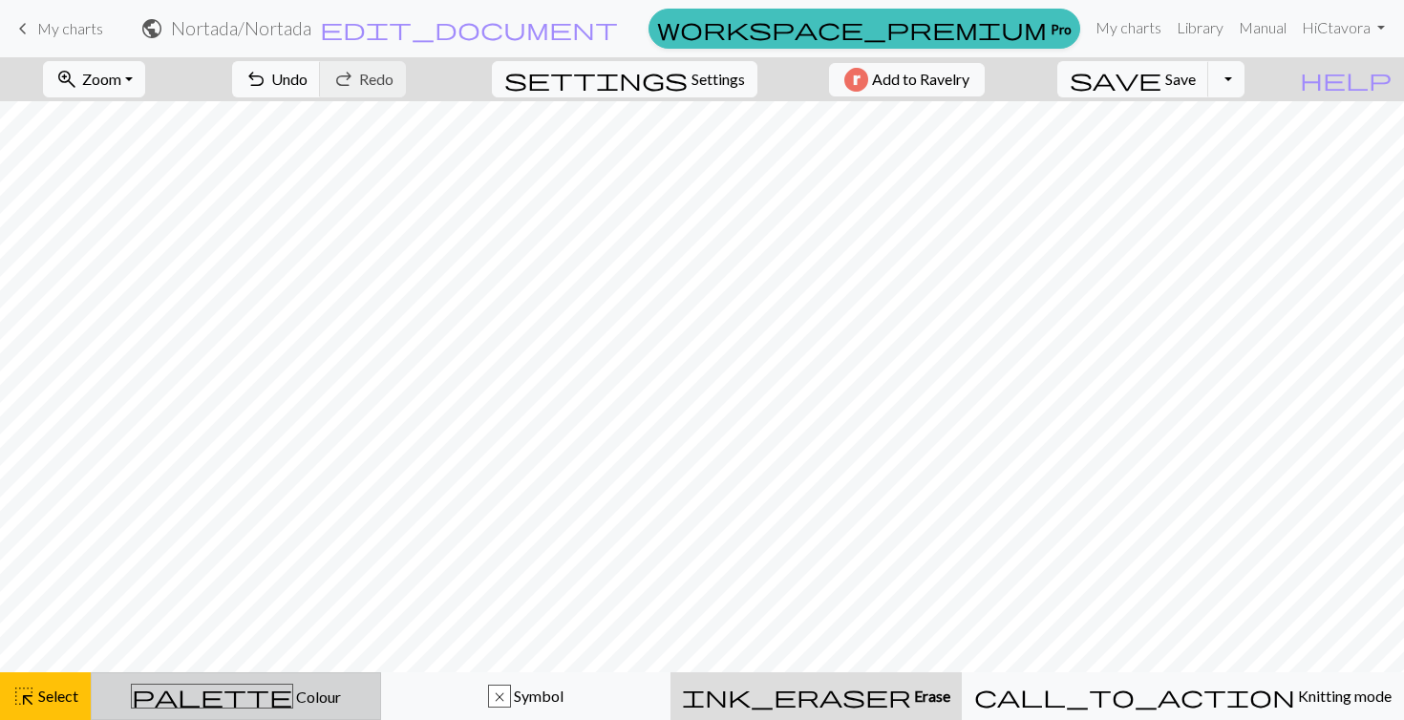
click at [160, 696] on div "palette Colour Colour" at bounding box center [236, 696] width 266 height 25
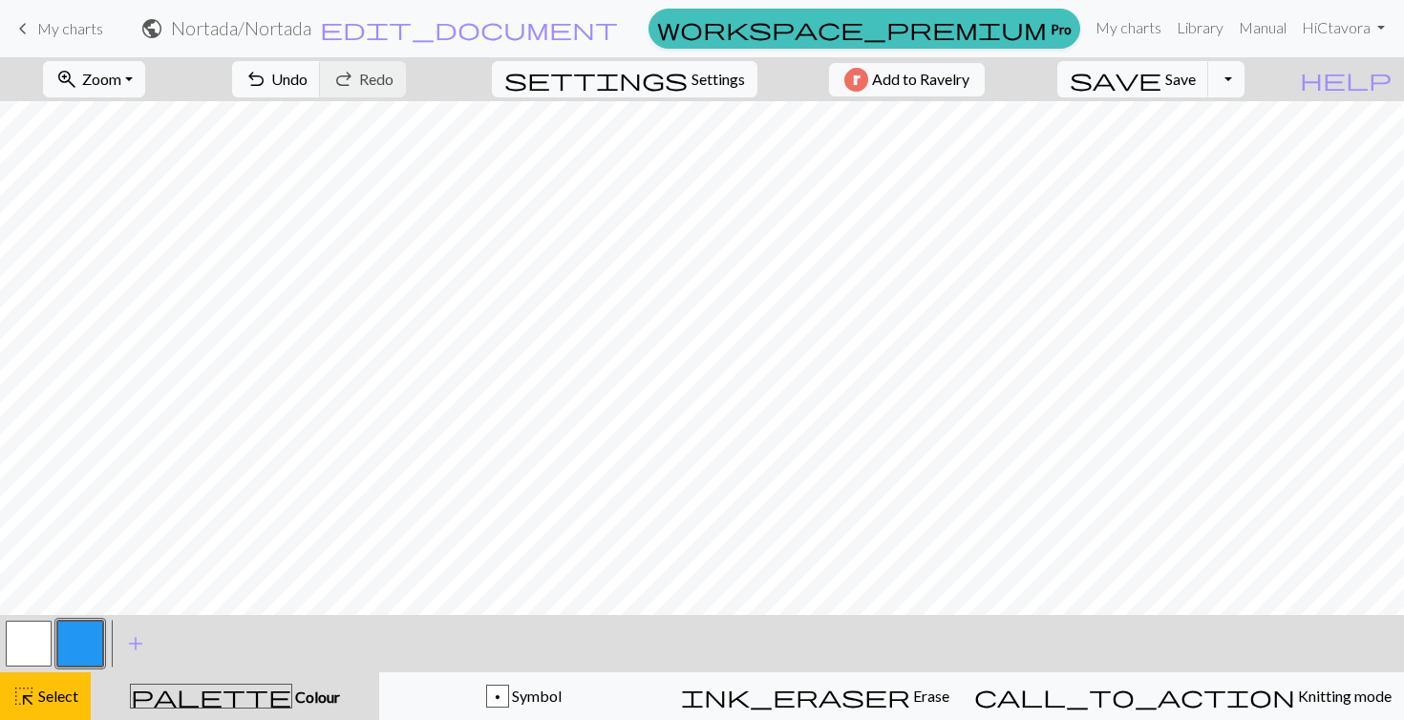
click at [87, 639] on button "button" at bounding box center [80, 644] width 46 height 46
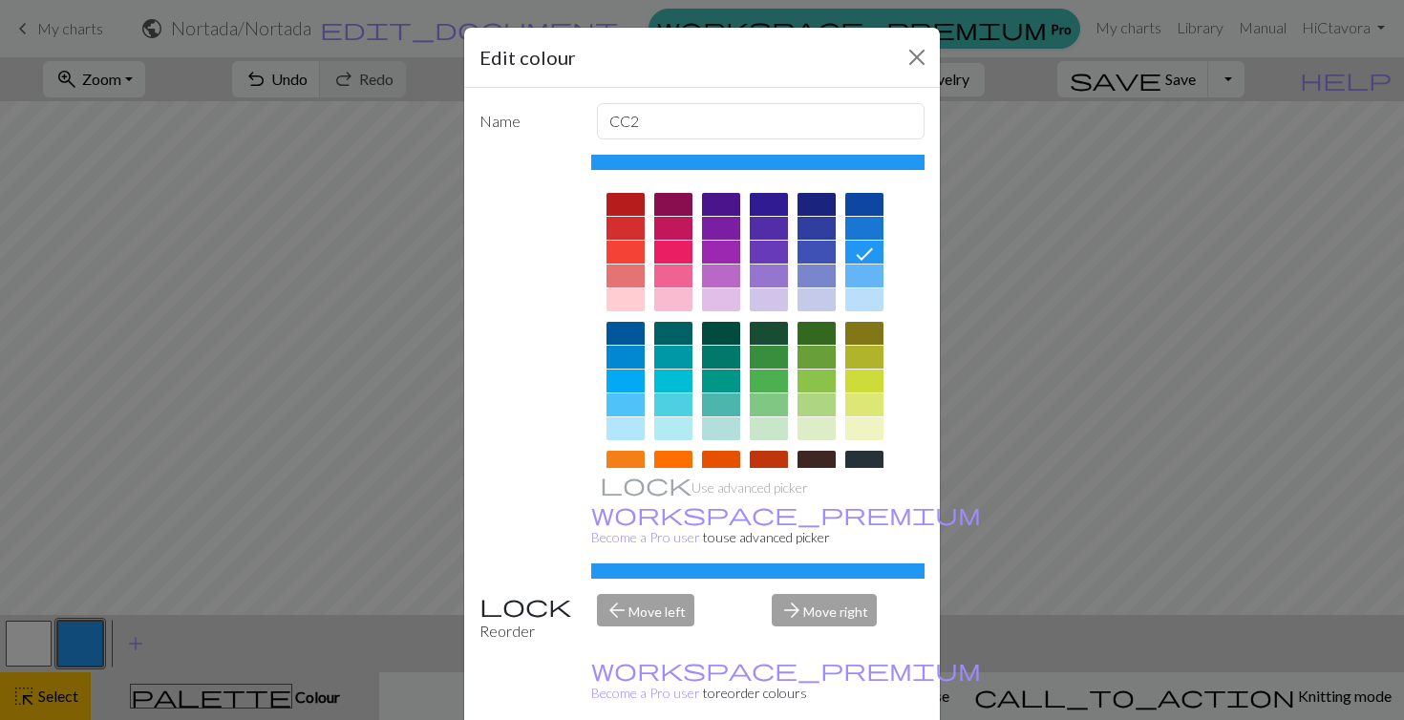
click at [628, 224] on div at bounding box center [626, 228] width 38 height 23
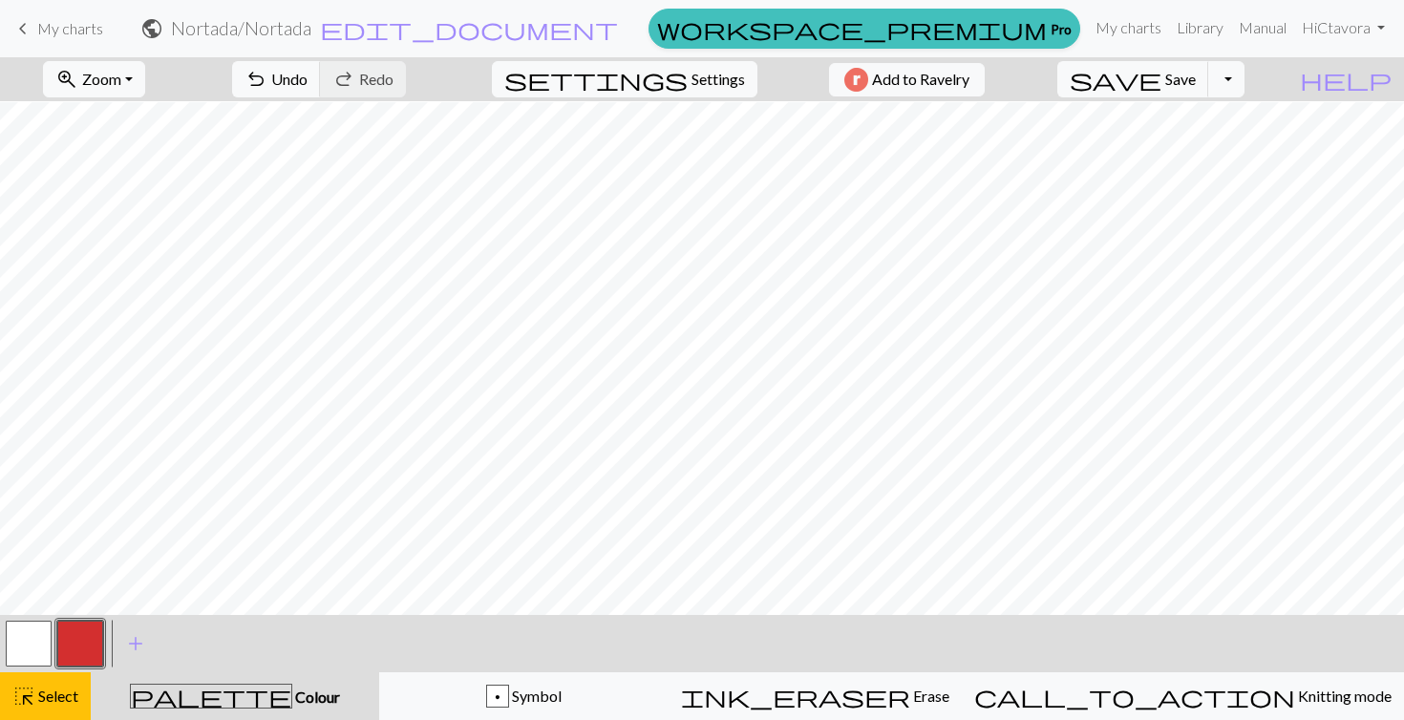
scroll to position [145, 0]
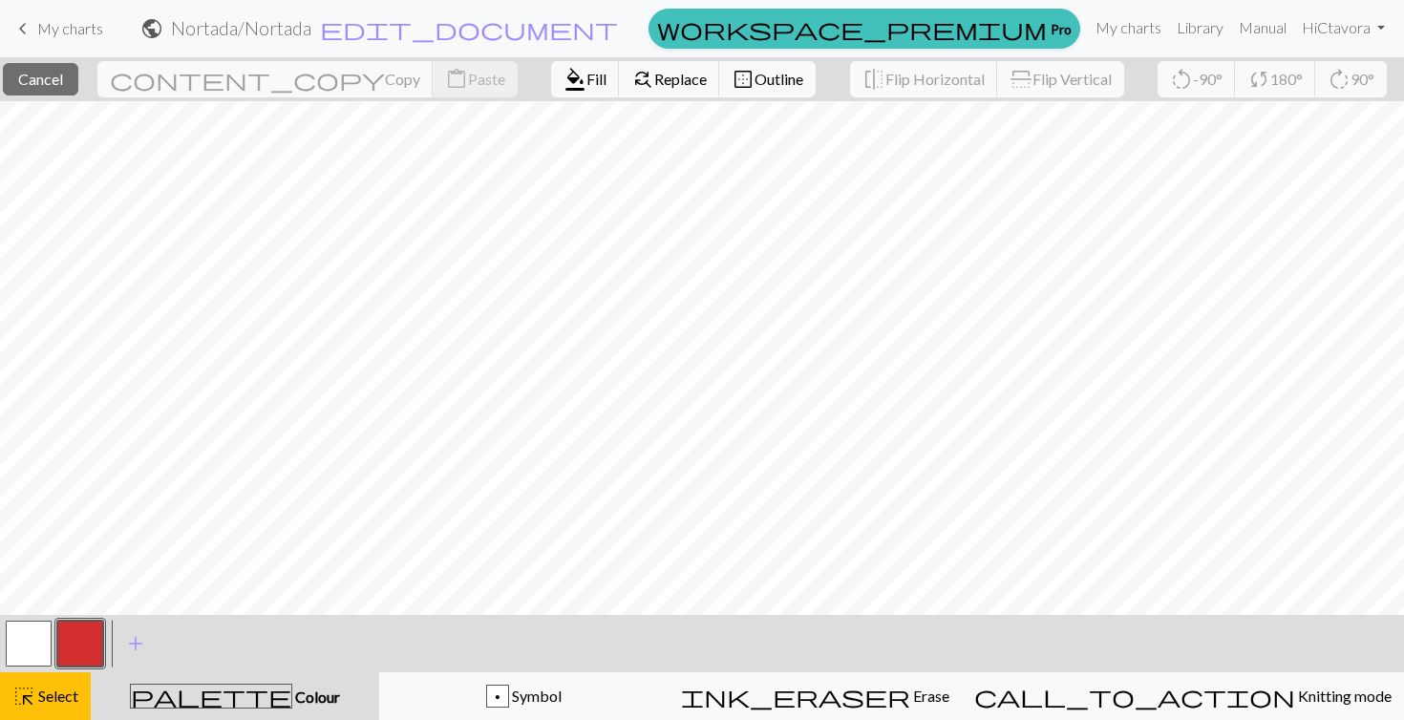
click at [65, 653] on button "button" at bounding box center [80, 644] width 46 height 46
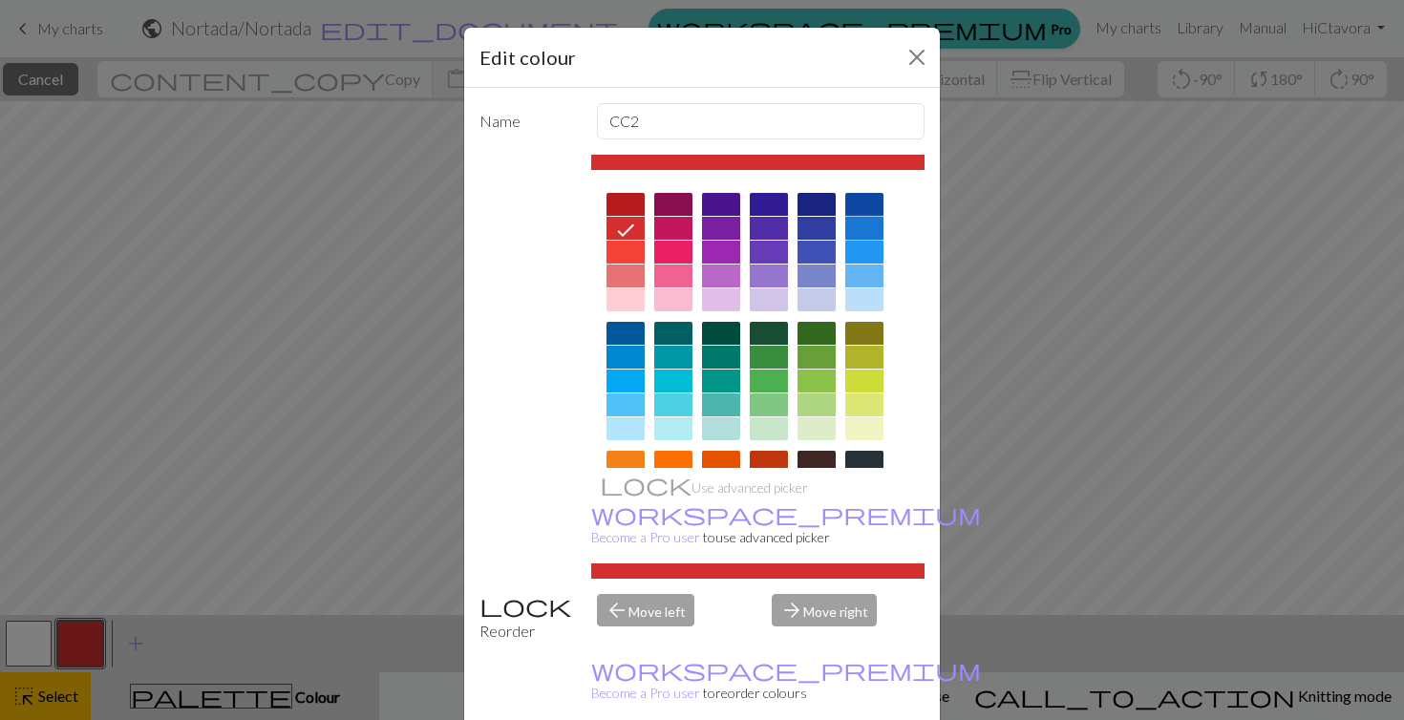
click at [873, 224] on div at bounding box center [864, 228] width 38 height 23
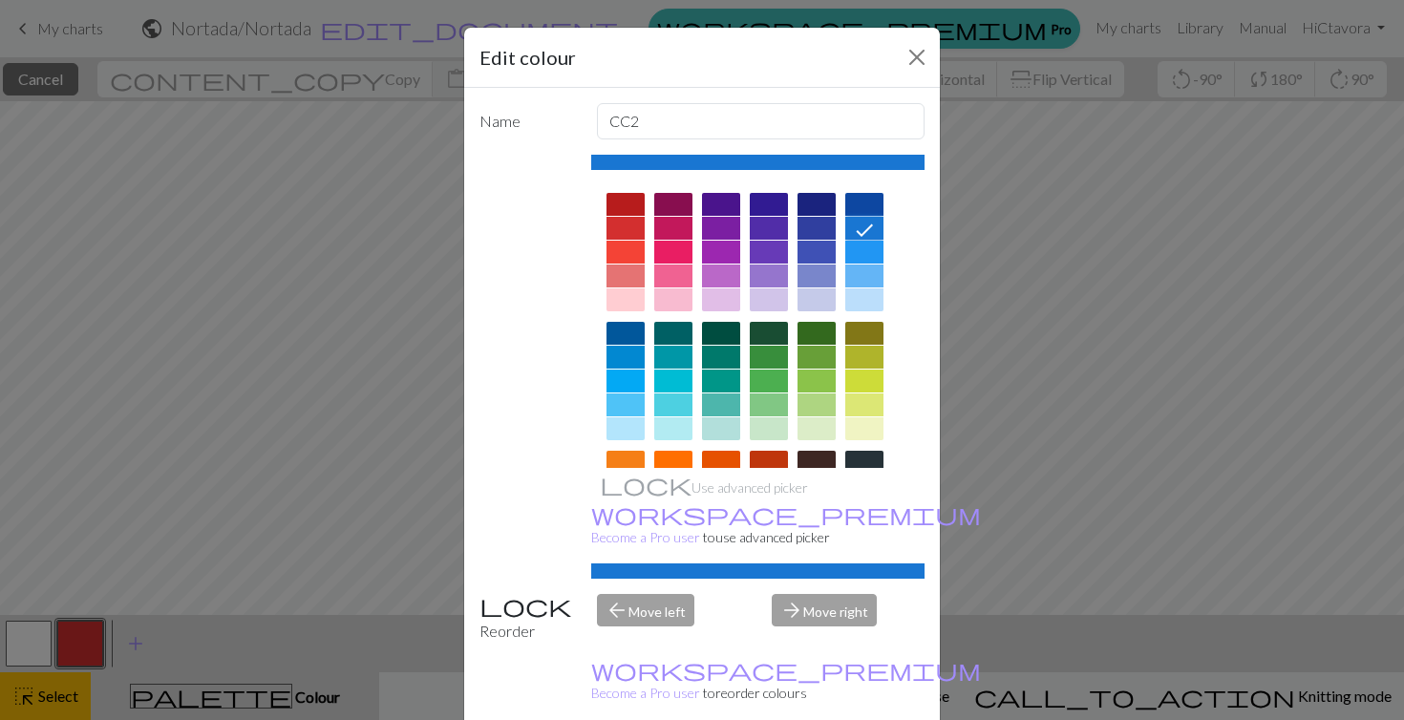
click at [873, 238] on icon at bounding box center [864, 230] width 23 height 23
click at [873, 248] on div at bounding box center [864, 252] width 38 height 23
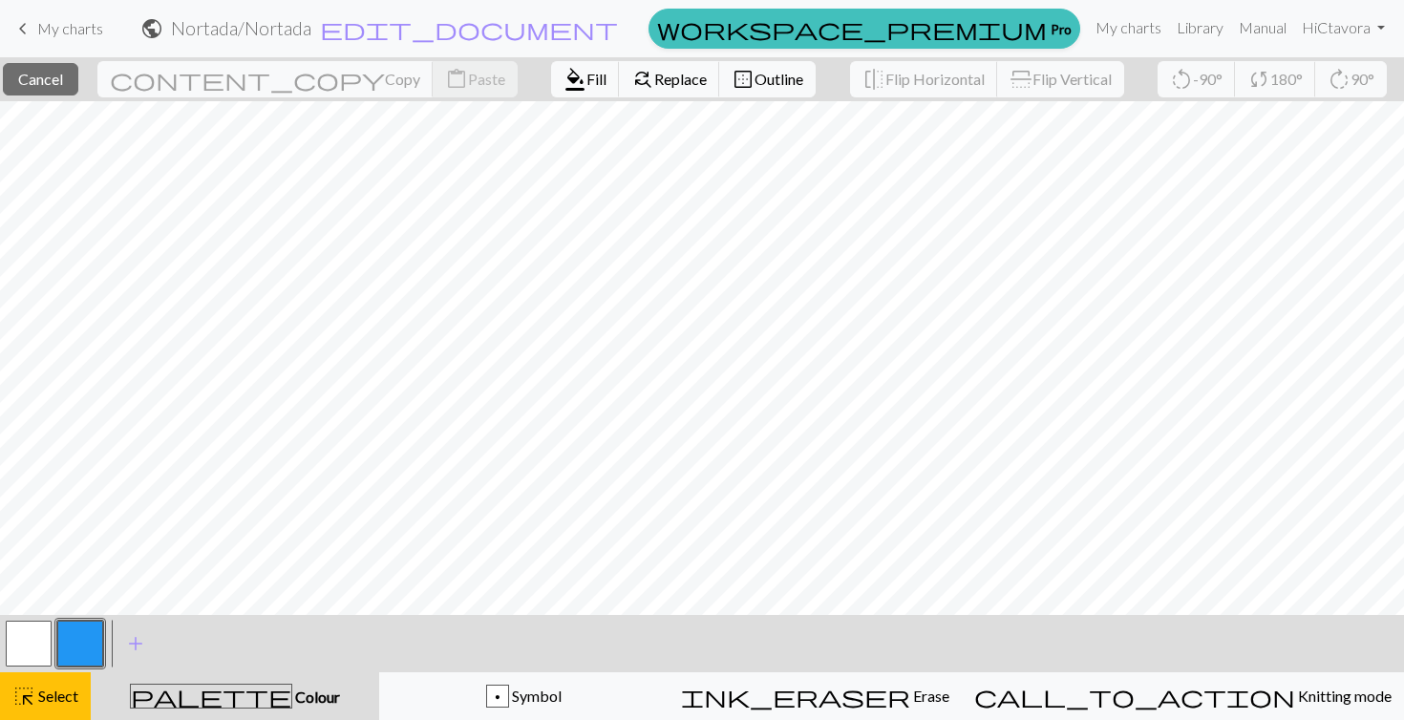
click at [75, 641] on button "button" at bounding box center [80, 644] width 46 height 46
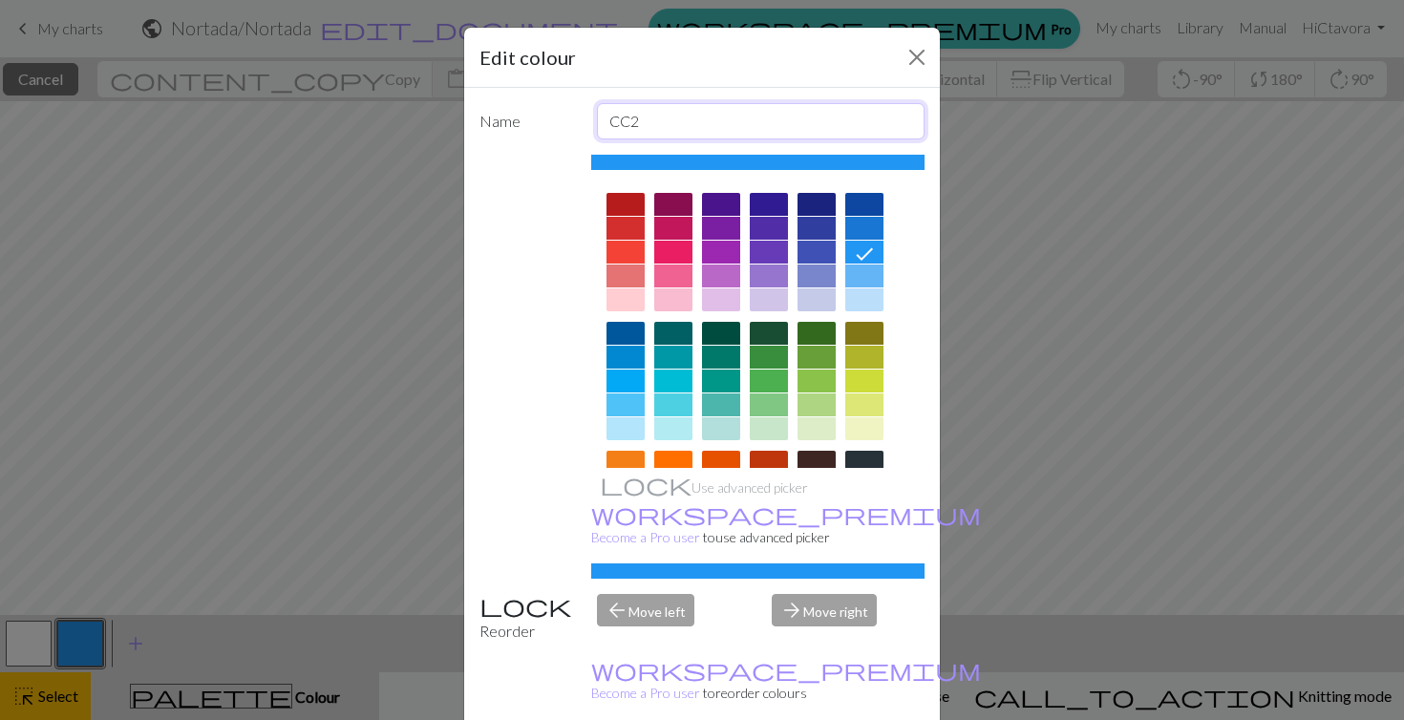
click at [650, 118] on input "CC2" at bounding box center [761, 121] width 329 height 36
type input "CC"
click at [625, 221] on div at bounding box center [626, 228] width 38 height 23
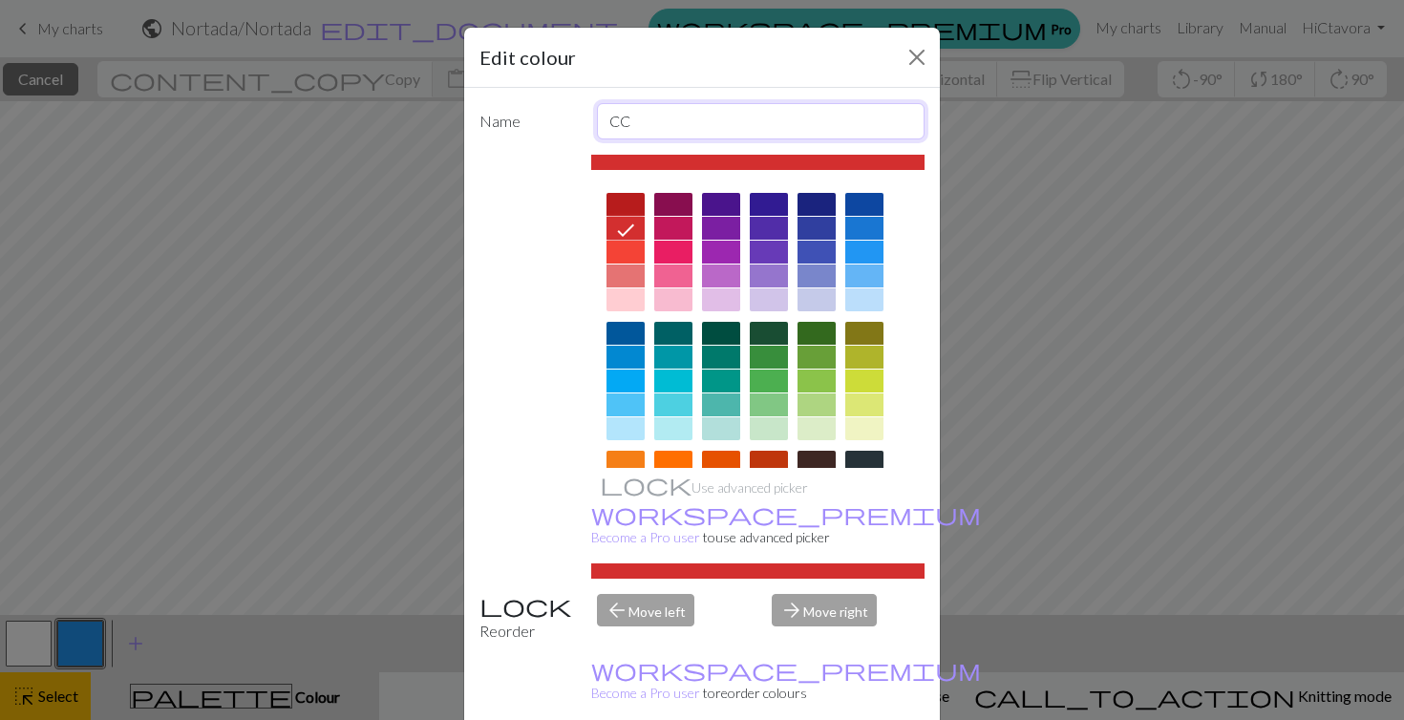
click at [647, 129] on input "CC" at bounding box center [761, 121] width 329 height 36
click at [917, 49] on button "Close" at bounding box center [917, 57] width 31 height 31
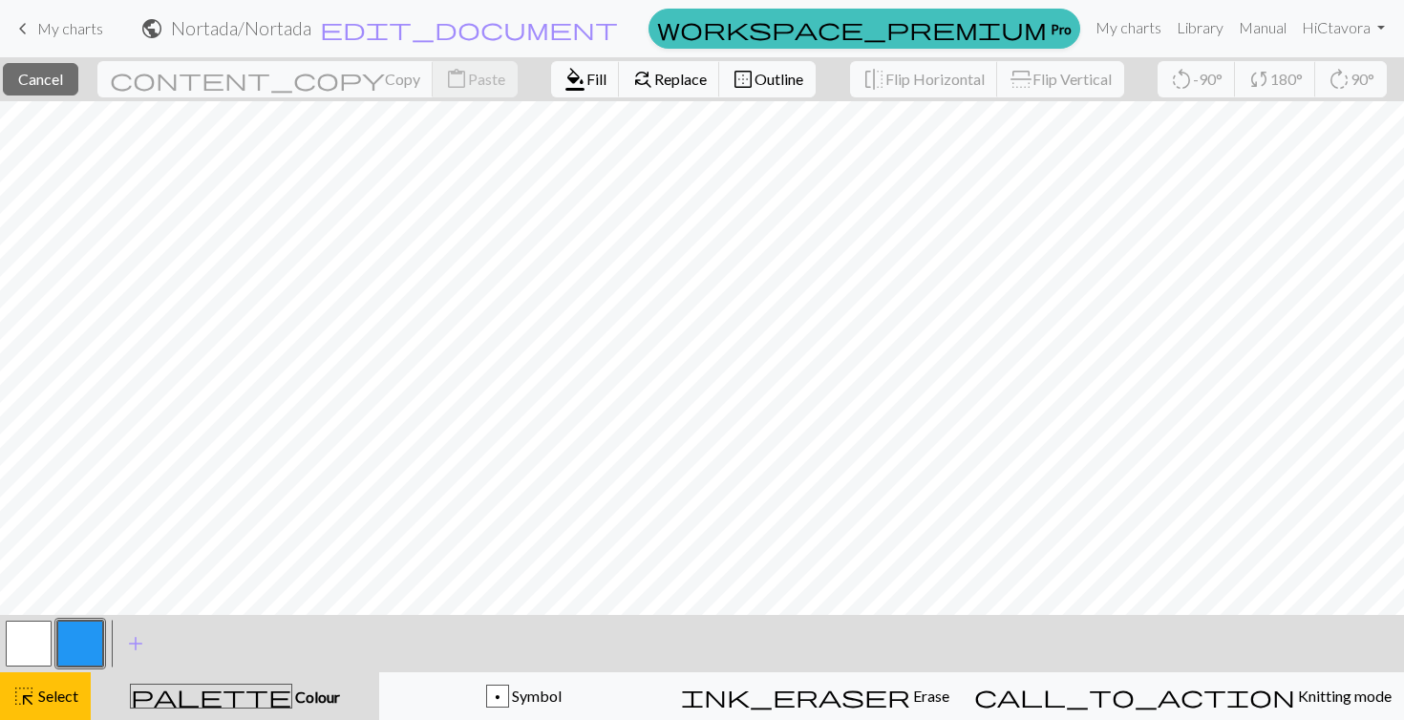
click at [83, 650] on button "button" at bounding box center [80, 644] width 46 height 46
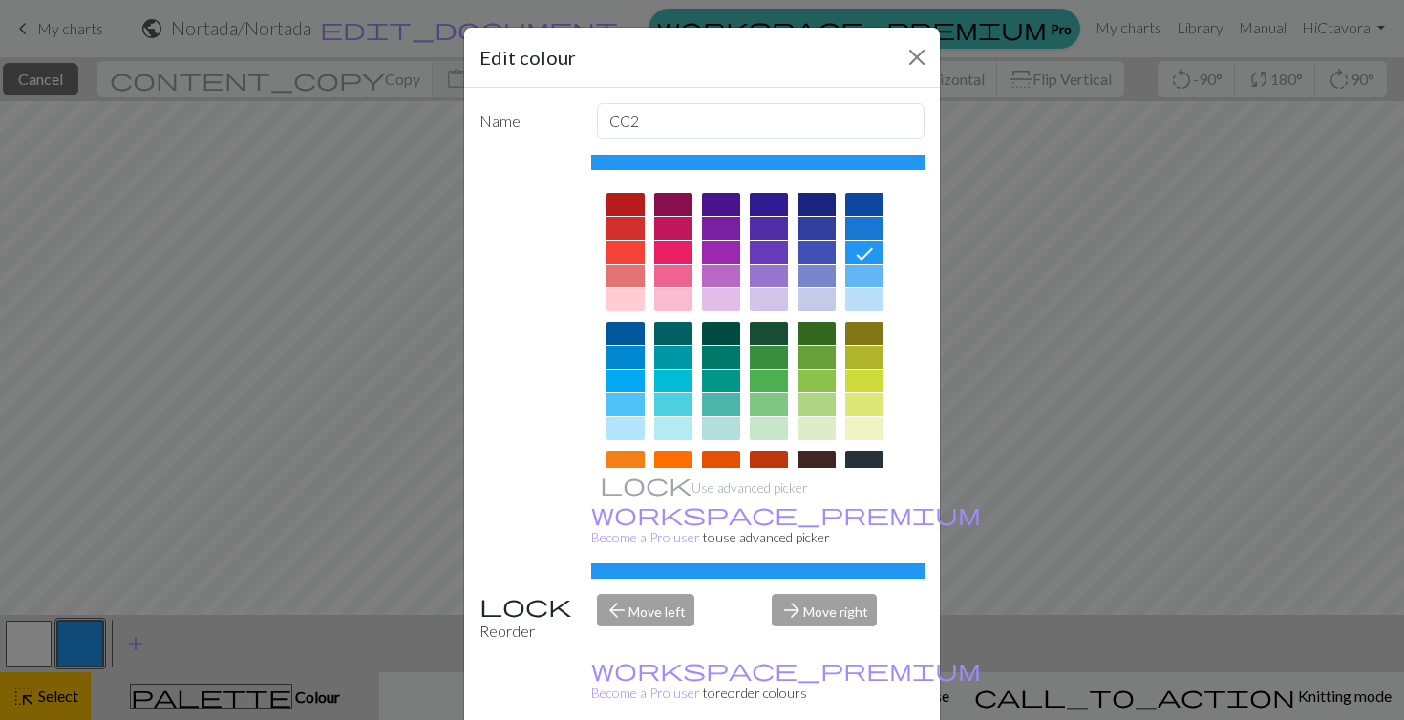
click at [630, 232] on div at bounding box center [626, 228] width 38 height 23
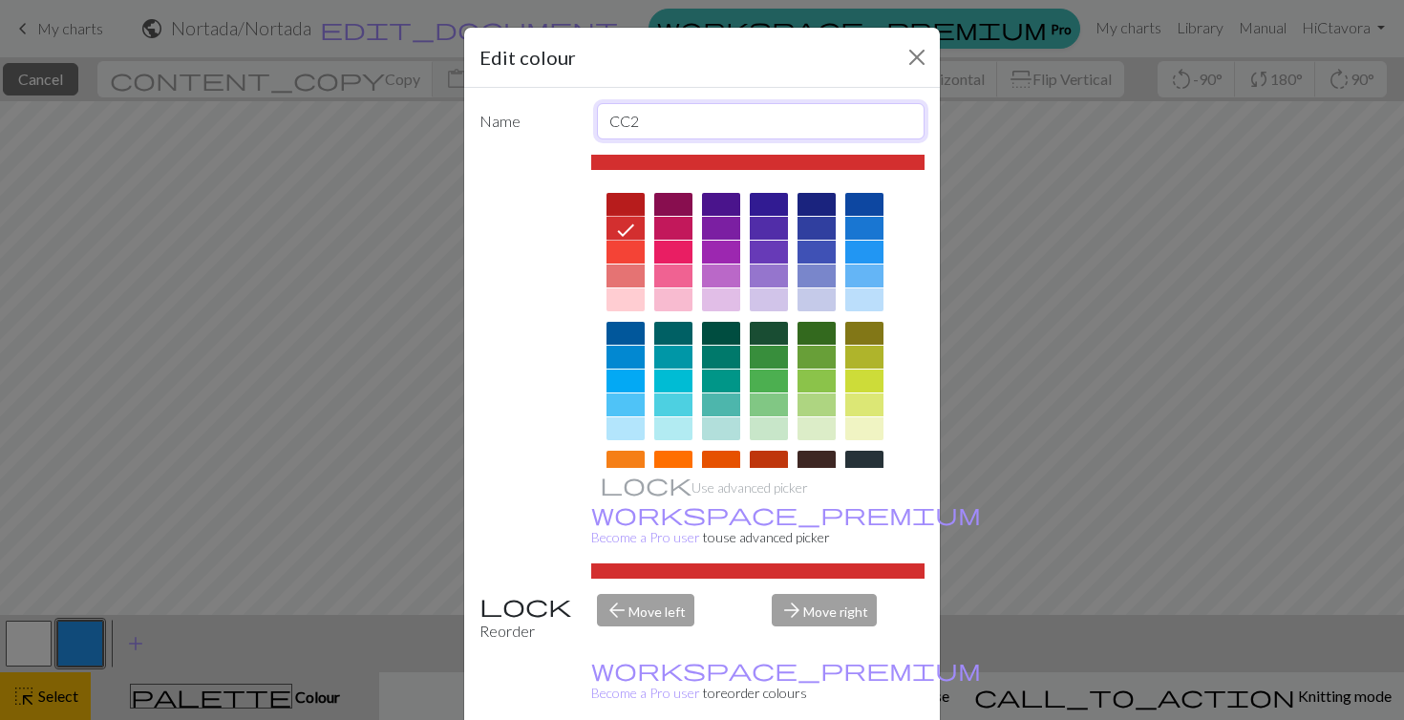
click at [662, 113] on input "CC2" at bounding box center [761, 121] width 329 height 36
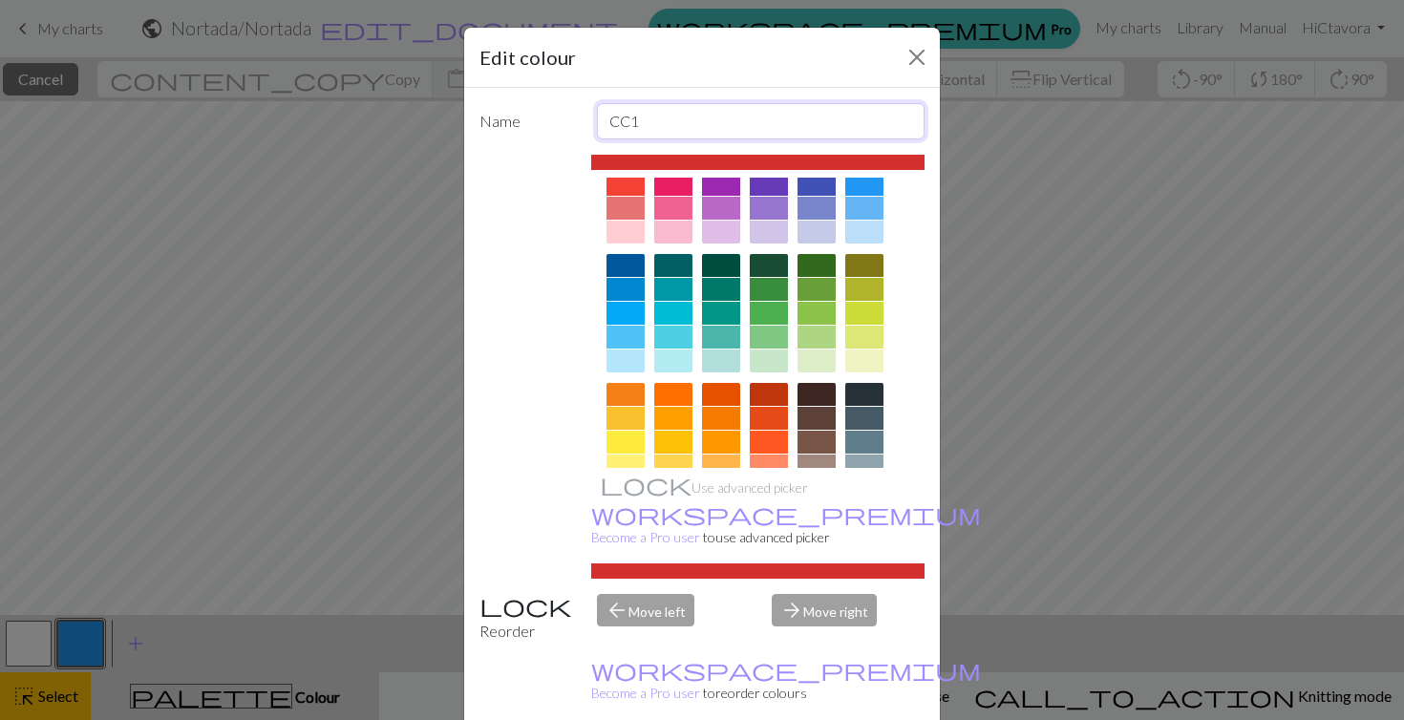
scroll to position [76, 0]
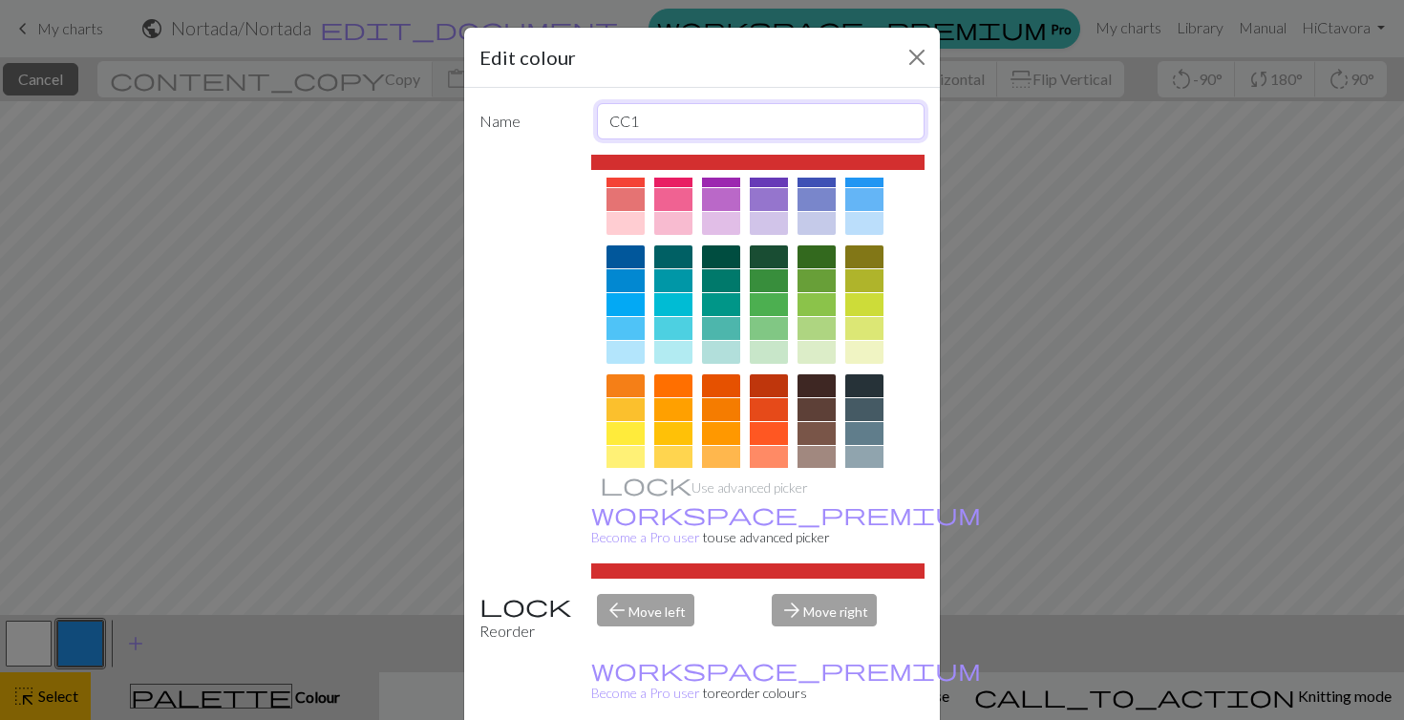
type input "CC1"
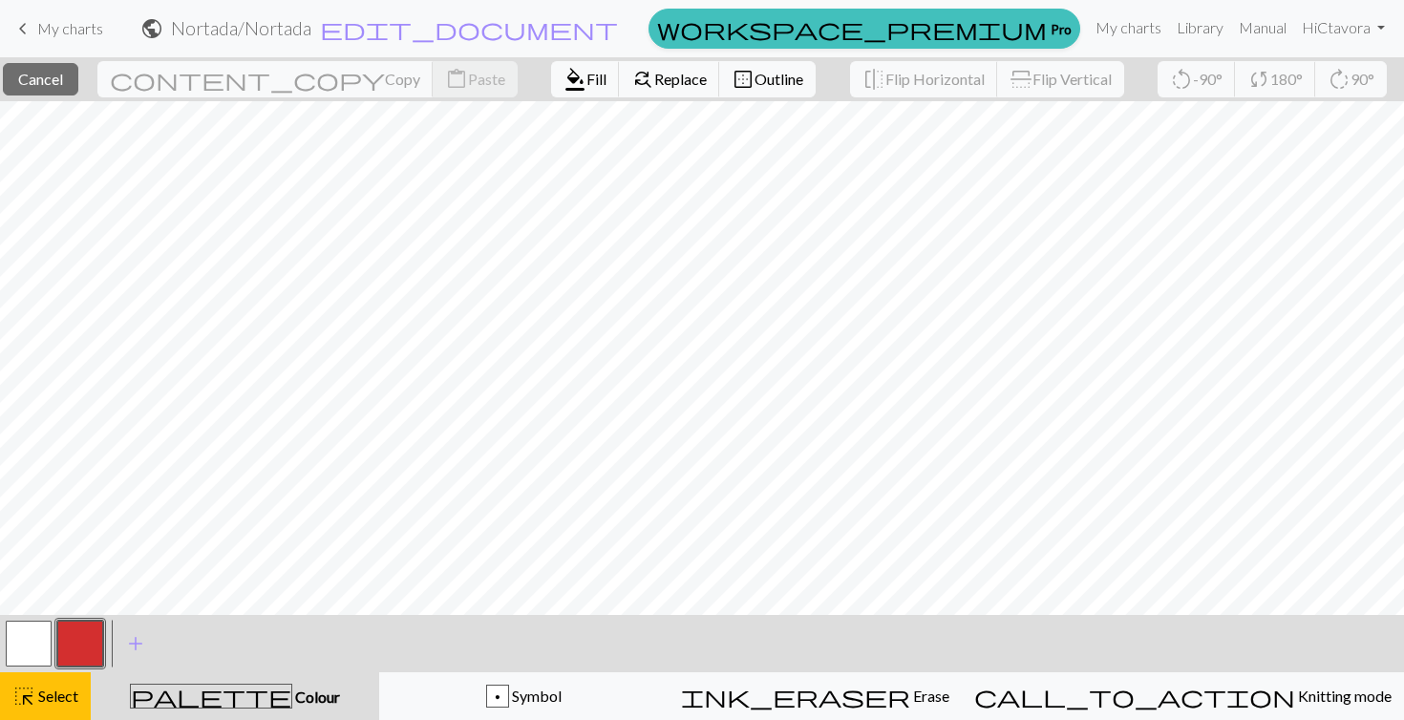
scroll to position [0, 0]
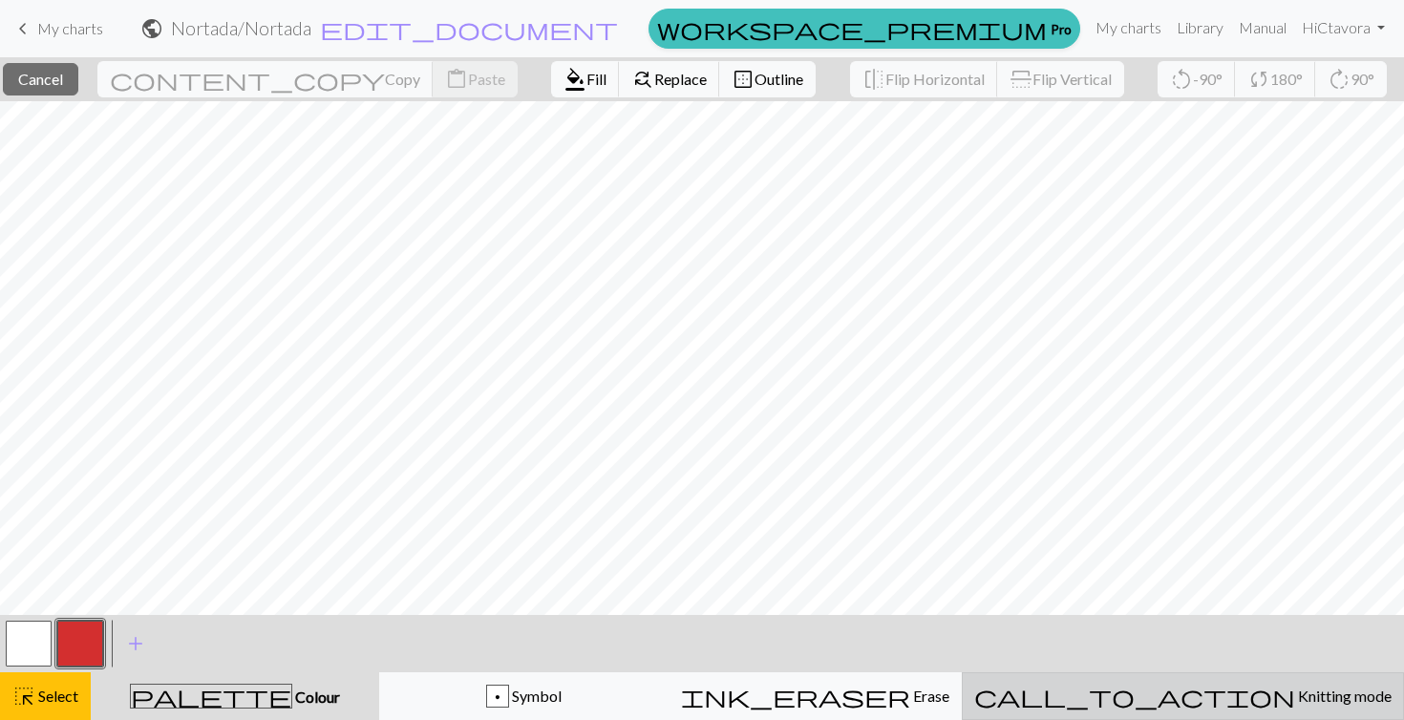
click at [1170, 694] on div "call_to_action Knitting mode Knitting mode" at bounding box center [1182, 696] width 417 height 23
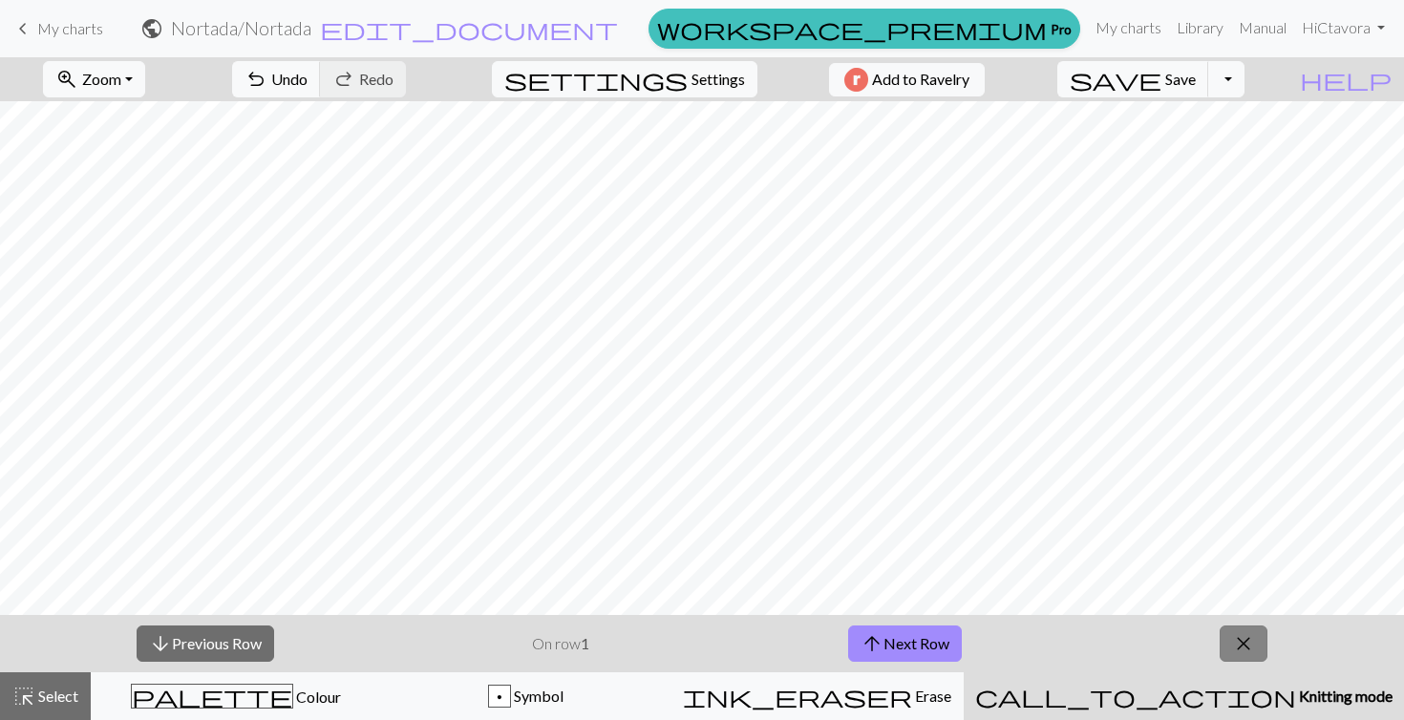
click at [1244, 641] on span "close" at bounding box center [1243, 643] width 23 height 27
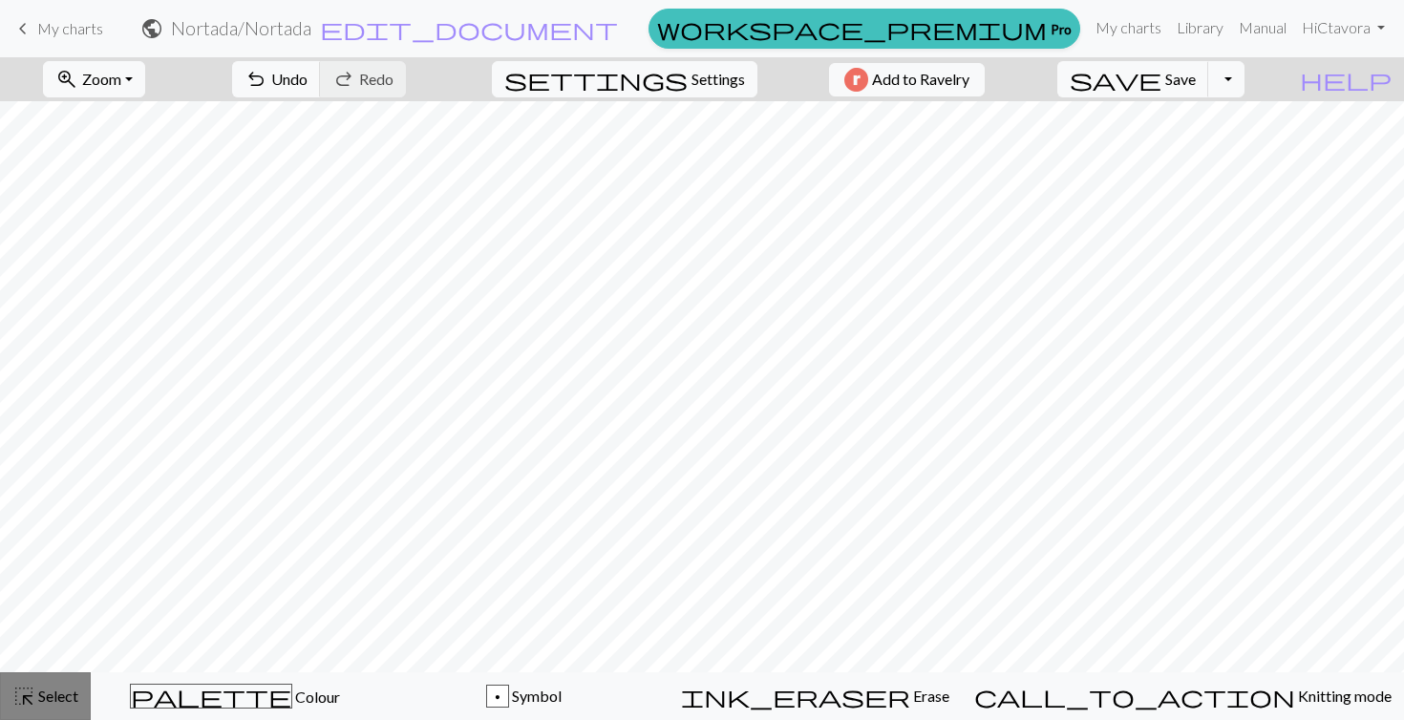
click at [76, 706] on div "highlight_alt Select Select" at bounding box center [45, 696] width 66 height 23
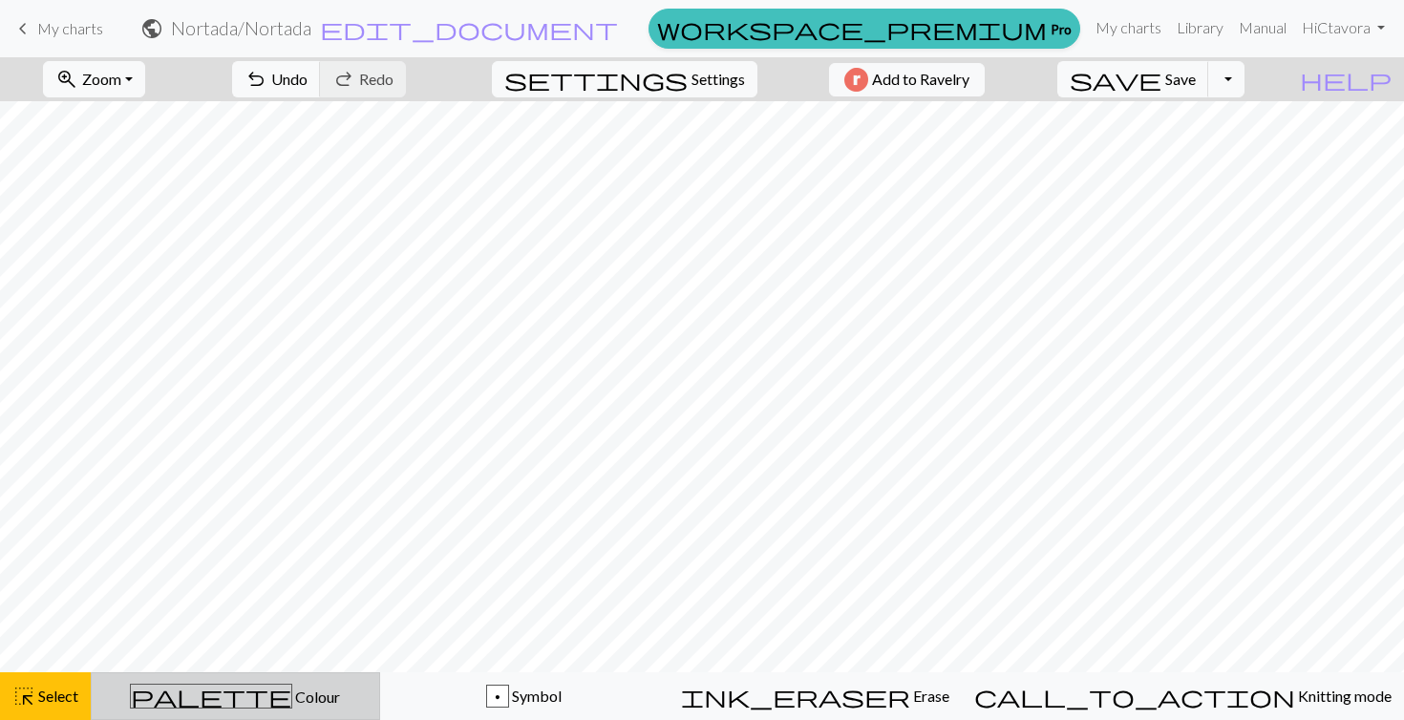
click at [142, 690] on div "palette Colour Colour" at bounding box center [235, 696] width 265 height 25
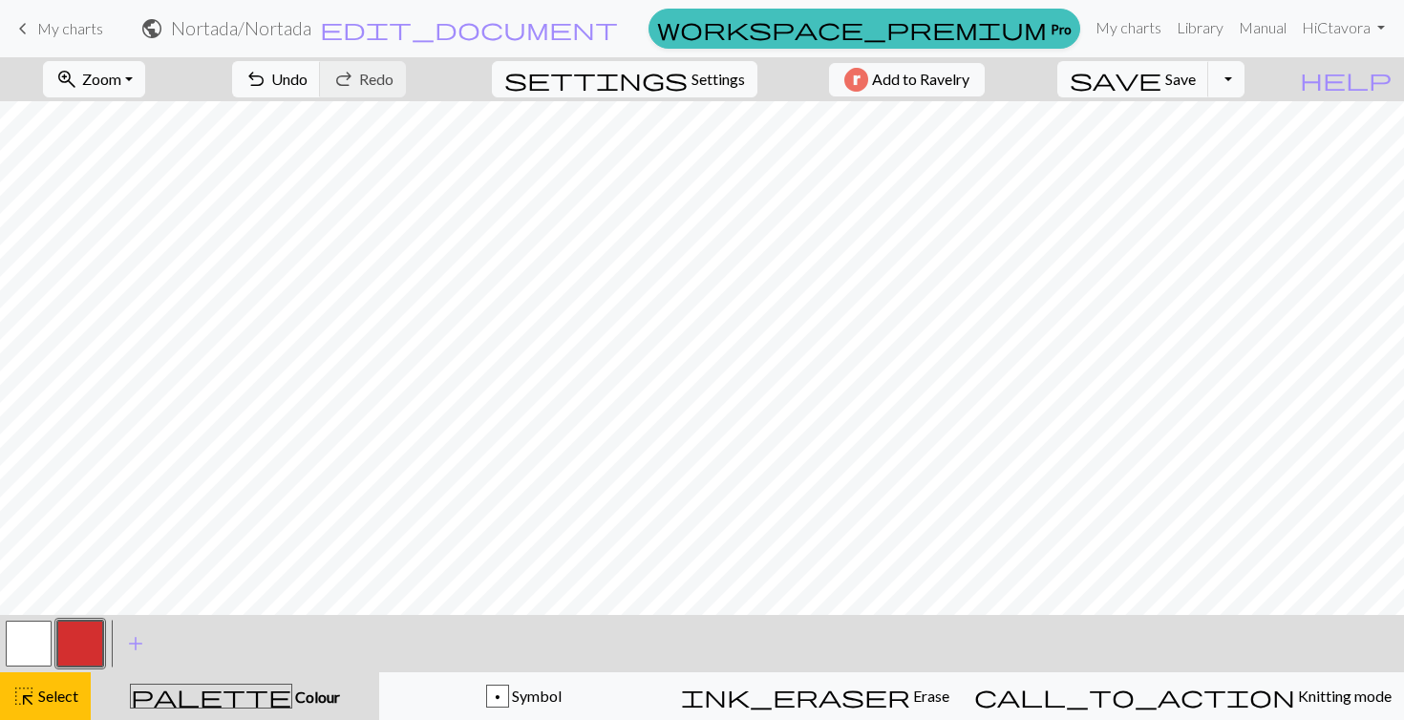
click at [142, 690] on div "palette Colour Colour" at bounding box center [235, 696] width 266 height 25
click at [131, 650] on span "add" at bounding box center [135, 643] width 23 height 27
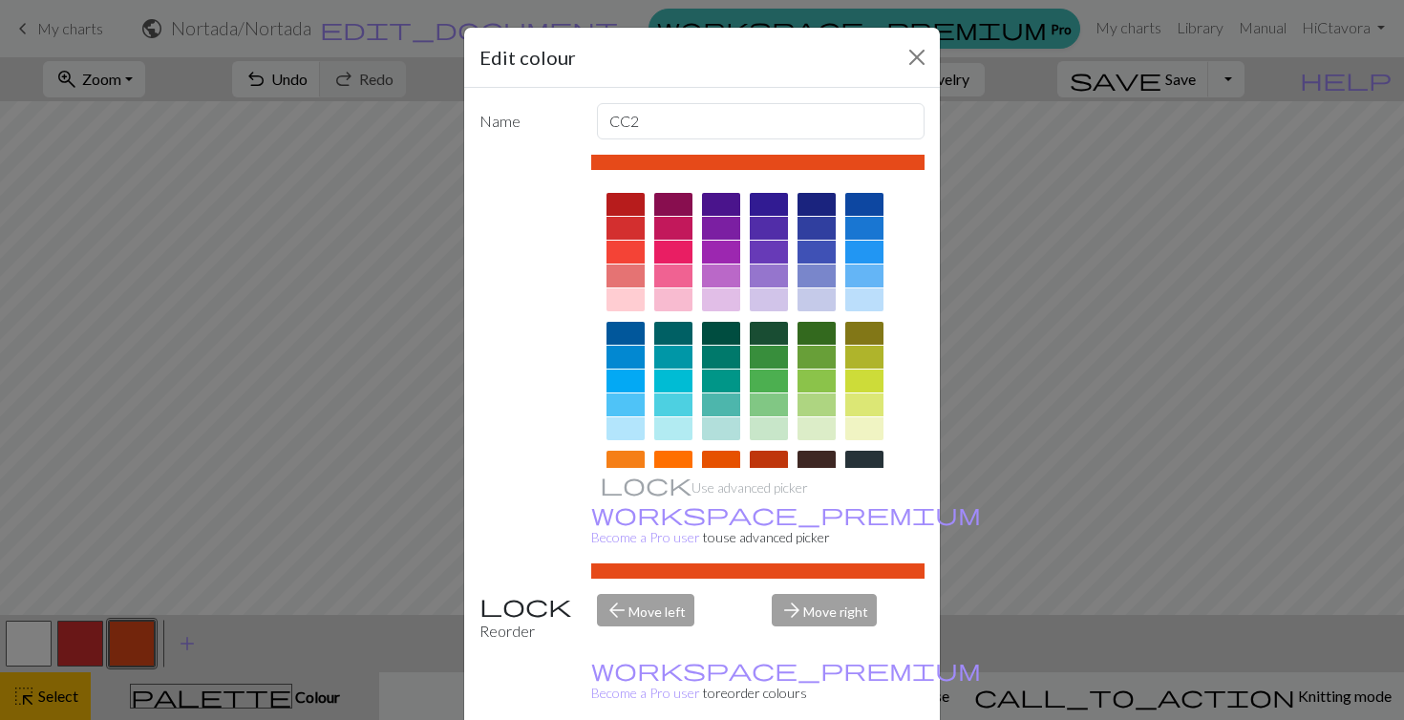
click at [865, 250] on div at bounding box center [864, 252] width 38 height 23
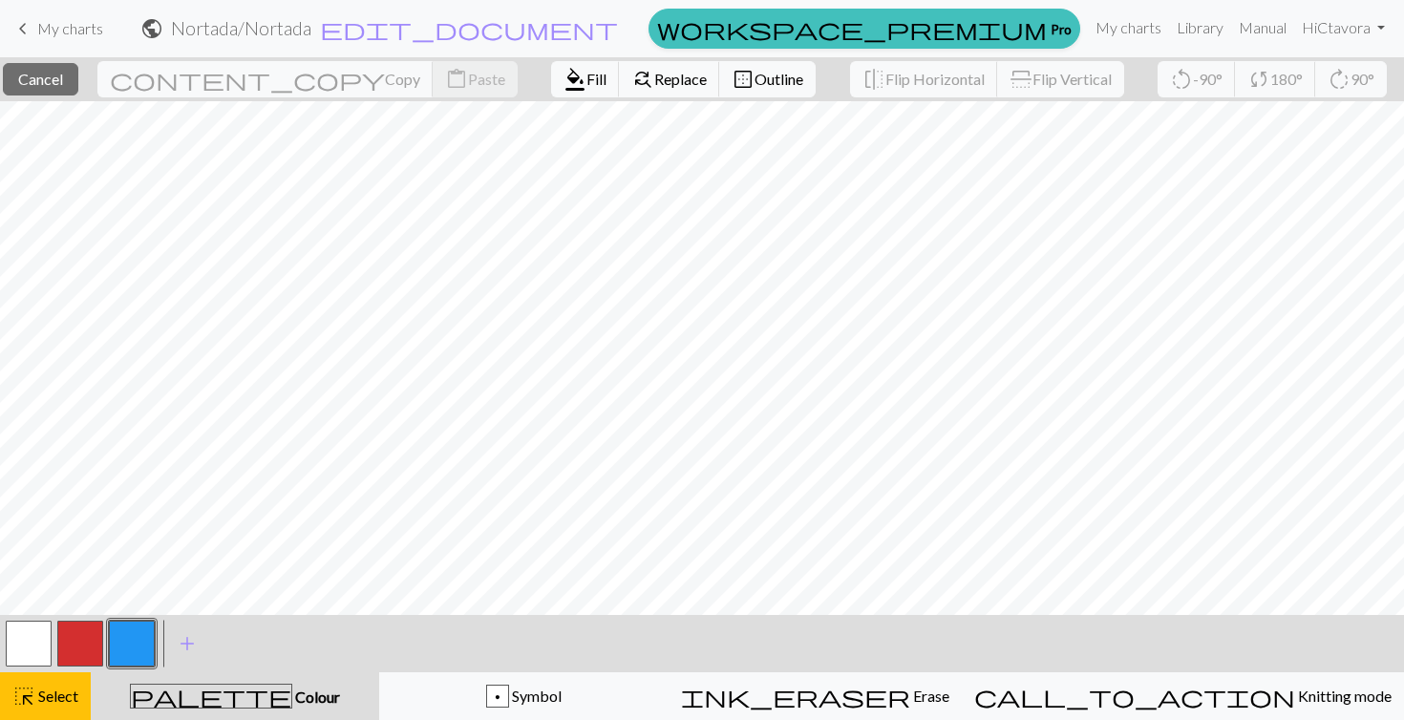
click at [133, 637] on button "button" at bounding box center [132, 644] width 46 height 46
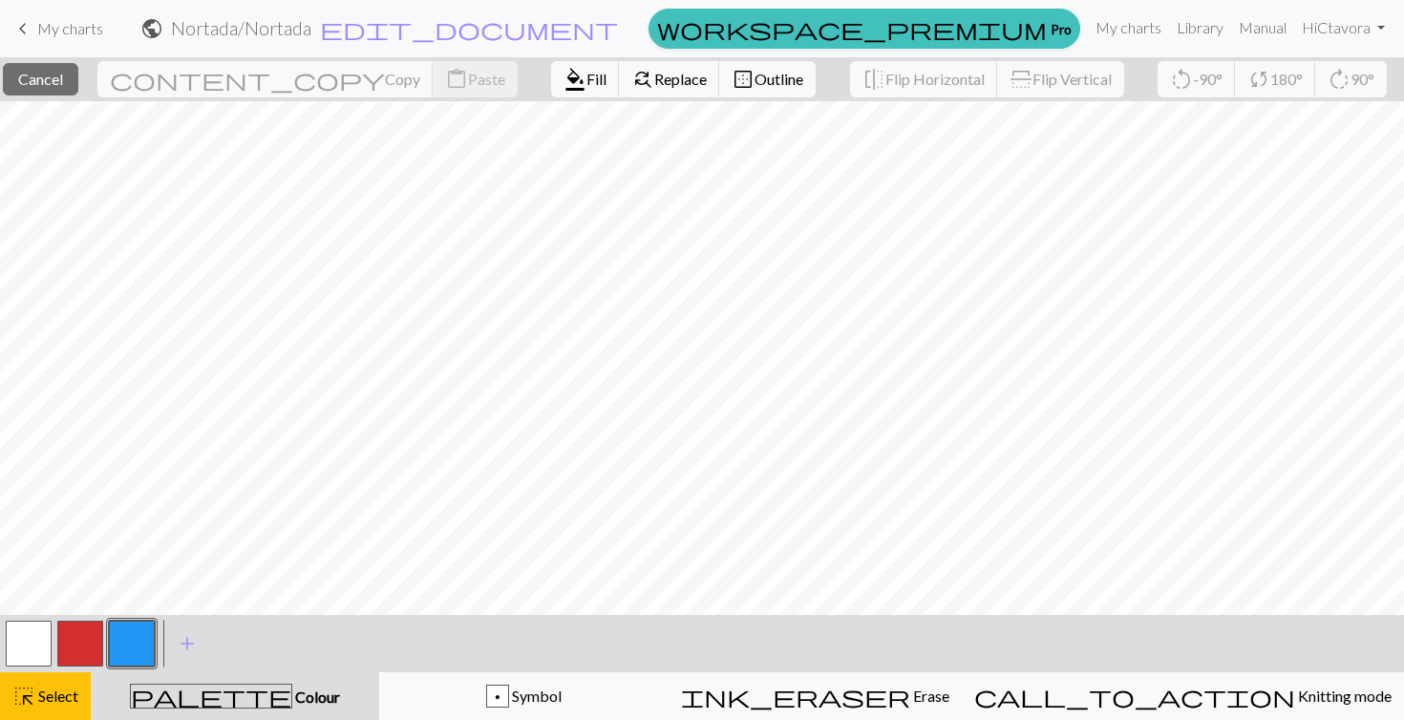
click at [134, 646] on button "button" at bounding box center [132, 644] width 46 height 46
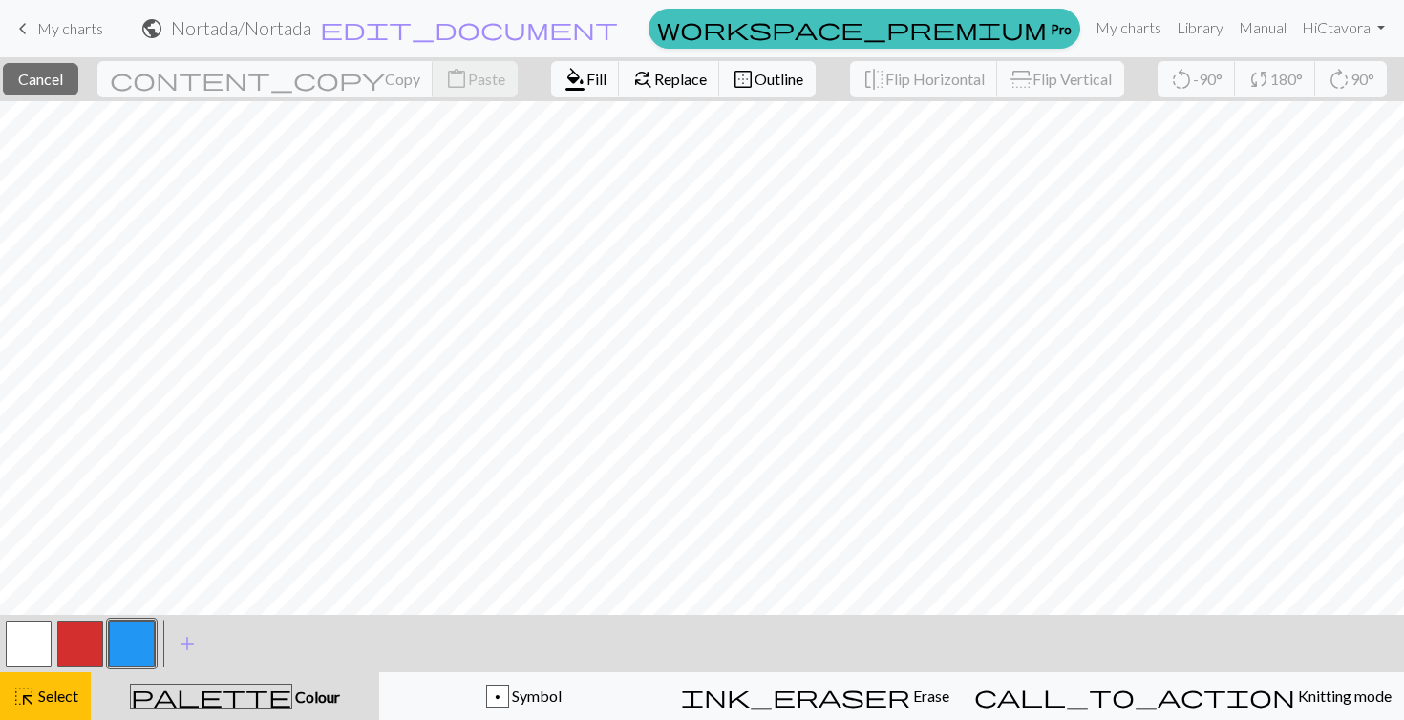
scroll to position [0, 0]
click at [133, 647] on button "button" at bounding box center [132, 644] width 46 height 46
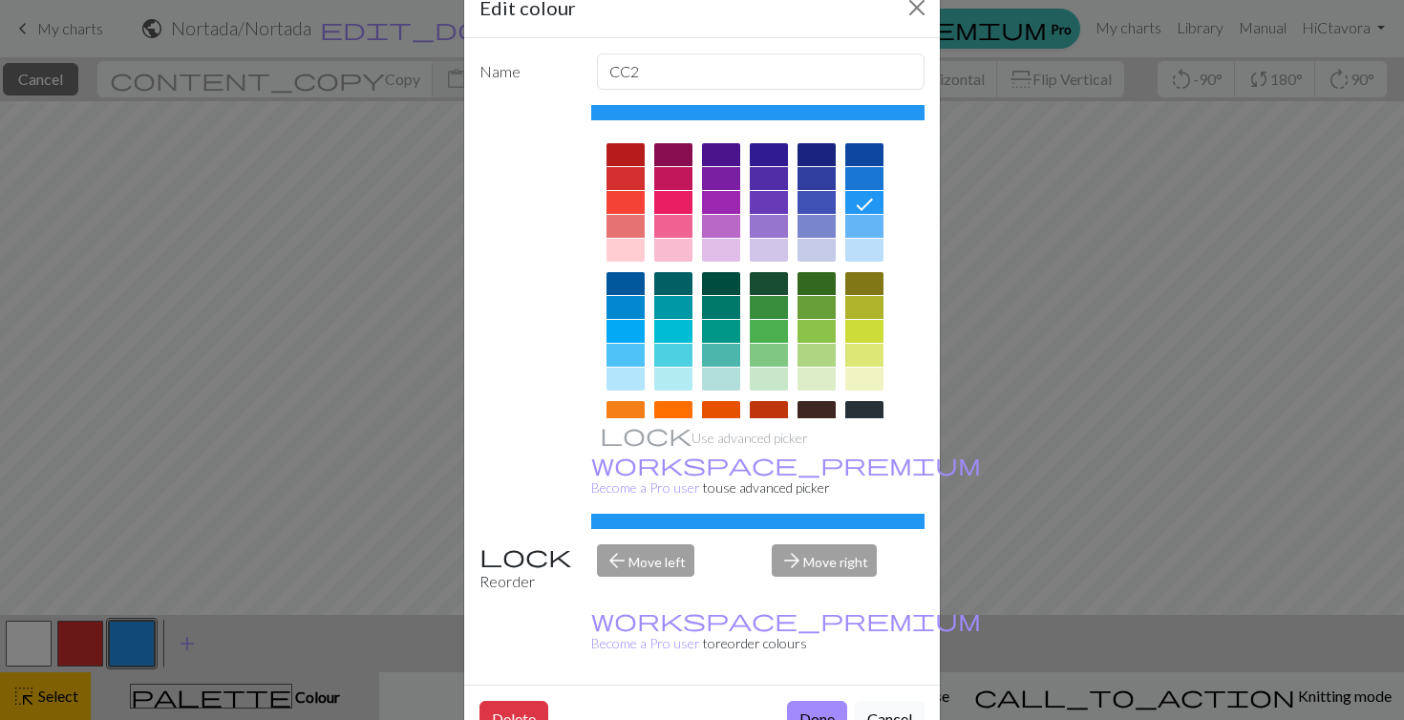
scroll to position [48, 0]
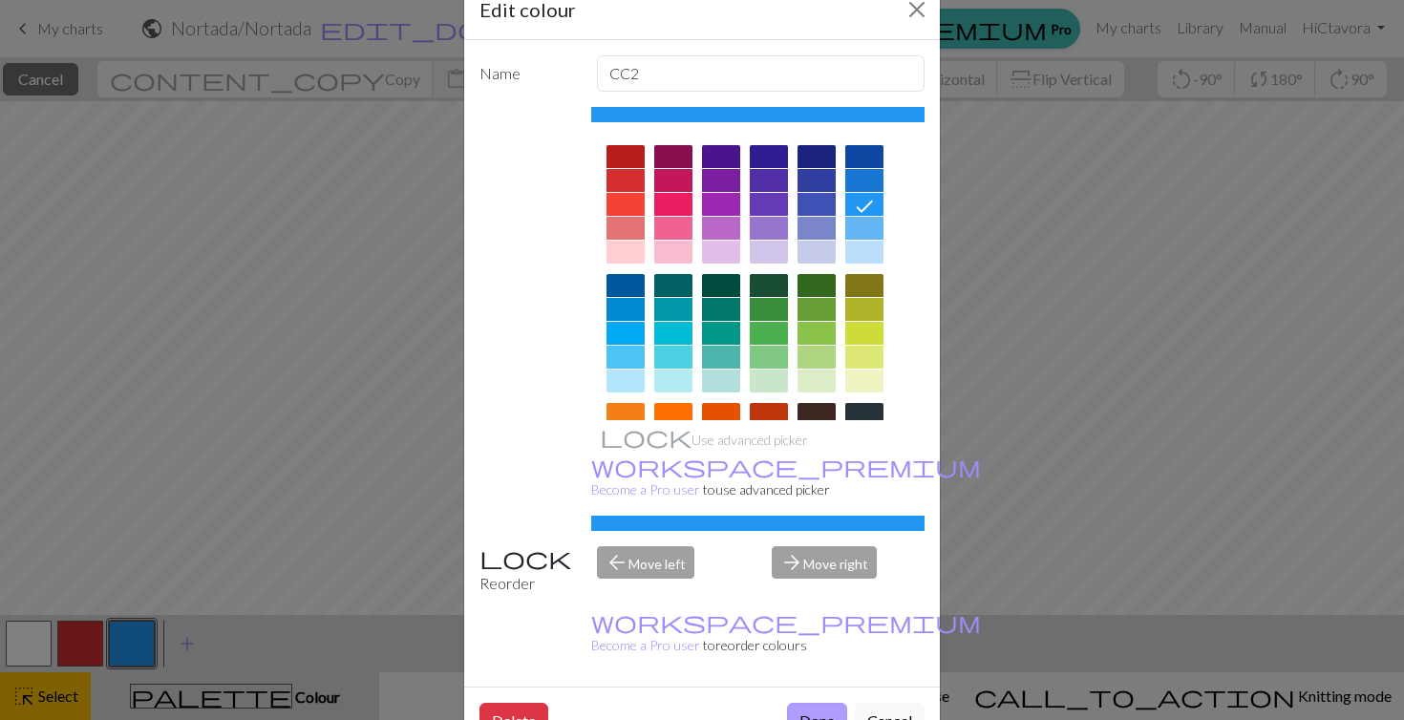
click at [824, 703] on button "Done" at bounding box center [817, 721] width 60 height 36
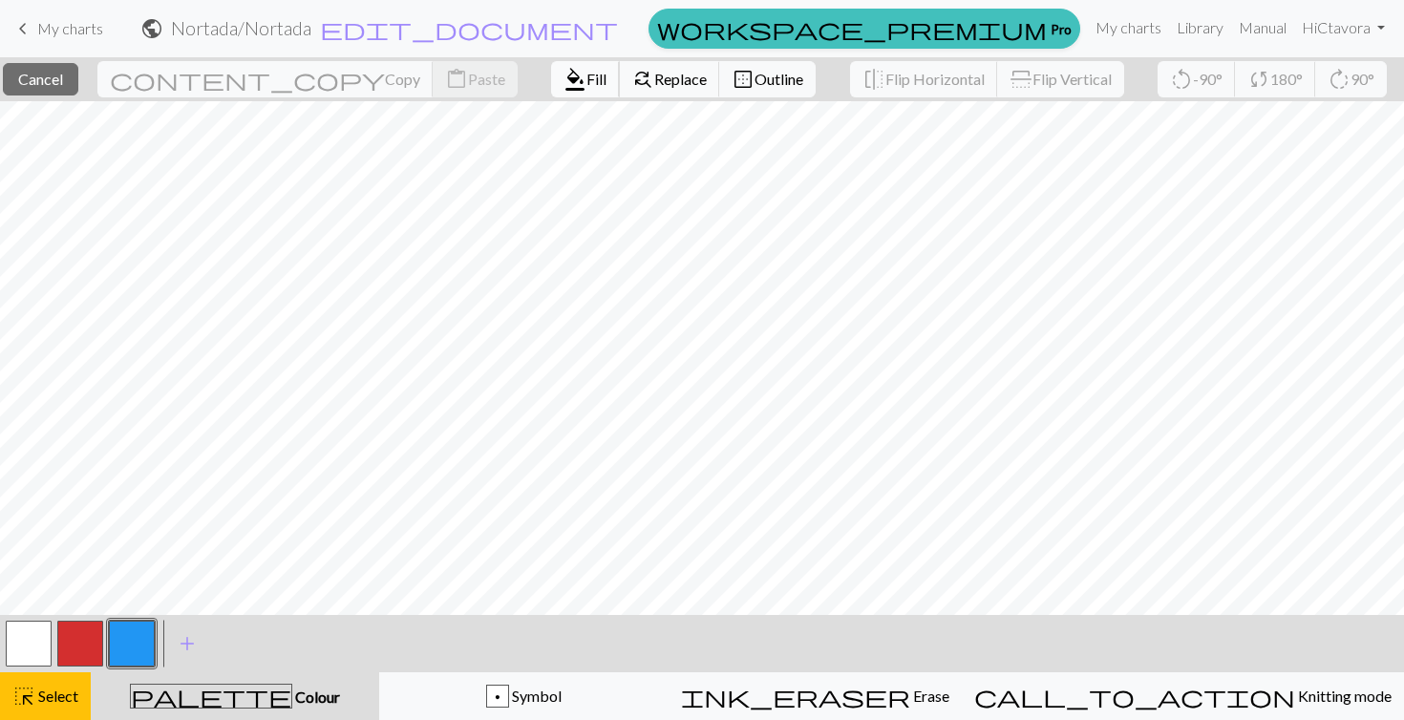
click at [586, 81] on span "Fill" at bounding box center [596, 79] width 20 height 18
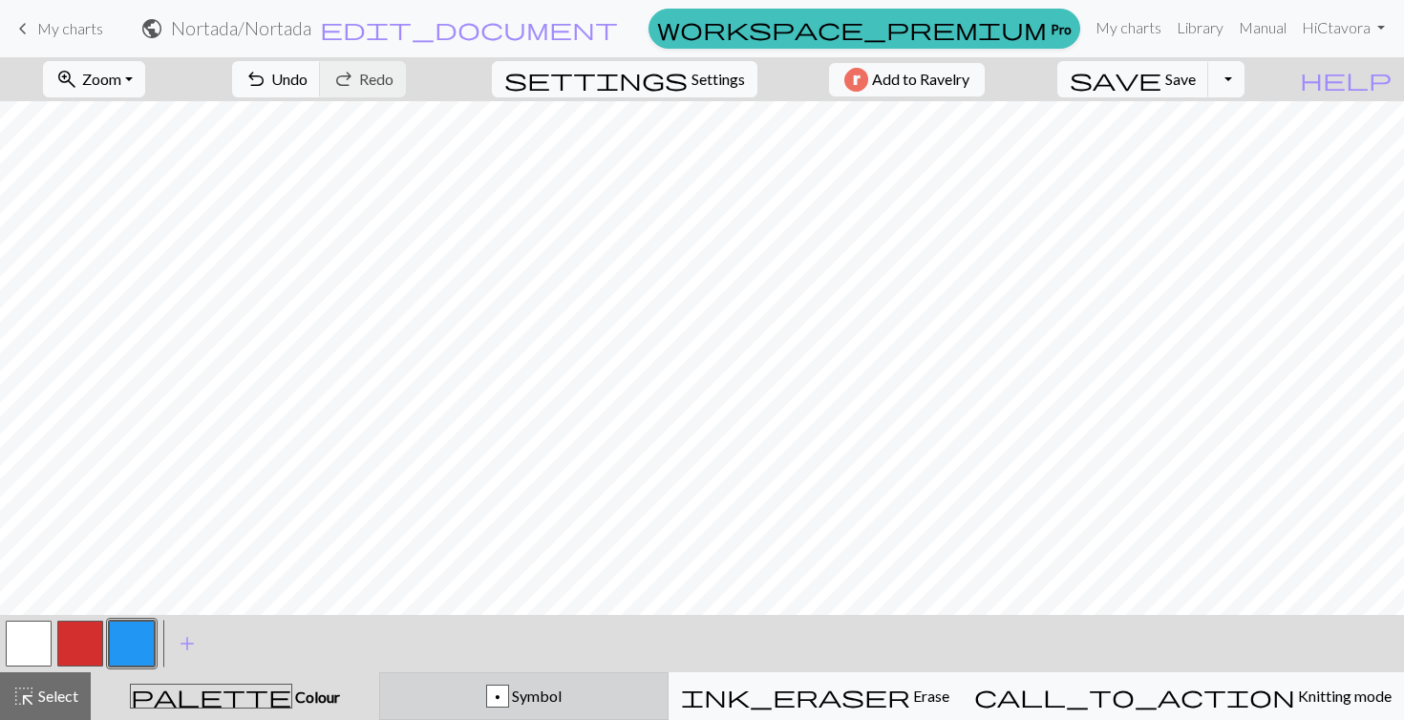
click at [562, 691] on span "Symbol" at bounding box center [535, 696] width 53 height 18
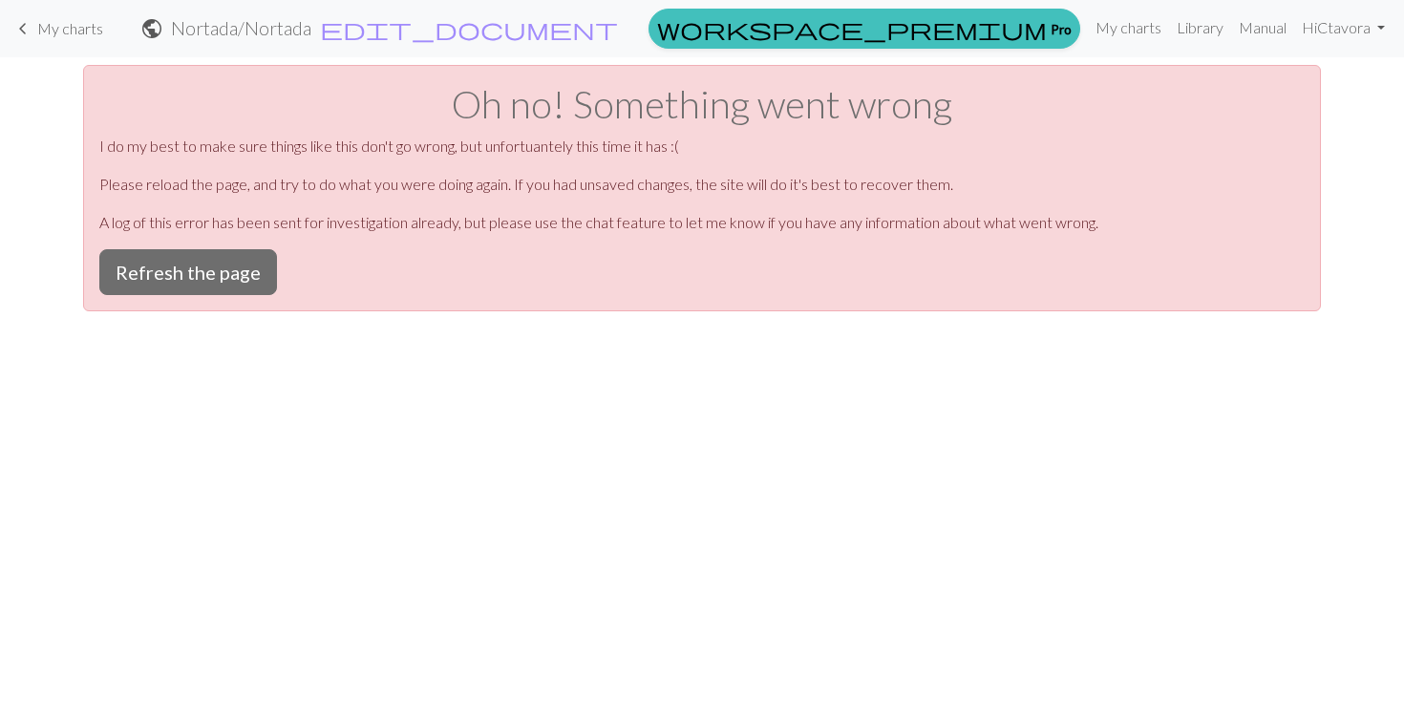
scroll to position [0, 0]
click at [223, 273] on button "Refresh the page" at bounding box center [188, 272] width 178 height 46
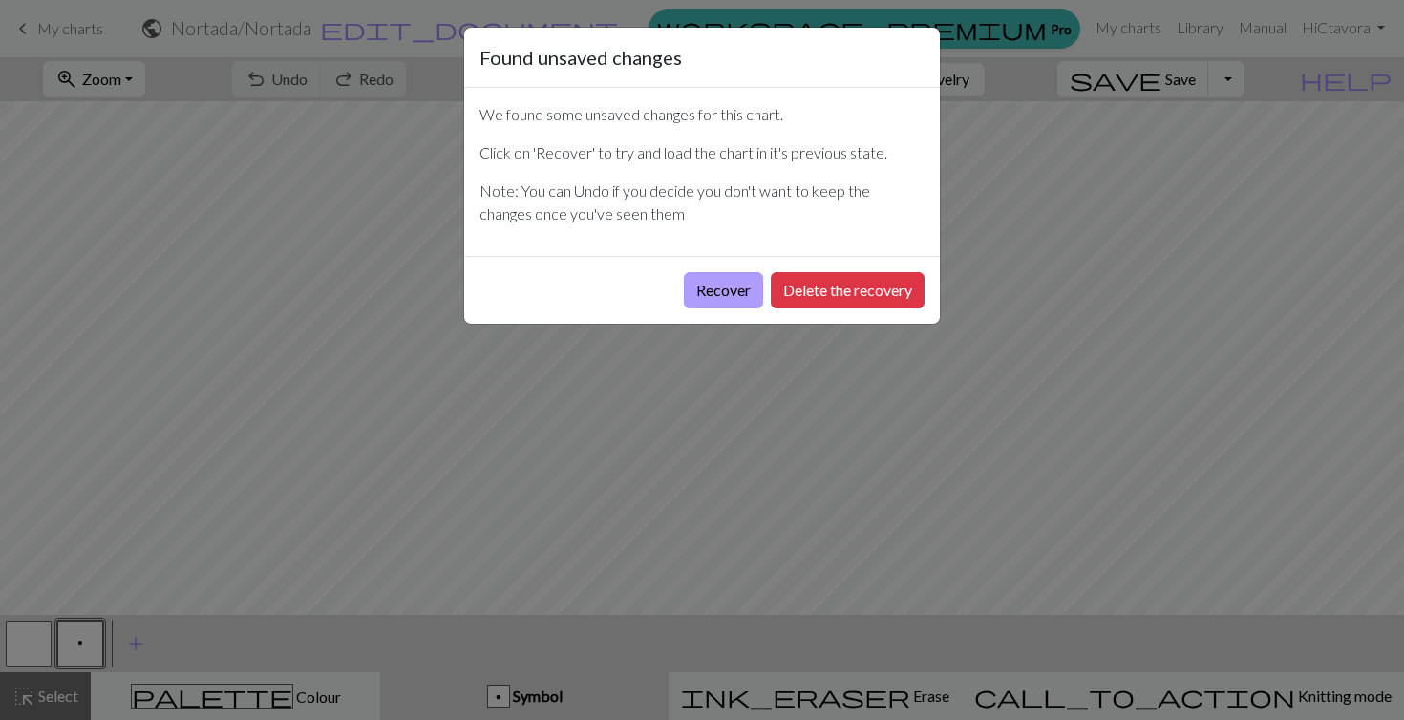
click at [727, 284] on button "Recover" at bounding box center [723, 290] width 79 height 36
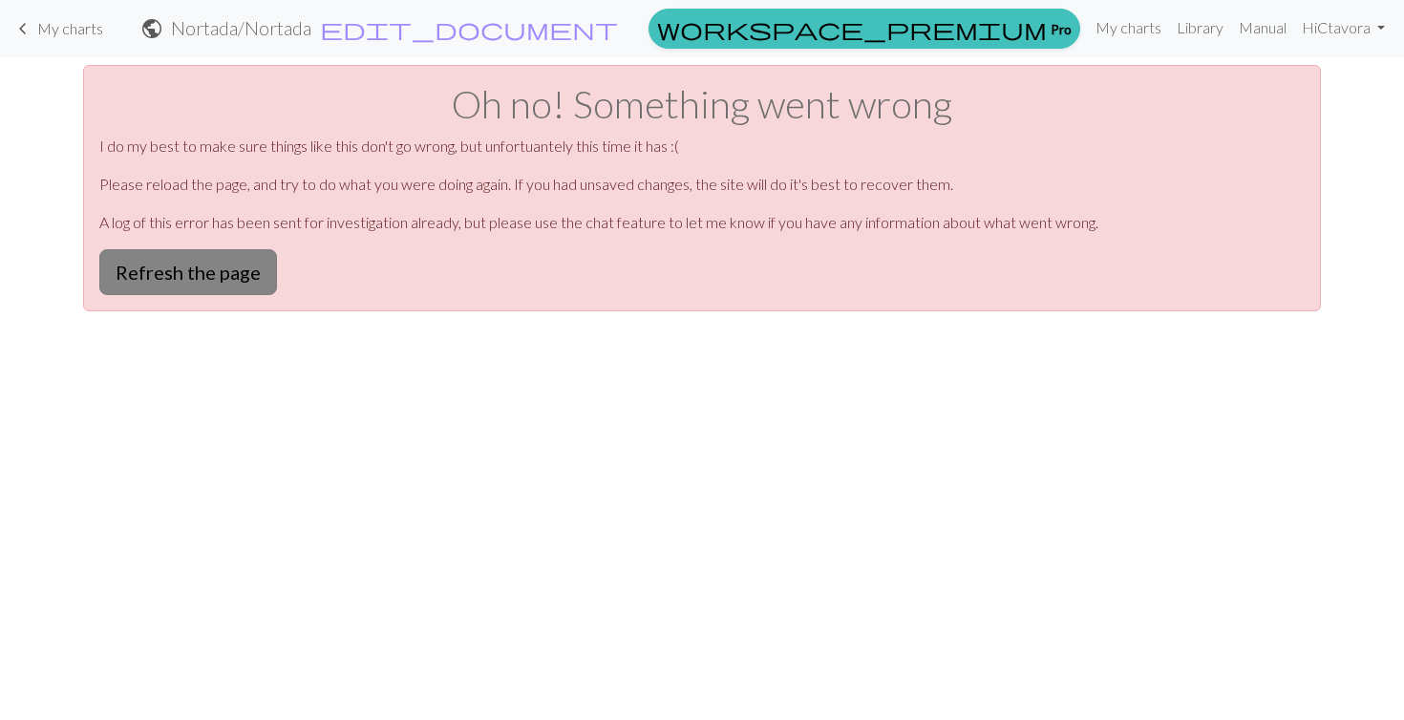
click at [186, 268] on button "Refresh the page" at bounding box center [188, 272] width 178 height 46
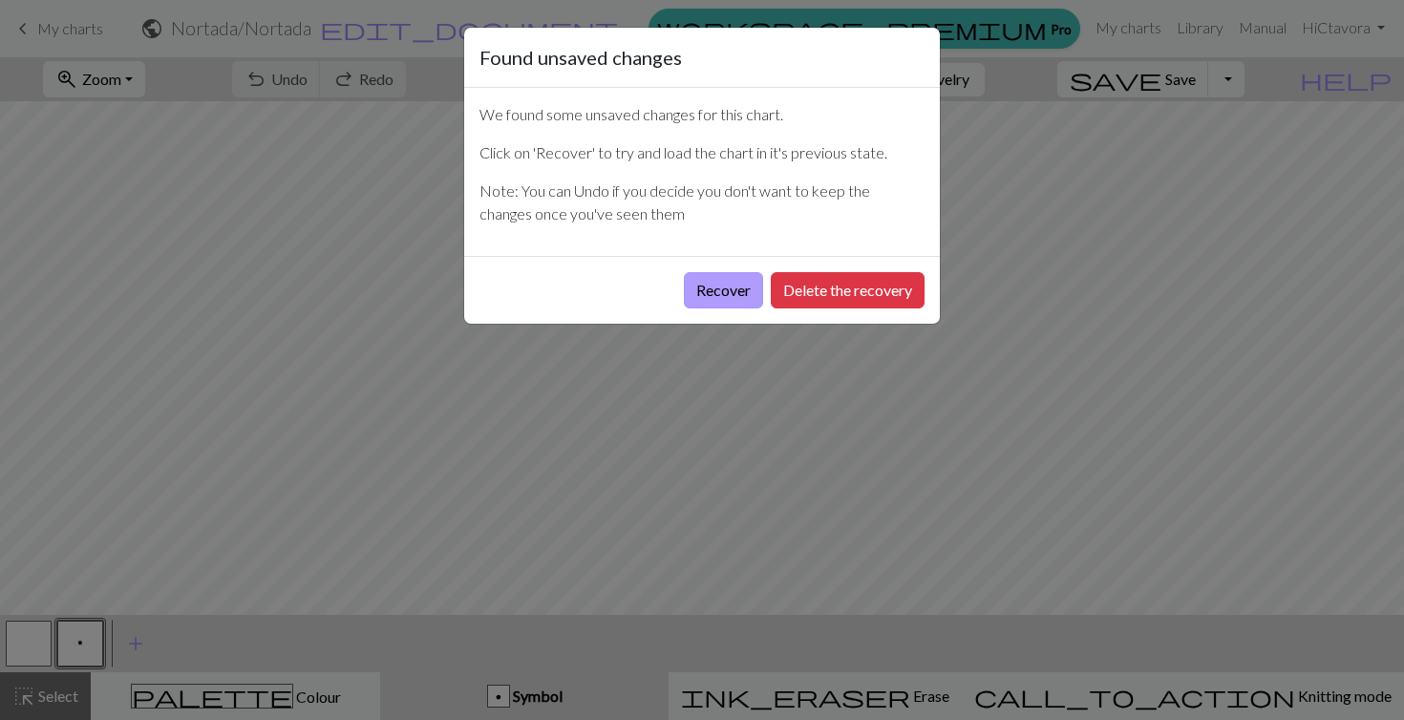
click at [730, 294] on button "Recover" at bounding box center [723, 290] width 79 height 36
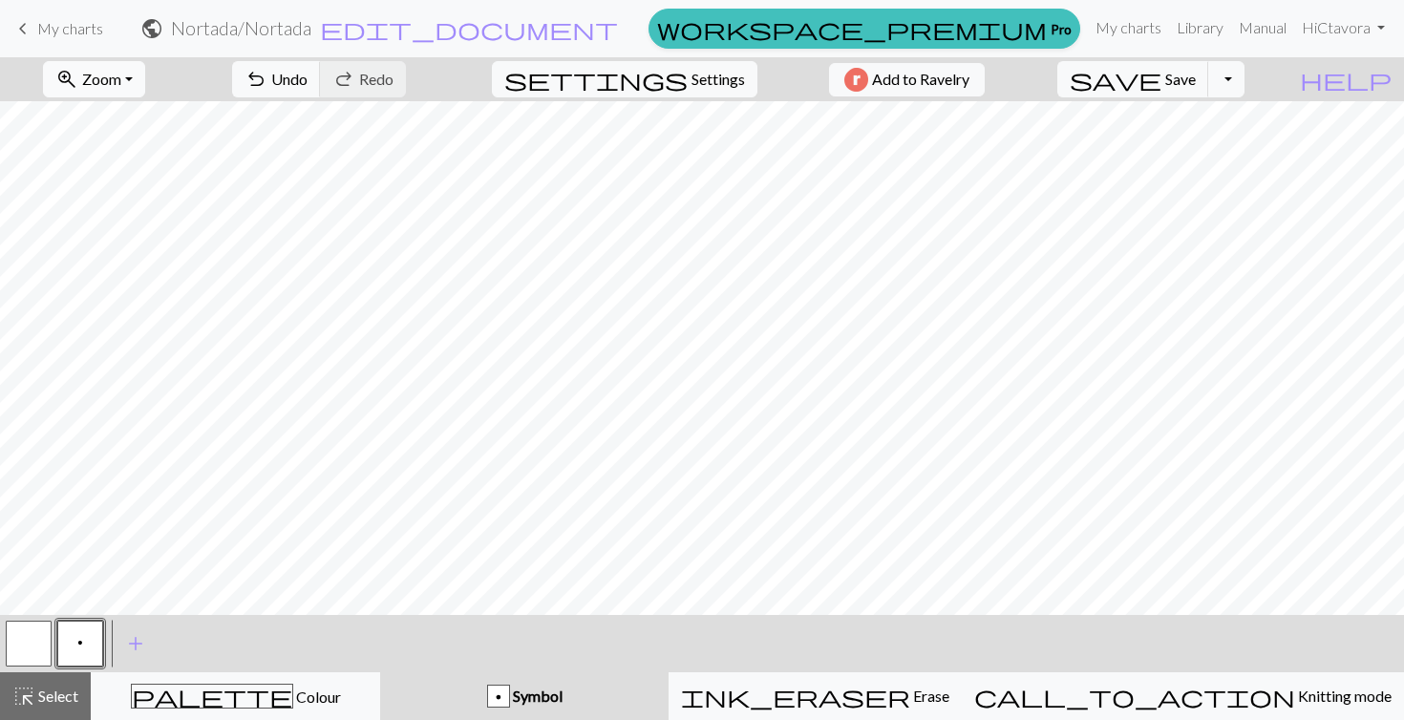
click at [145, 78] on button "zoom_in Zoom Zoom" at bounding box center [94, 79] width 102 height 36
click at [130, 228] on button "50%" at bounding box center [119, 229] width 151 height 31
click at [145, 65] on button "zoom_in Zoom Zoom" at bounding box center [94, 79] width 102 height 36
click at [131, 253] on button "100%" at bounding box center [119, 260] width 151 height 31
click at [121, 84] on span "Zoom" at bounding box center [101, 79] width 39 height 18
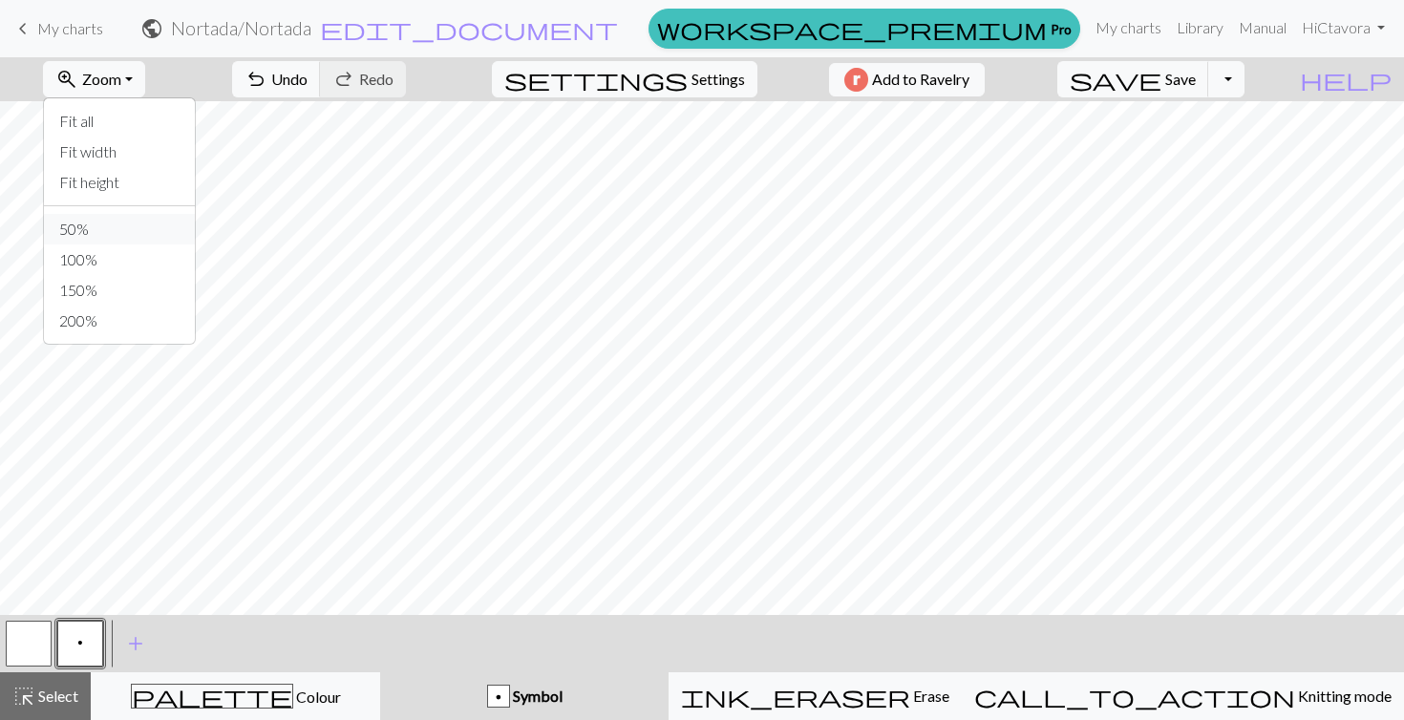
click at [139, 223] on button "50%" at bounding box center [119, 229] width 151 height 31
click at [38, 646] on button "button" at bounding box center [29, 644] width 46 height 46
